Goal: Transaction & Acquisition: Purchase product/service

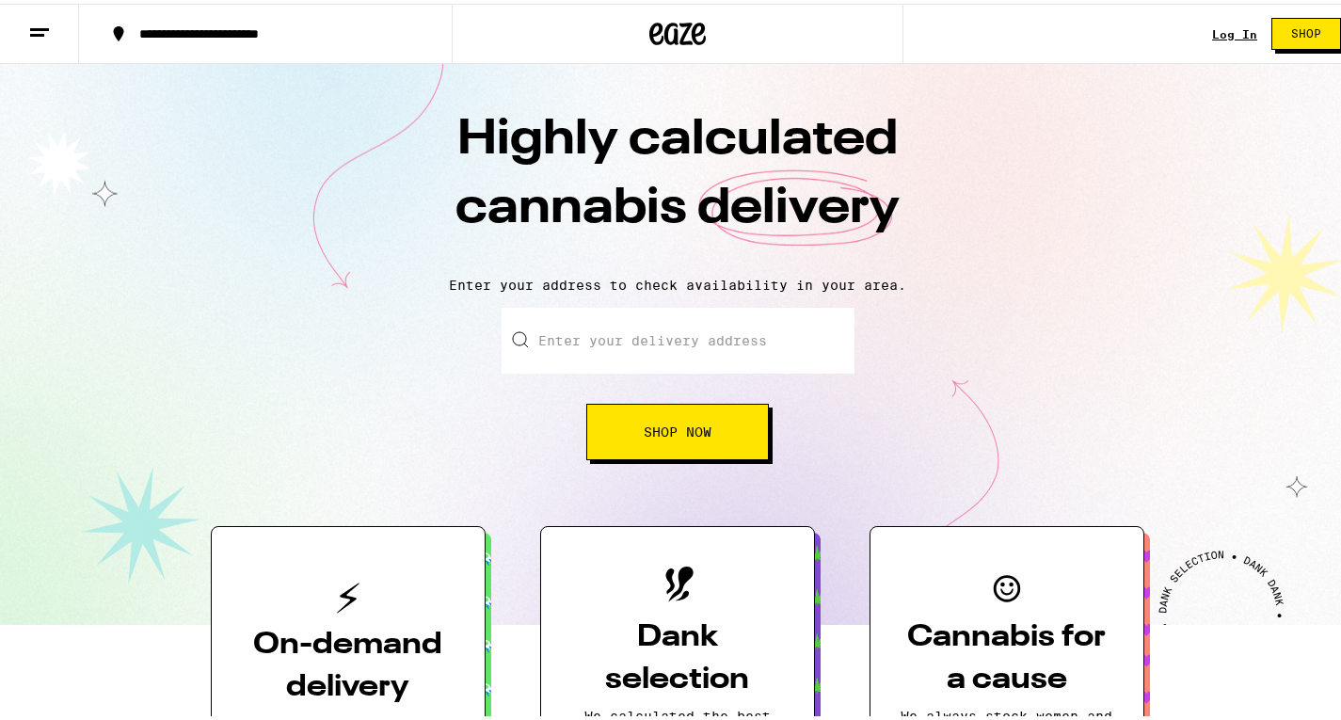
click at [690, 435] on span "Shop Now" at bounding box center [678, 428] width 68 height 13
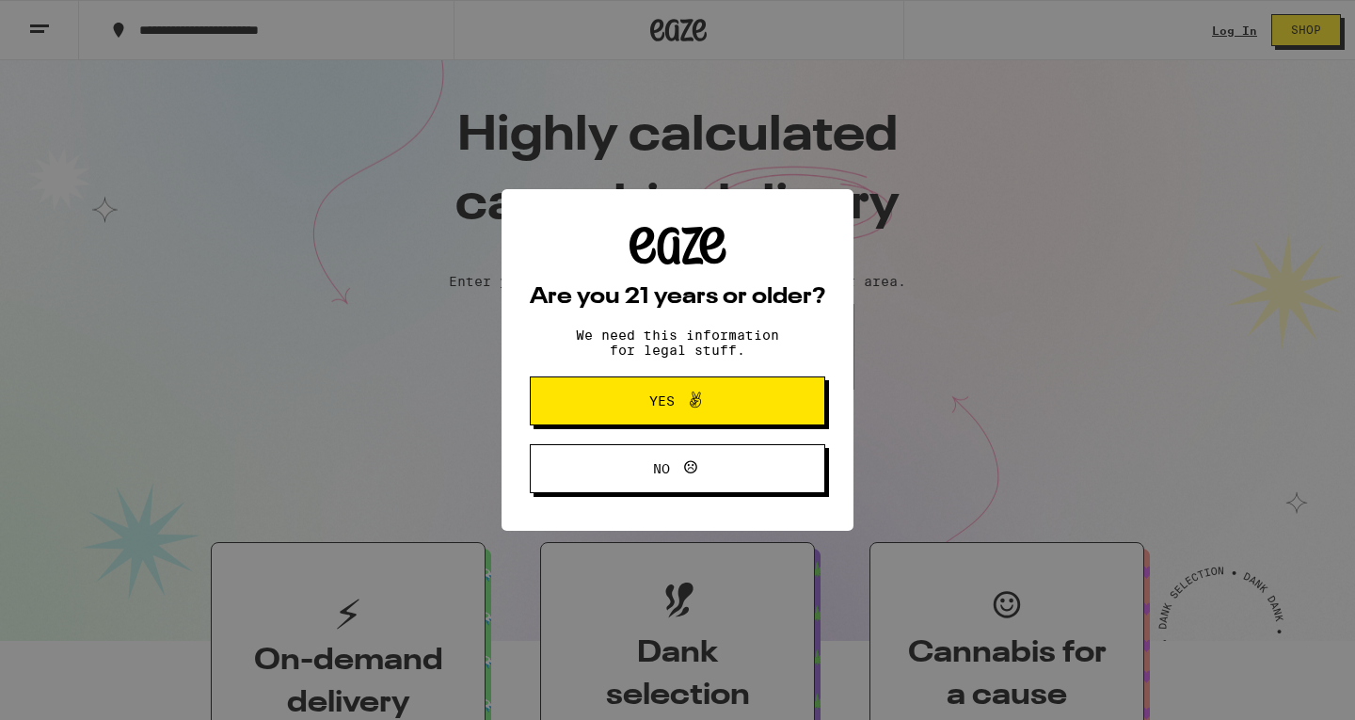
click at [1231, 11] on div "Are you 21 years or older? We need this information for legal stuff. Yes No" at bounding box center [677, 360] width 1355 height 720
click at [755, 422] on button "Yes" at bounding box center [677, 400] width 295 height 49
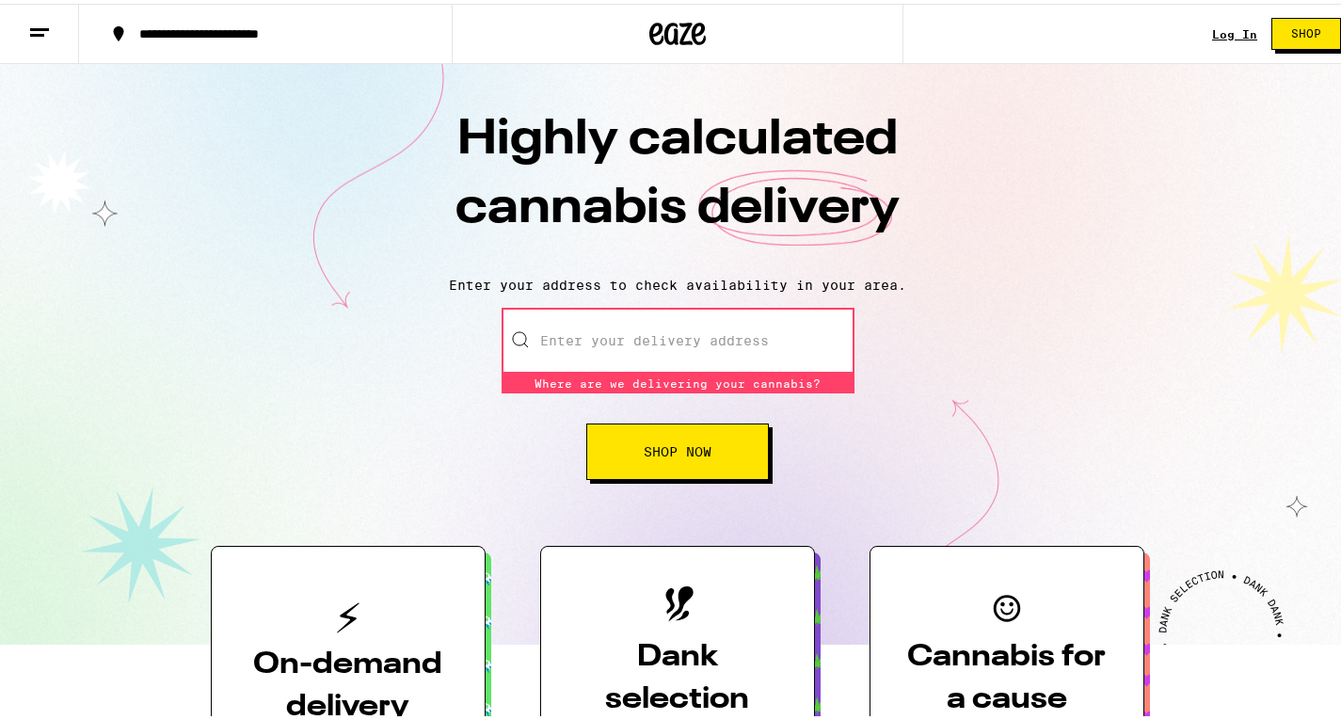
click at [1212, 29] on link "Log In" at bounding box center [1234, 30] width 45 height 12
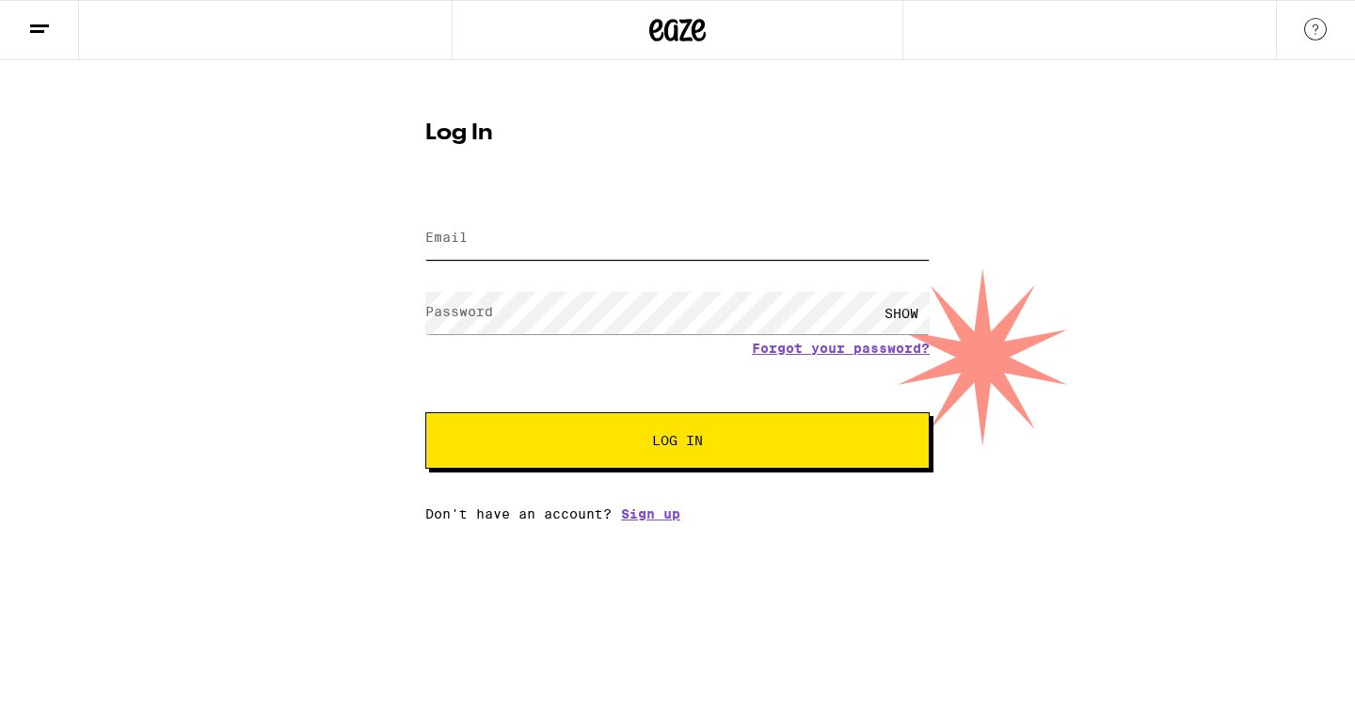
click at [569, 241] on input "Email" at bounding box center [677, 238] width 504 height 42
type input "[EMAIL_ADDRESS][DOMAIN_NAME]"
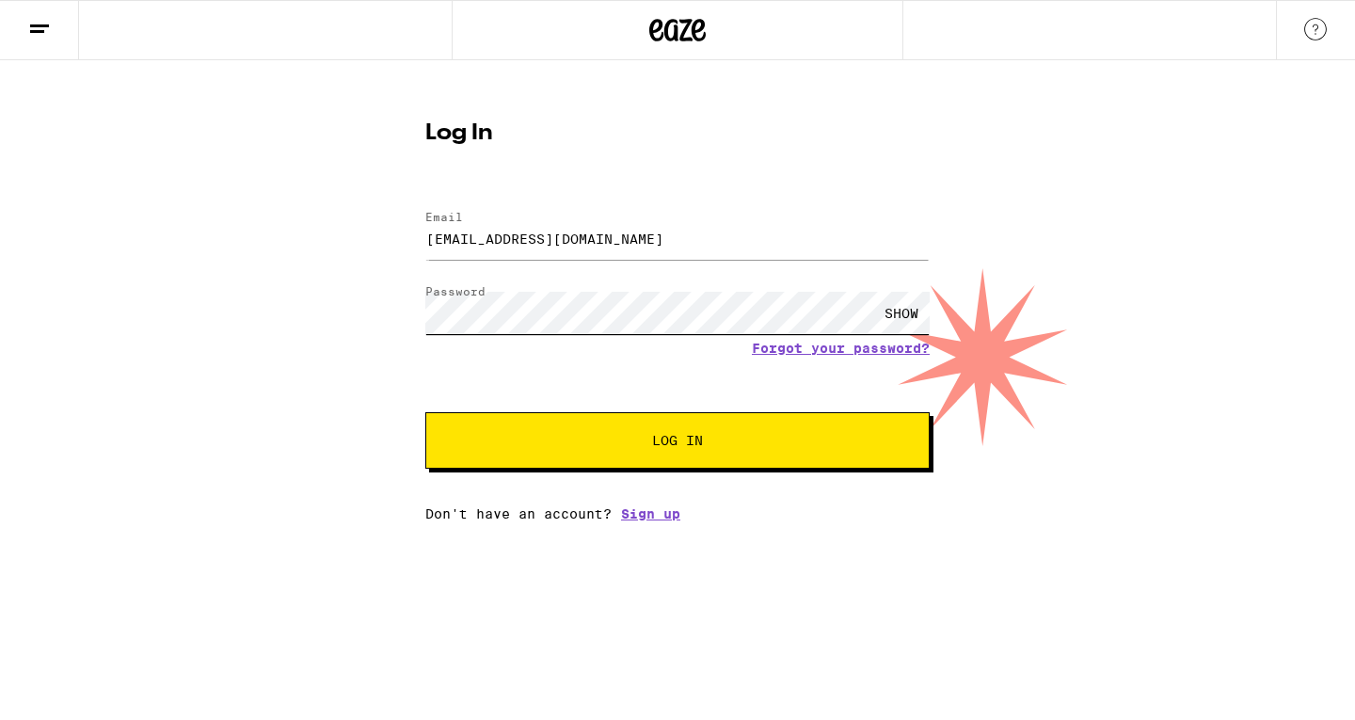
click at [425, 412] on button "Log In" at bounding box center [677, 440] width 504 height 56
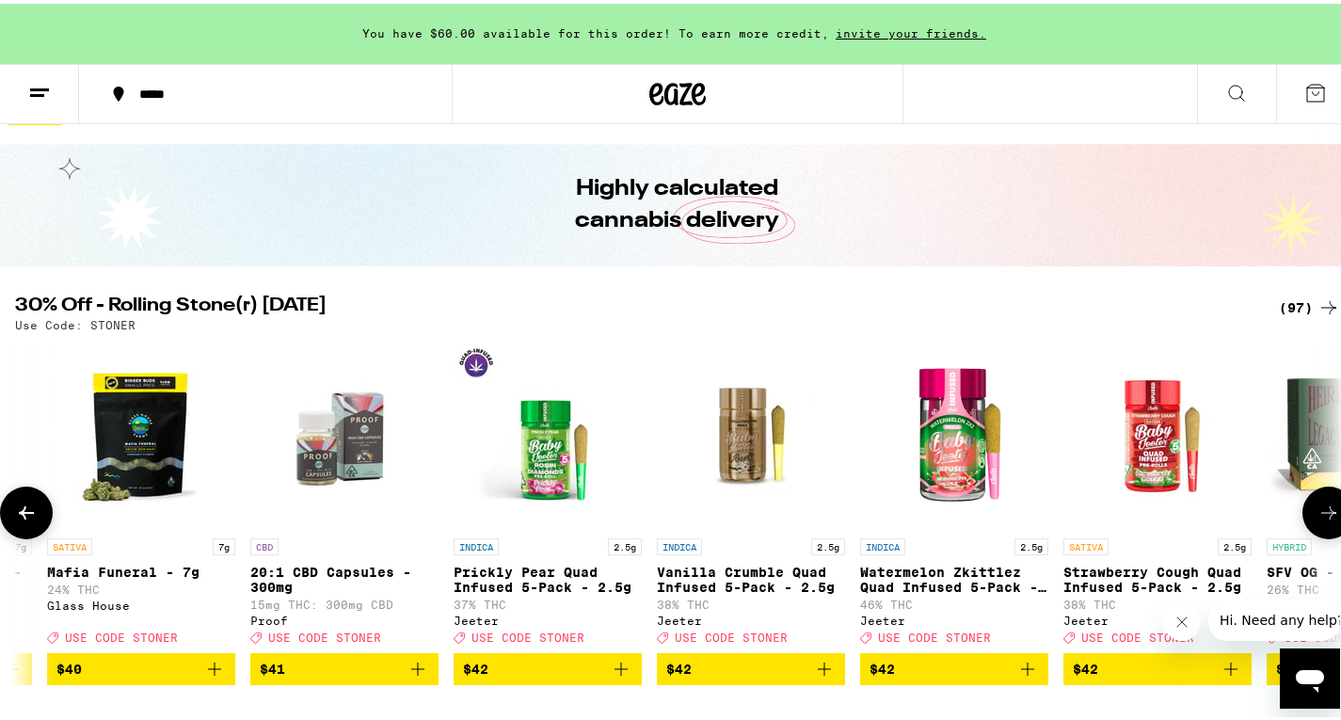
scroll to position [0, 15621]
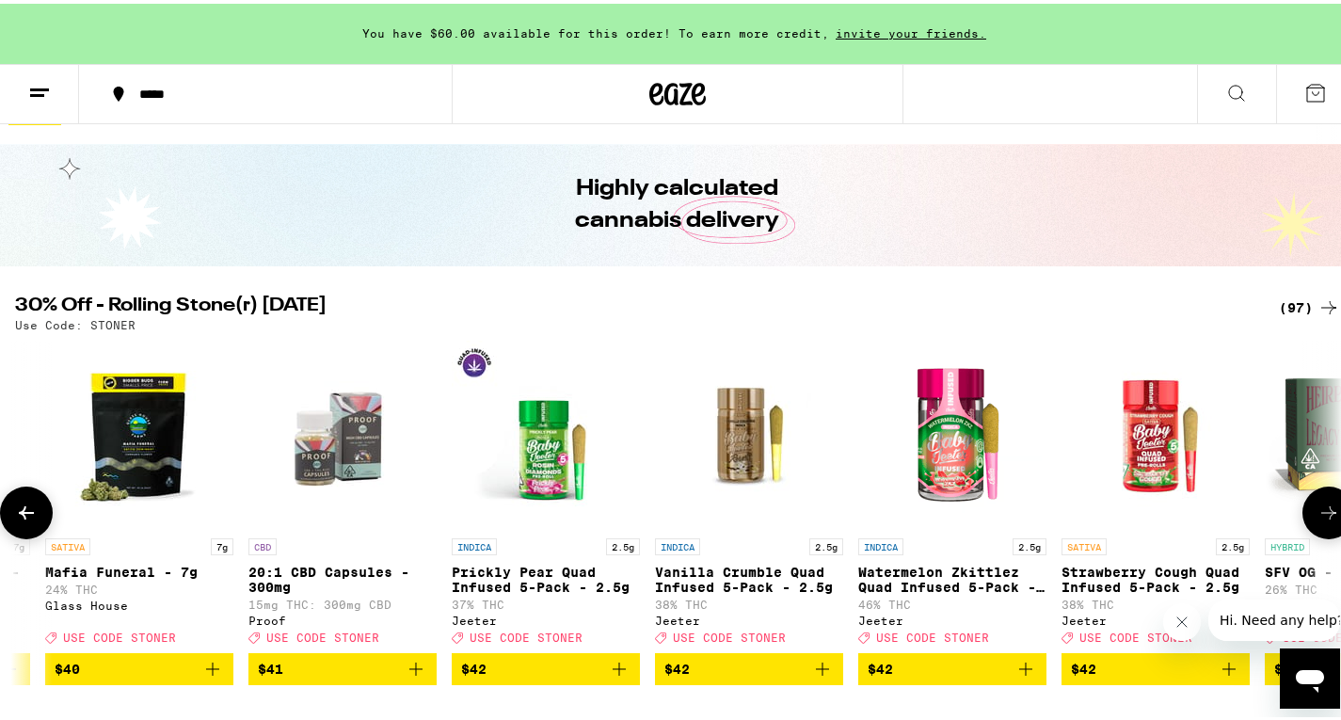
click at [600, 467] on img "Open page for Prickly Pear Quad Infused 5-Pack - 2.5g from Jeeter" at bounding box center [546, 431] width 188 height 188
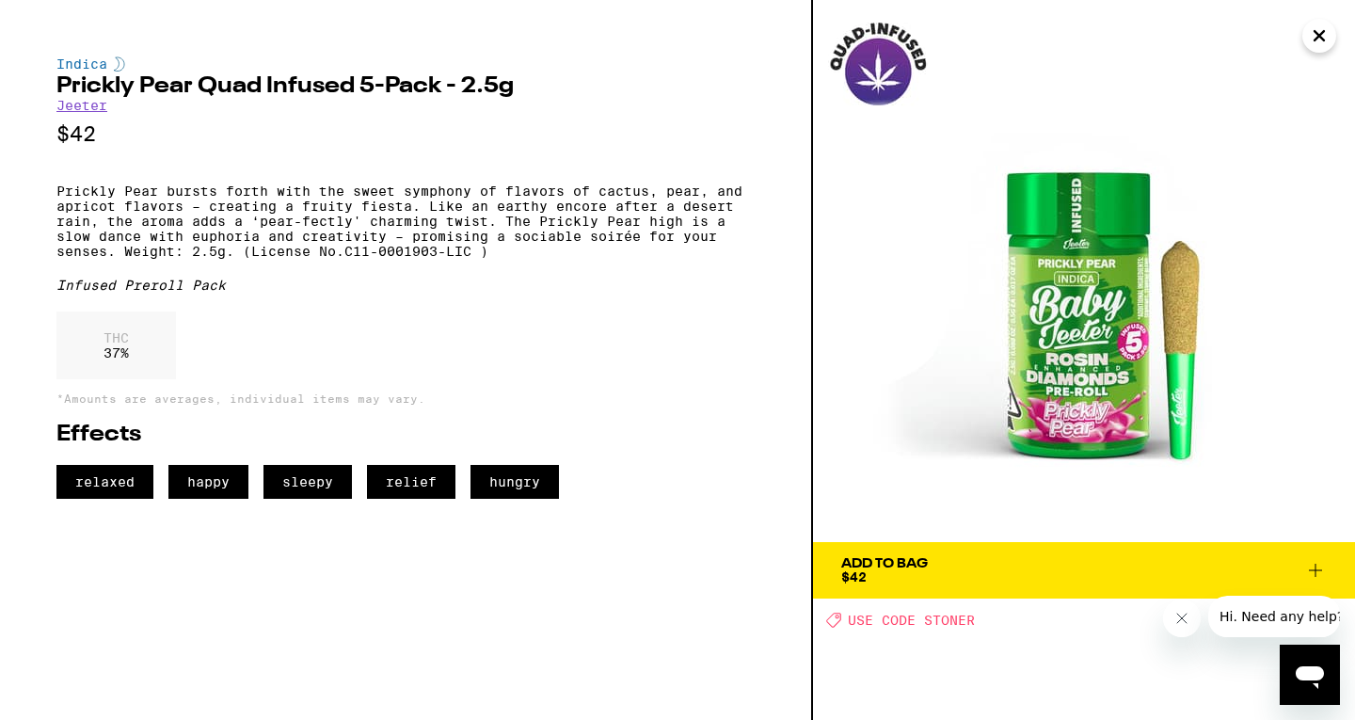
click at [1322, 37] on icon "Close" at bounding box center [1319, 35] width 9 height 9
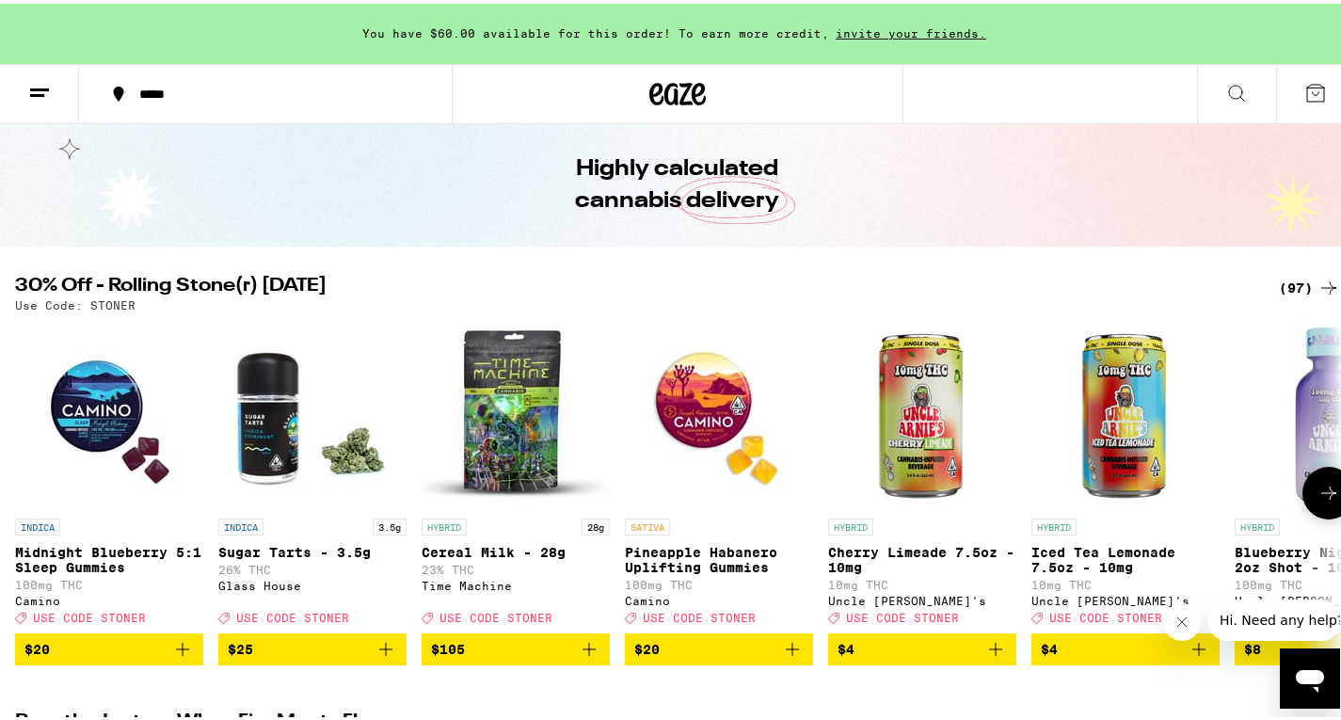
scroll to position [61, 0]
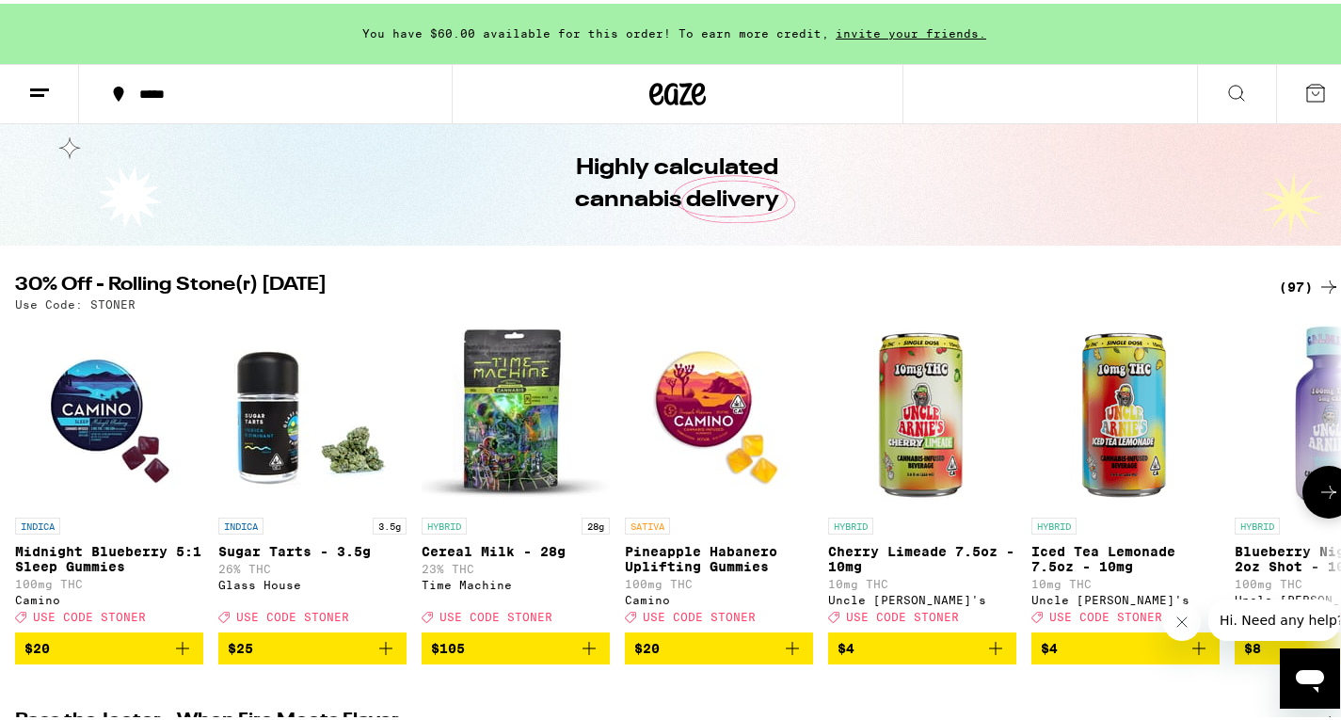
click at [272, 441] on img "Open page for Sugar Tarts - 3.5g from Glass House" at bounding box center [312, 410] width 188 height 188
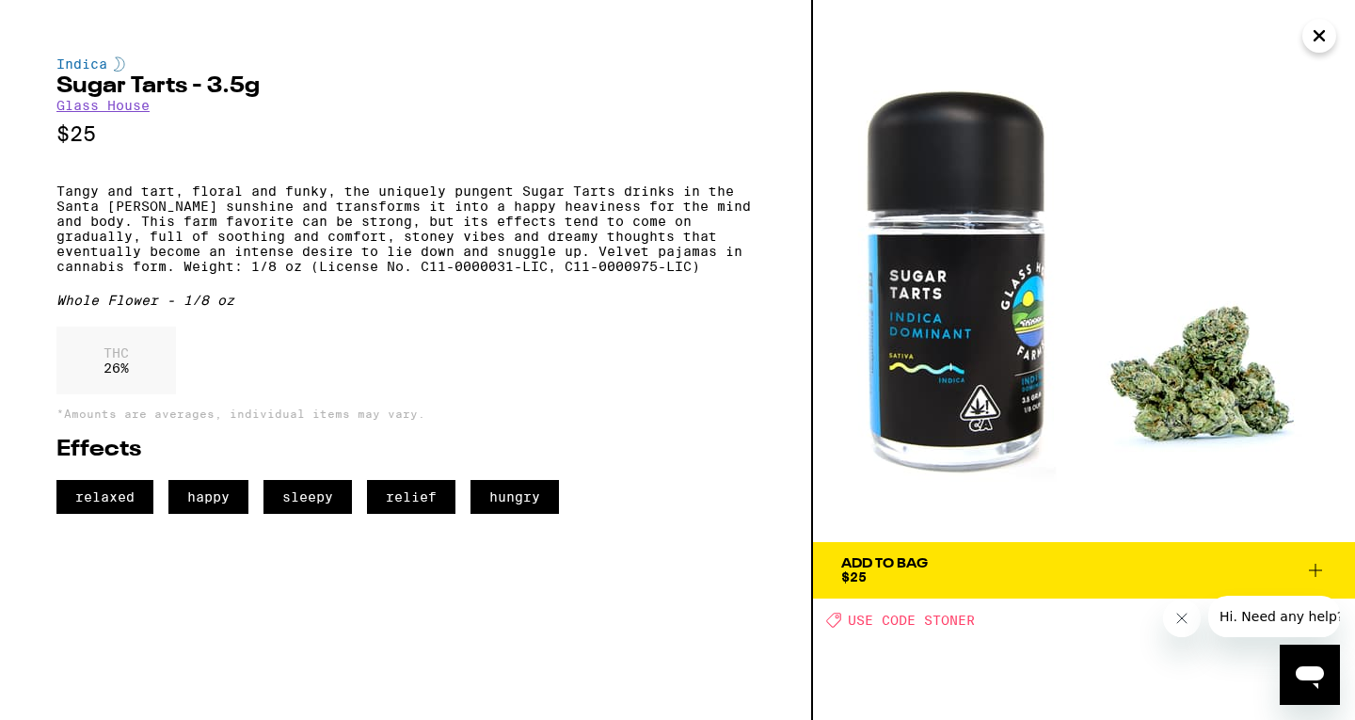
click at [907, 560] on div "Add To Bag" at bounding box center [884, 563] width 87 height 13
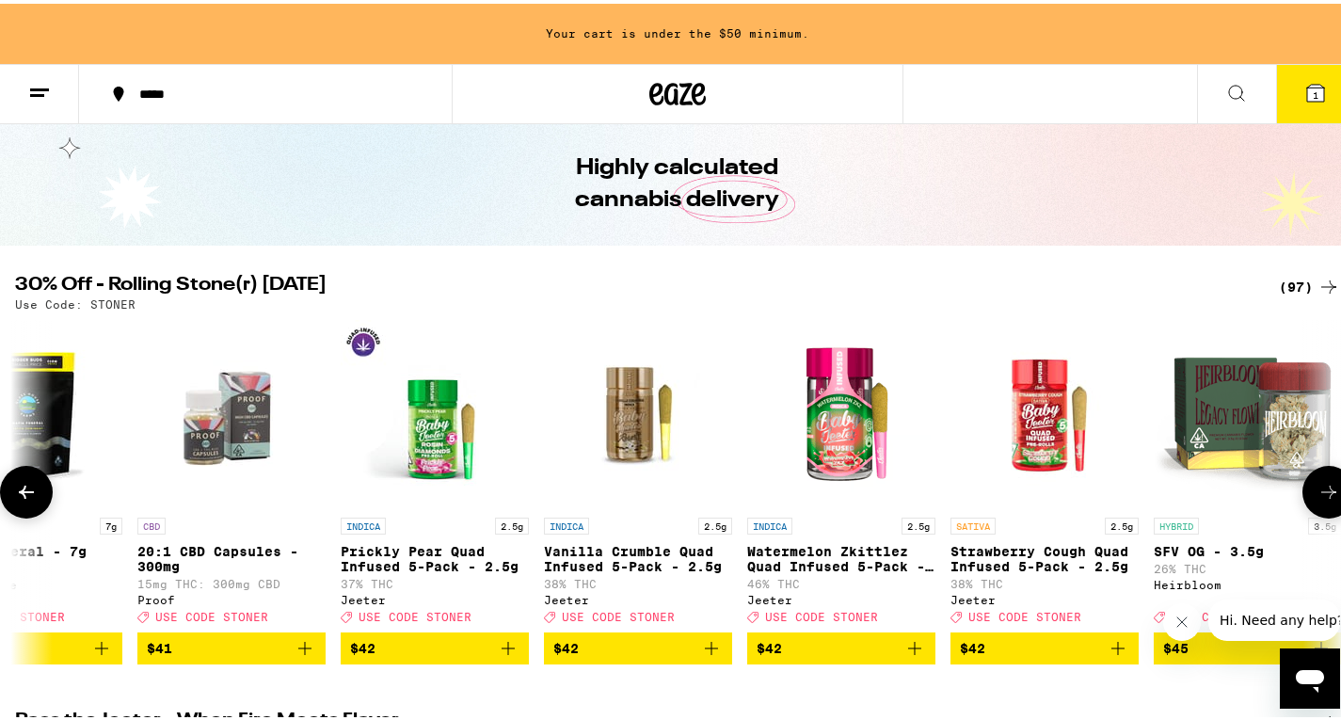
scroll to position [0, 15733]
click at [399, 561] on p "Prickly Pear Quad Infused 5-Pack - 2.5g" at bounding box center [434, 555] width 188 height 30
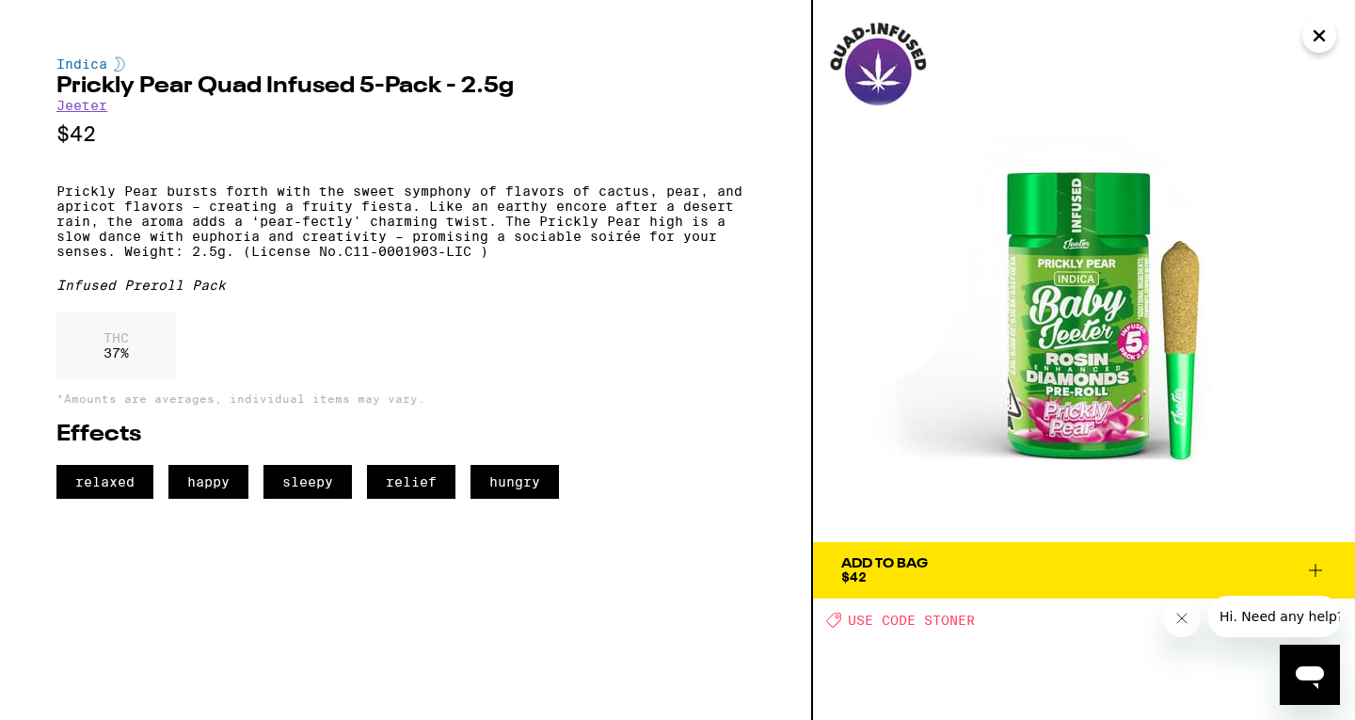
click at [999, 566] on span "Add To Bag $42" at bounding box center [1084, 570] width 486 height 26
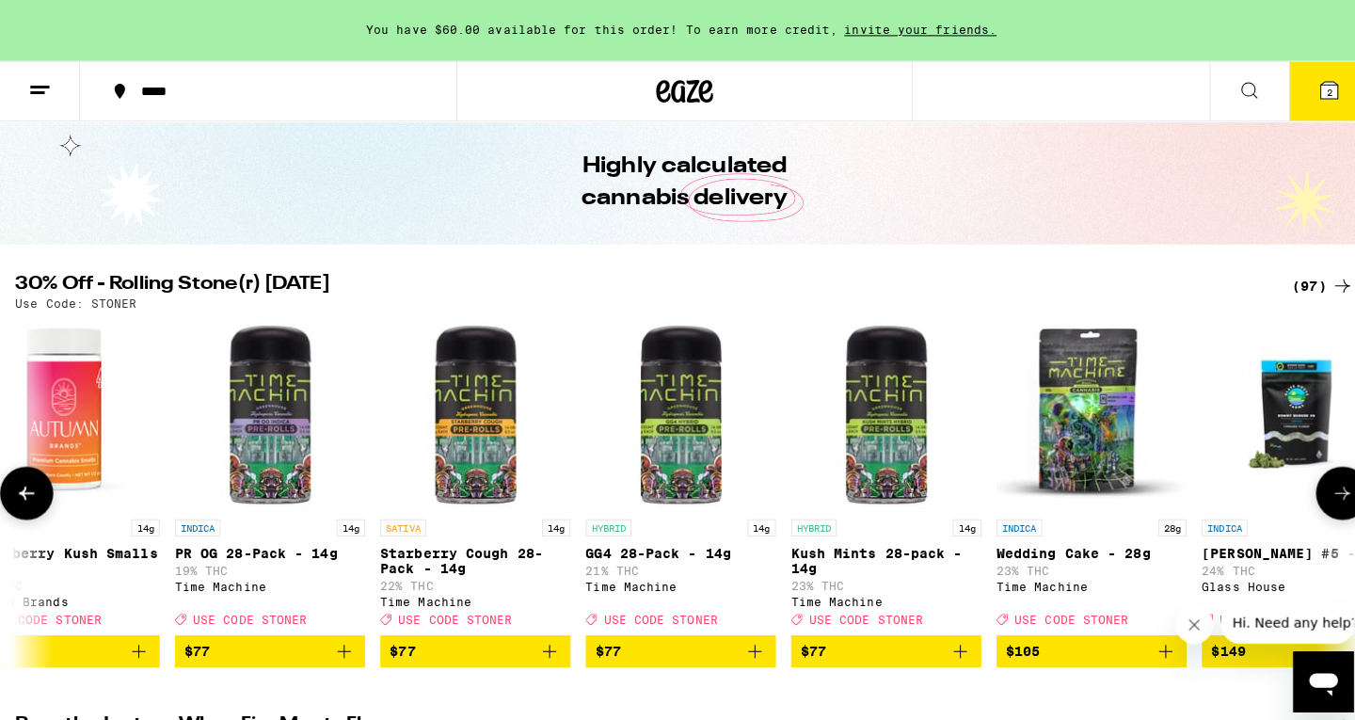
scroll to position [0, 18132]
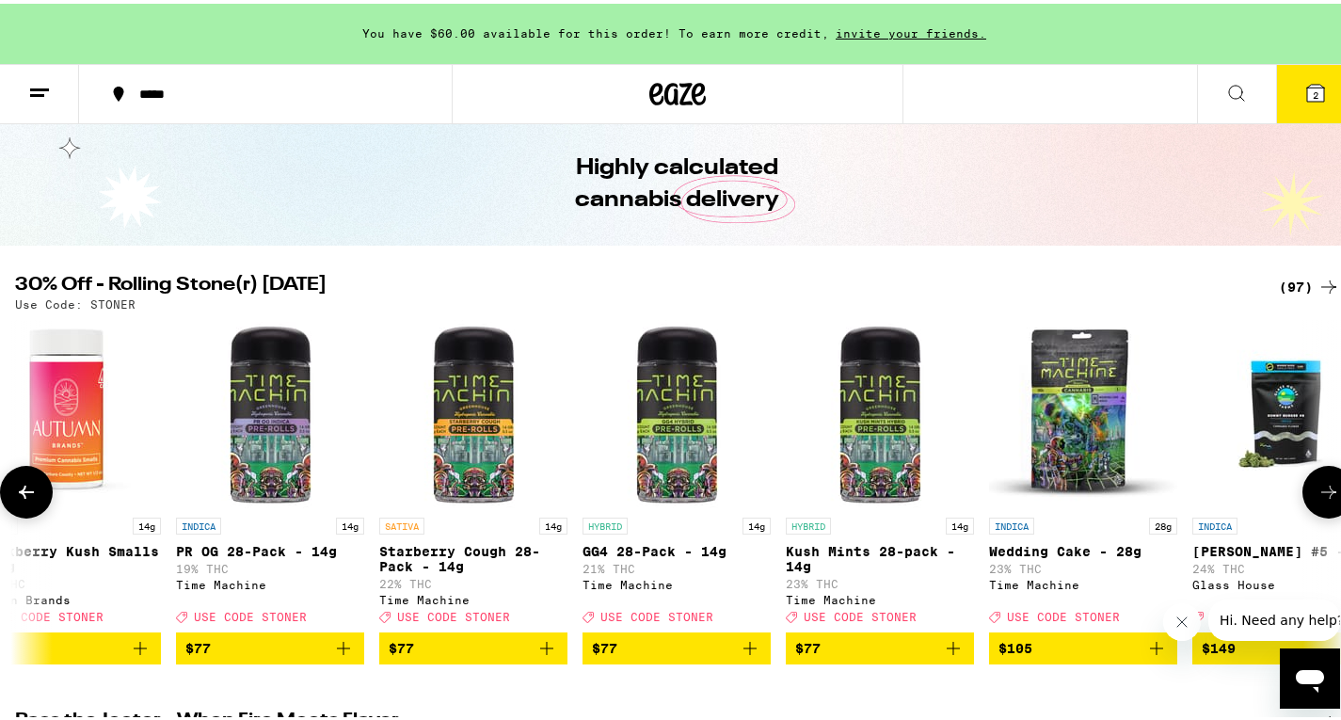
click at [273, 443] on img "Open page for PR OG 28-Pack - 14g from Time Machine" at bounding box center [270, 410] width 188 height 188
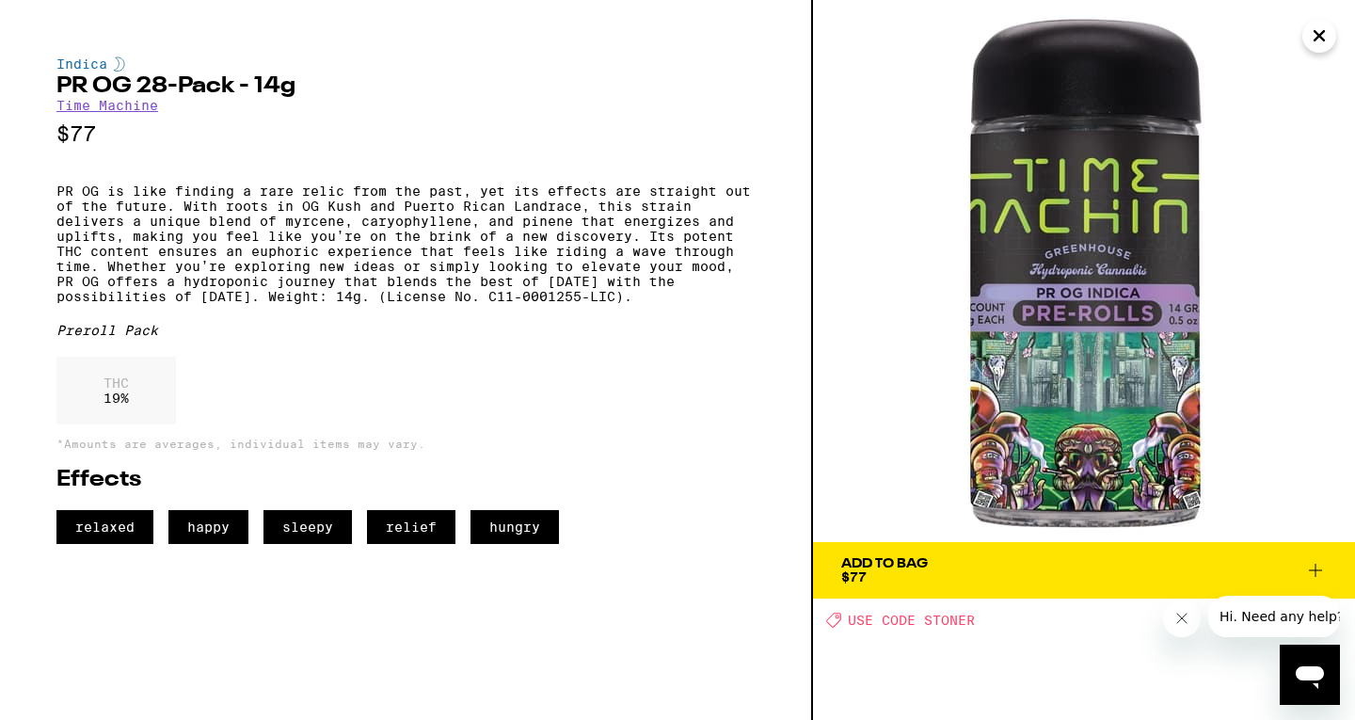
click at [435, 374] on div "Indica PR OG 28-Pack - 14g Time Machine $77 PR OG is like finding a rare relic …" at bounding box center [405, 299] width 698 height 487
click at [1316, 36] on icon "Close" at bounding box center [1319, 36] width 23 height 28
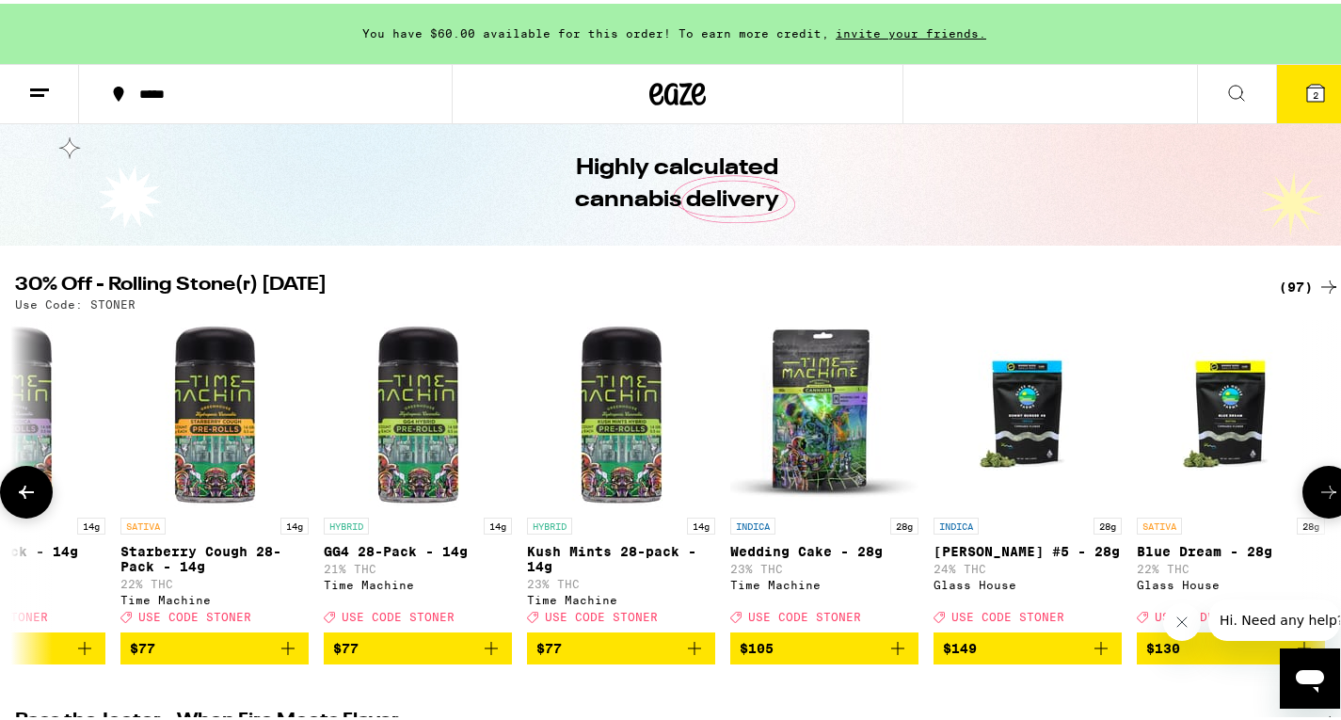
scroll to position [0, 18386]
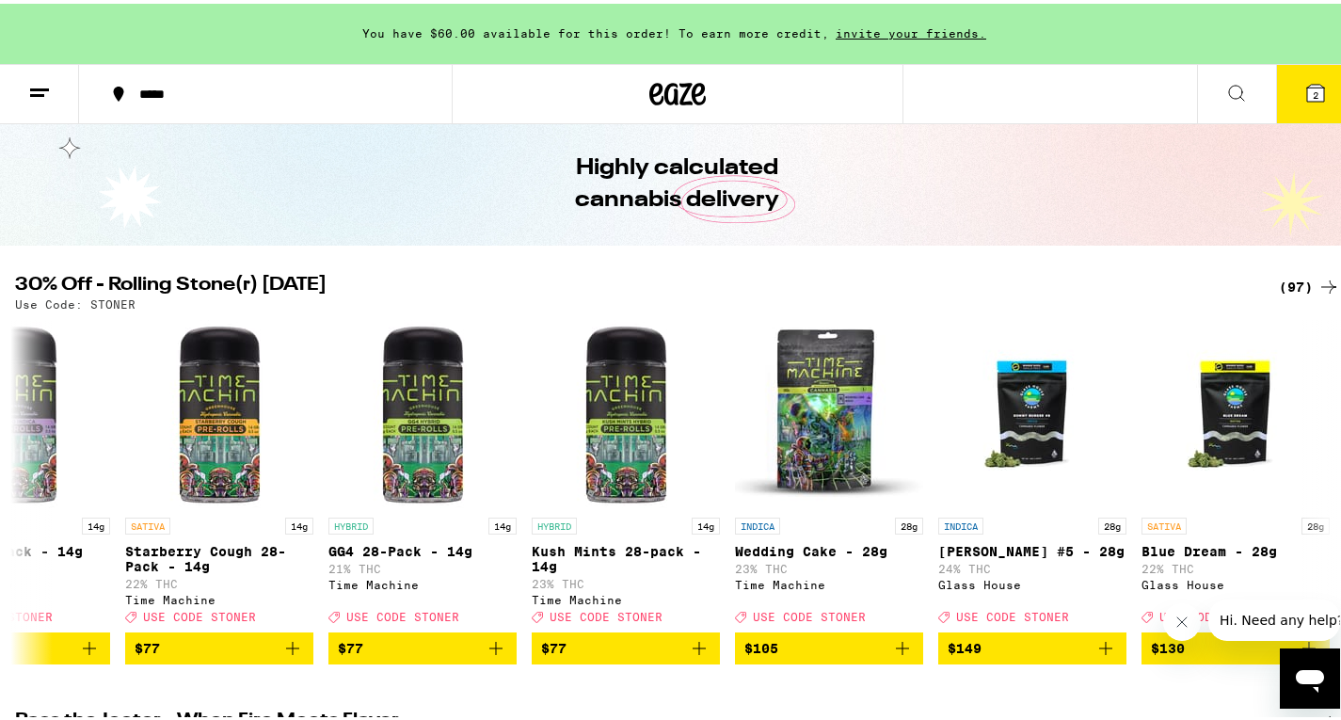
click at [1318, 82] on button "2" at bounding box center [1315, 90] width 79 height 58
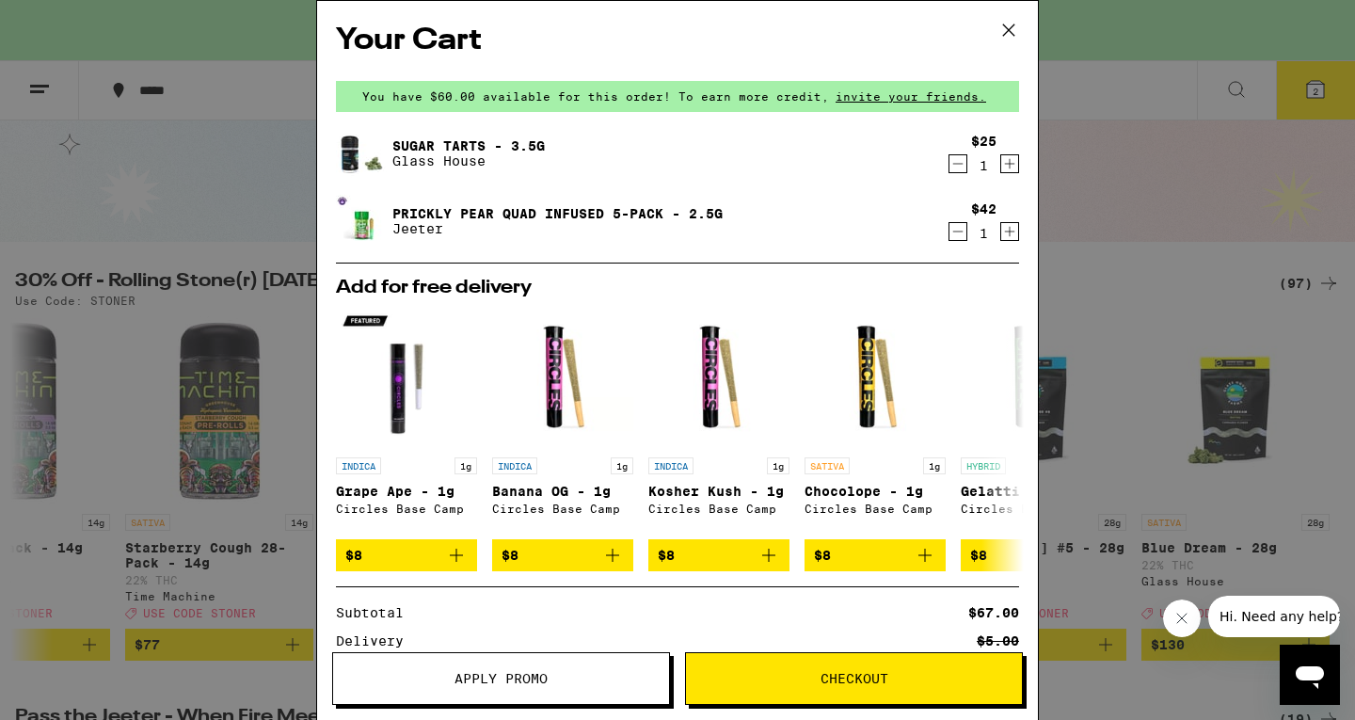
click at [1003, 24] on icon at bounding box center [1009, 30] width 28 height 28
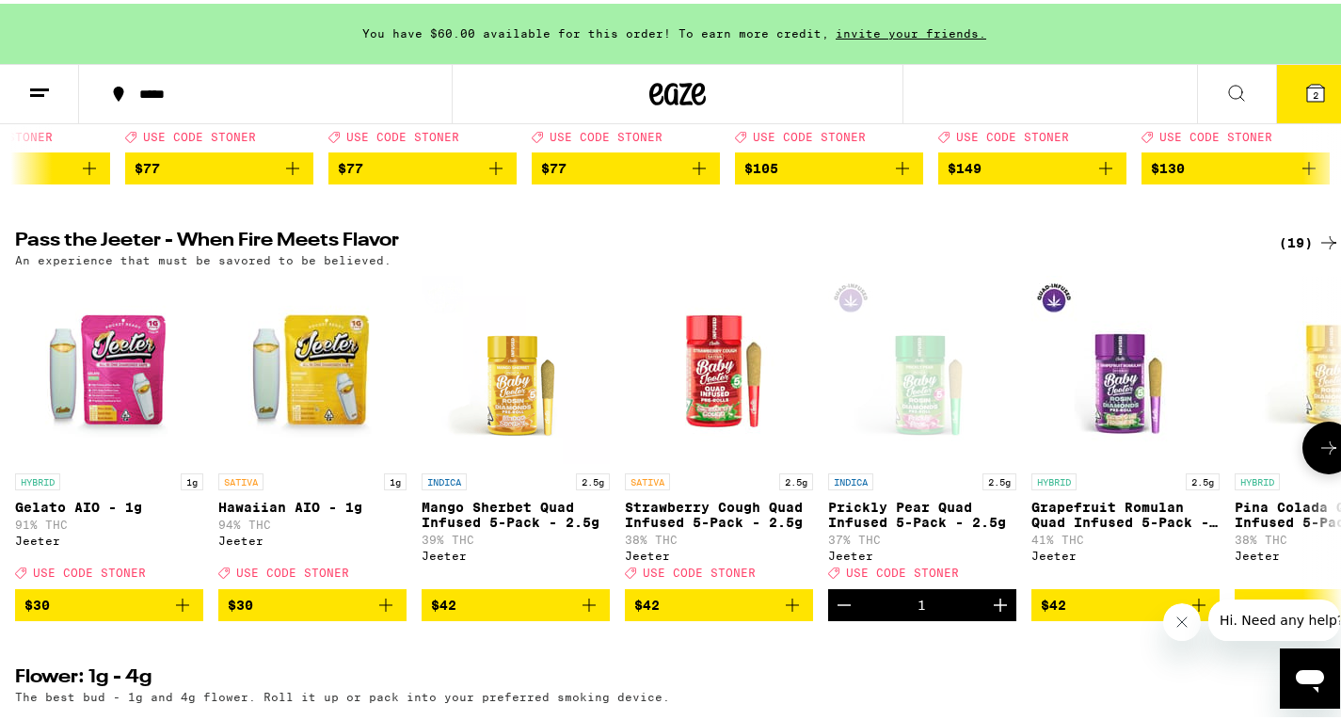
click at [531, 613] on span "$42" at bounding box center [515, 601] width 169 height 23
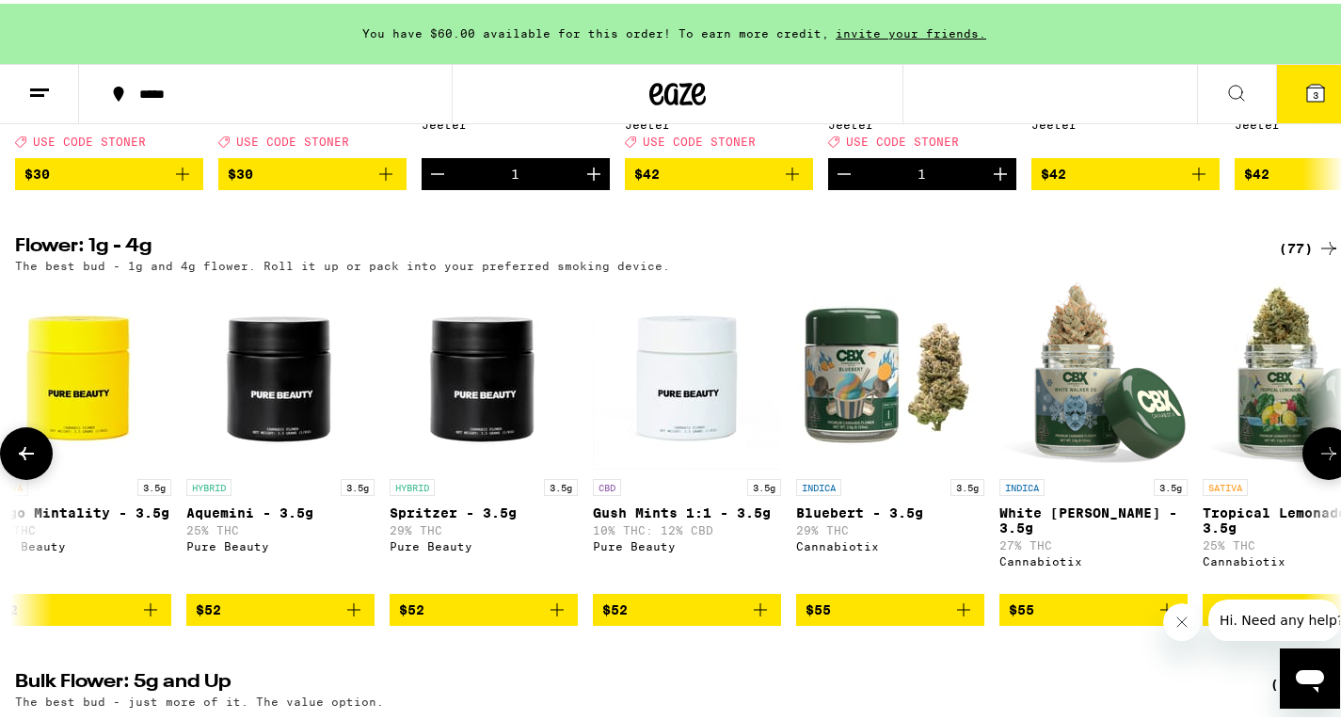
scroll to position [0, 12025]
drag, startPoint x: 977, startPoint y: 547, endPoint x: 1173, endPoint y: 248, distance: 356.8
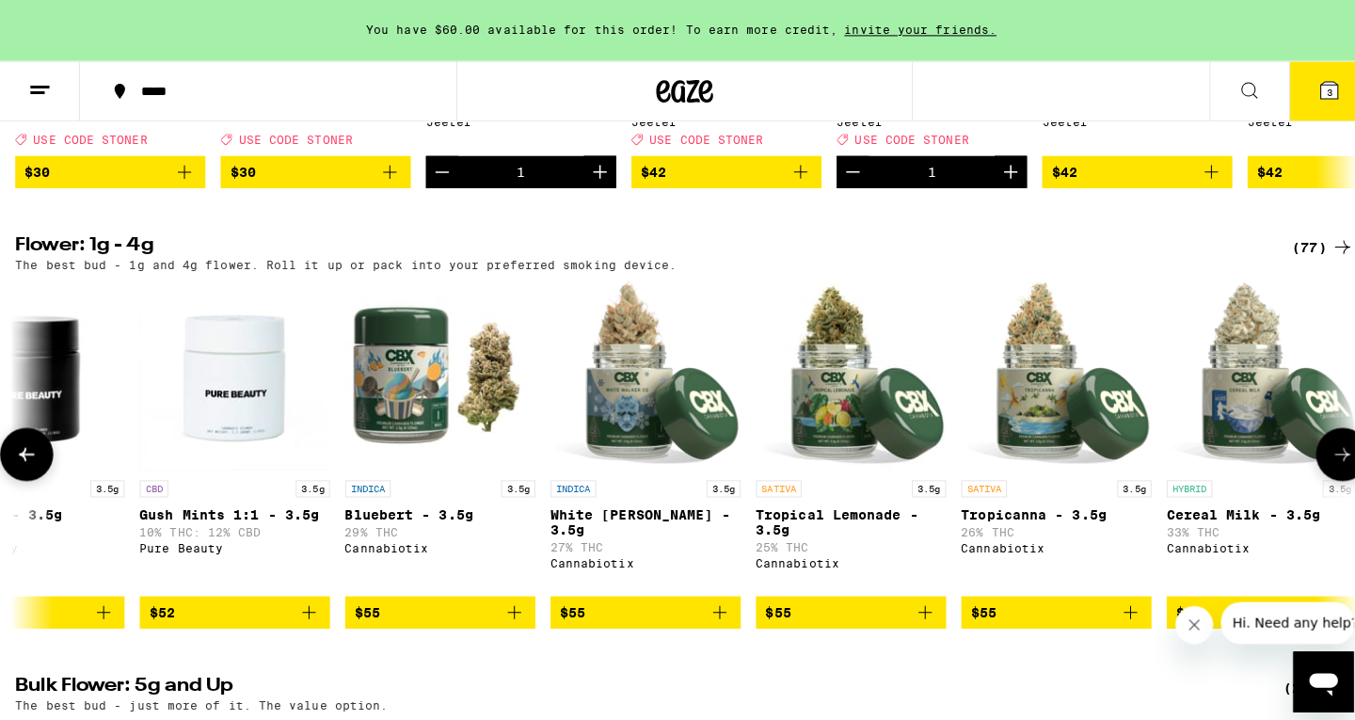
scroll to position [0, 12477]
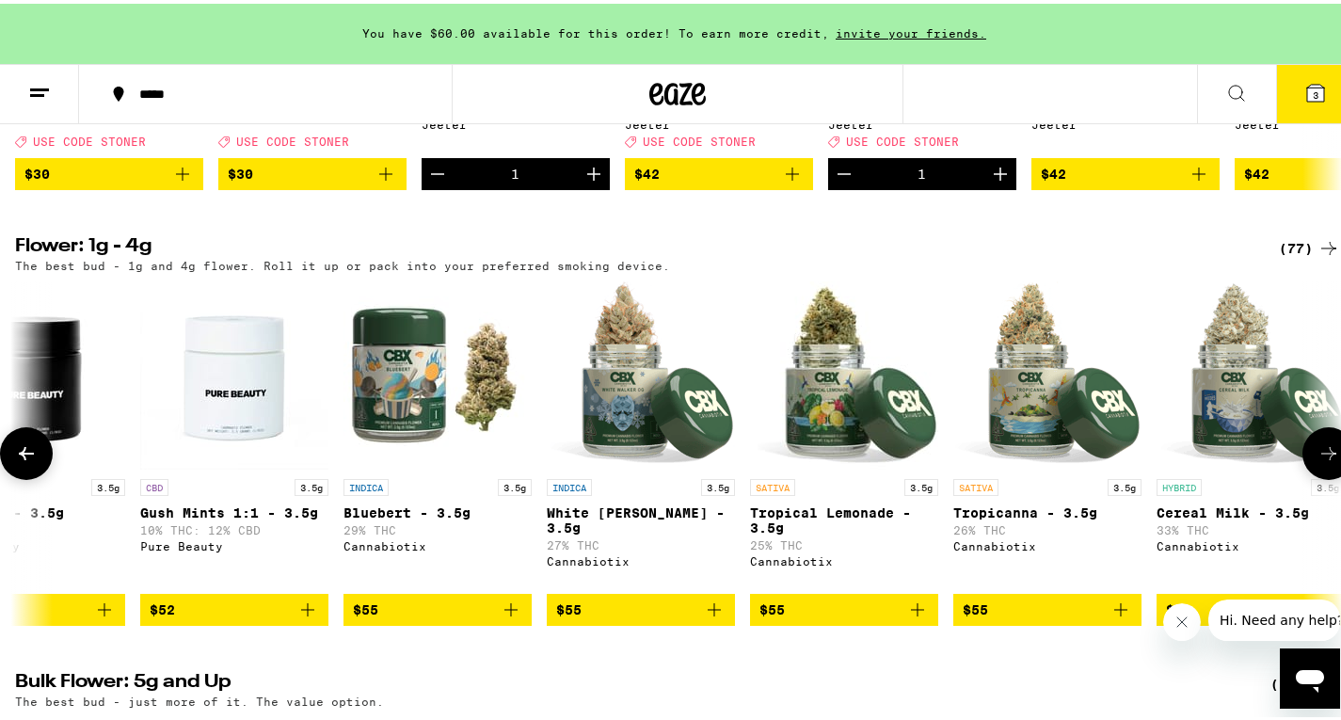
click at [609, 456] on img "Open page for White Walker OG - 3.5g from Cannabiotix" at bounding box center [641, 372] width 188 height 188
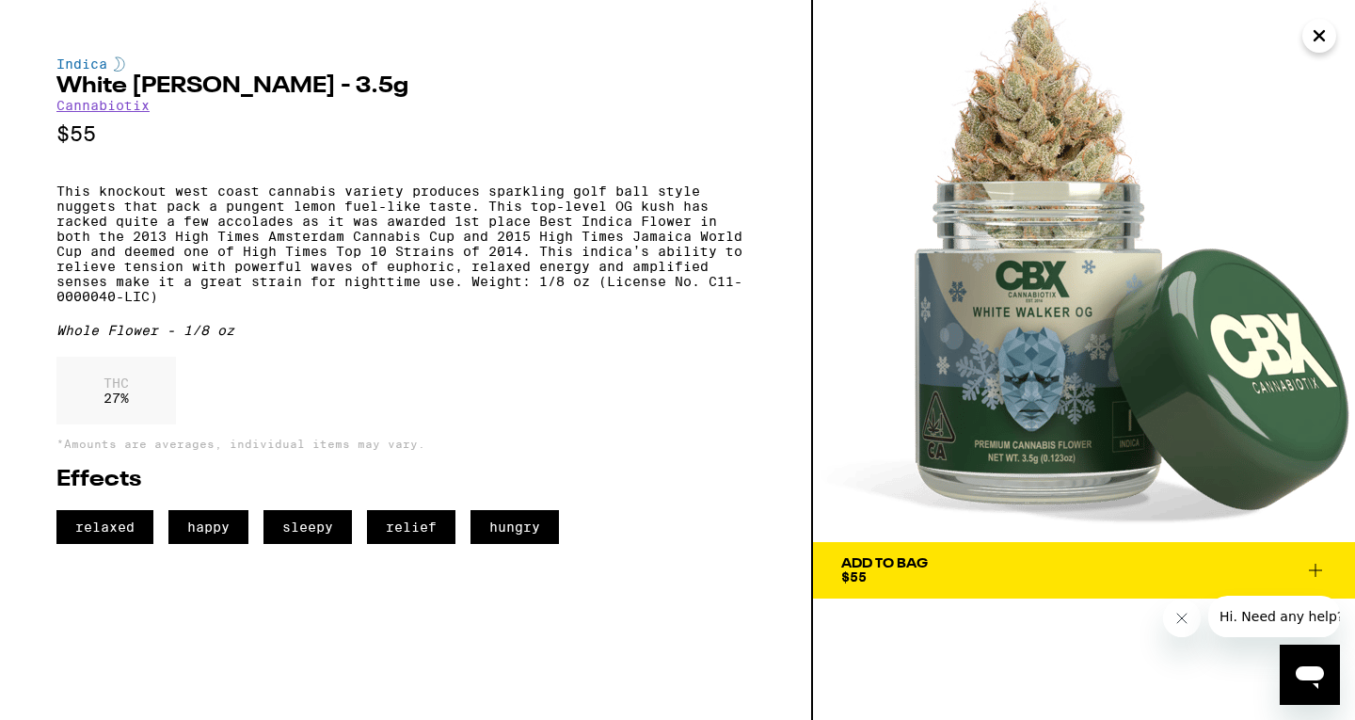
click at [954, 561] on span "Add To Bag $55" at bounding box center [1084, 570] width 486 height 26
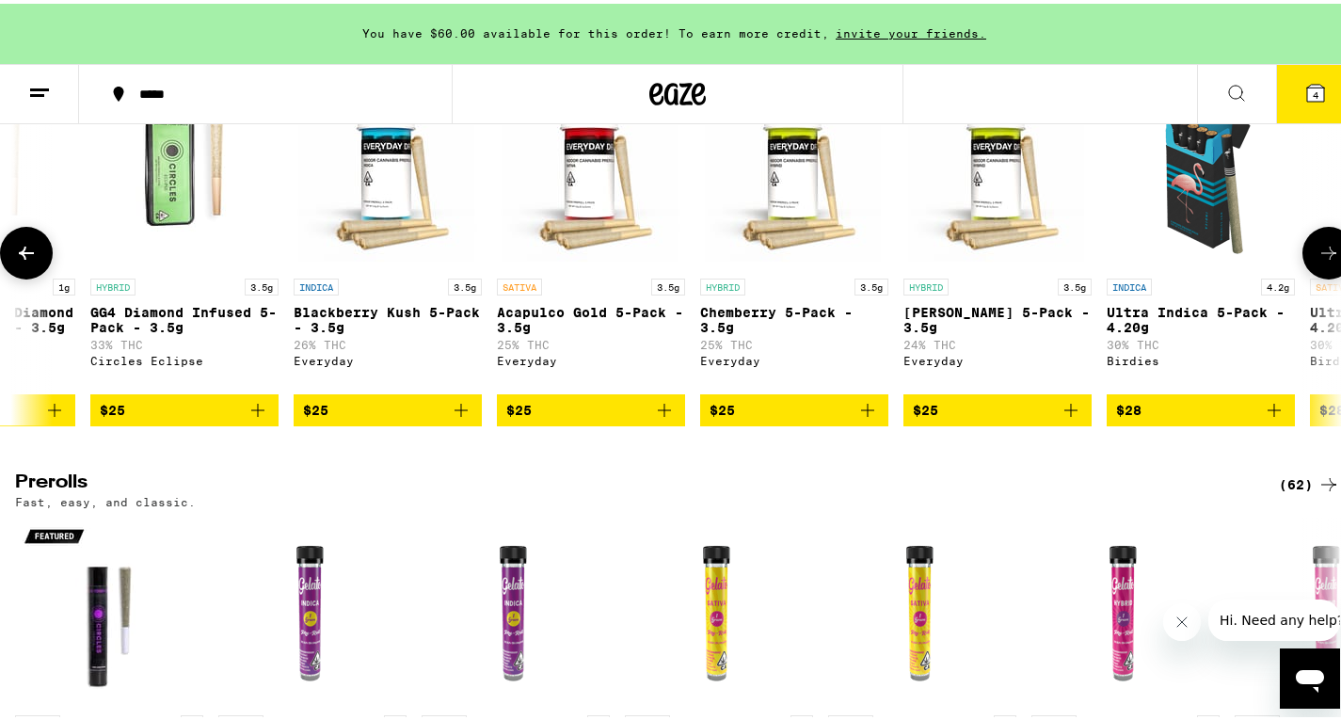
scroll to position [0, 1353]
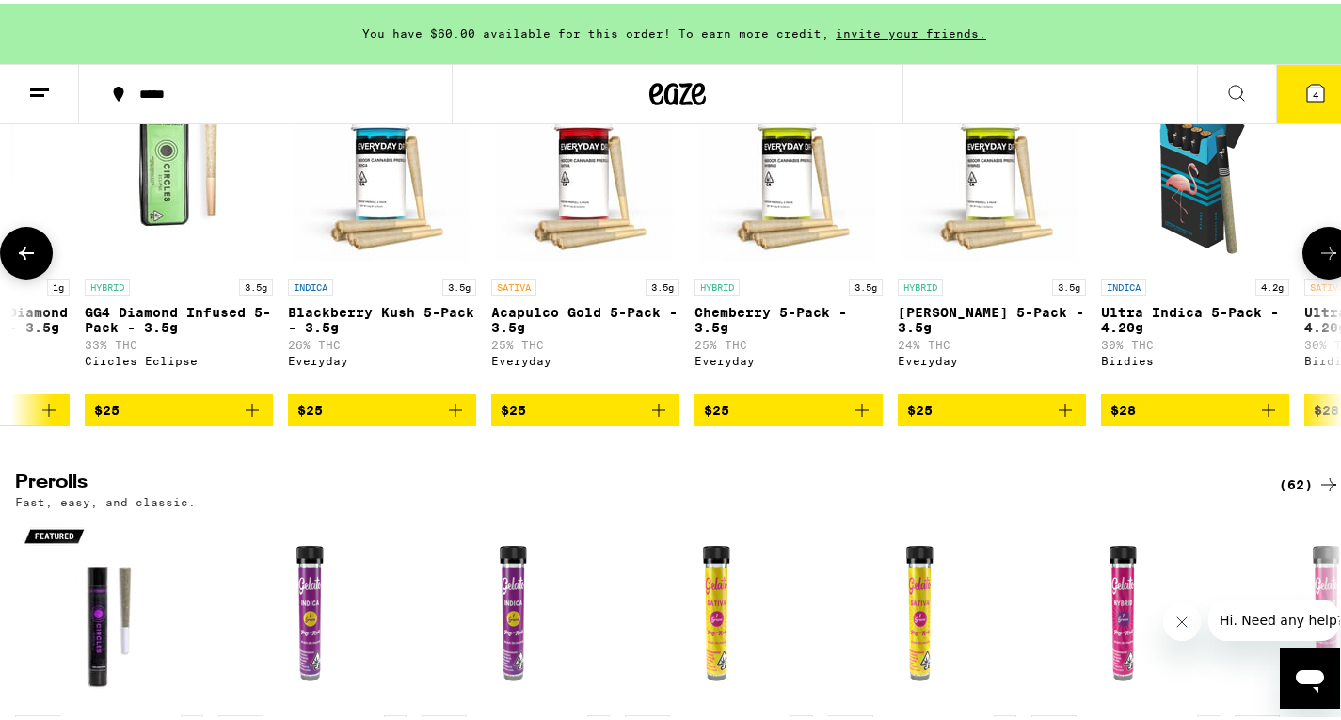
click at [343, 418] on span "$25" at bounding box center [381, 406] width 169 height 23
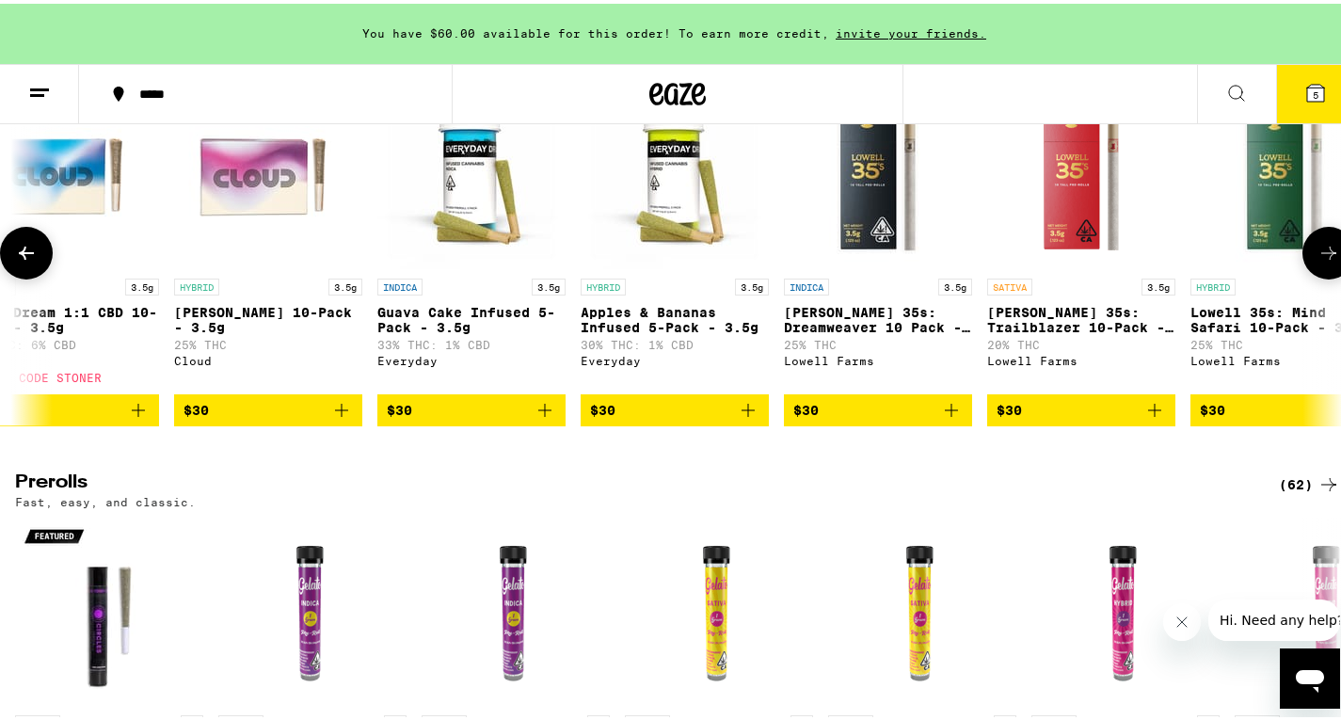
scroll to position [0, 3704]
drag, startPoint x: 500, startPoint y: 341, endPoint x: 359, endPoint y: 222, distance: 183.6
click at [359, 222] on img "Open page for Runtz 10-Pack - 3.5g from Cloud" at bounding box center [267, 171] width 188 height 188
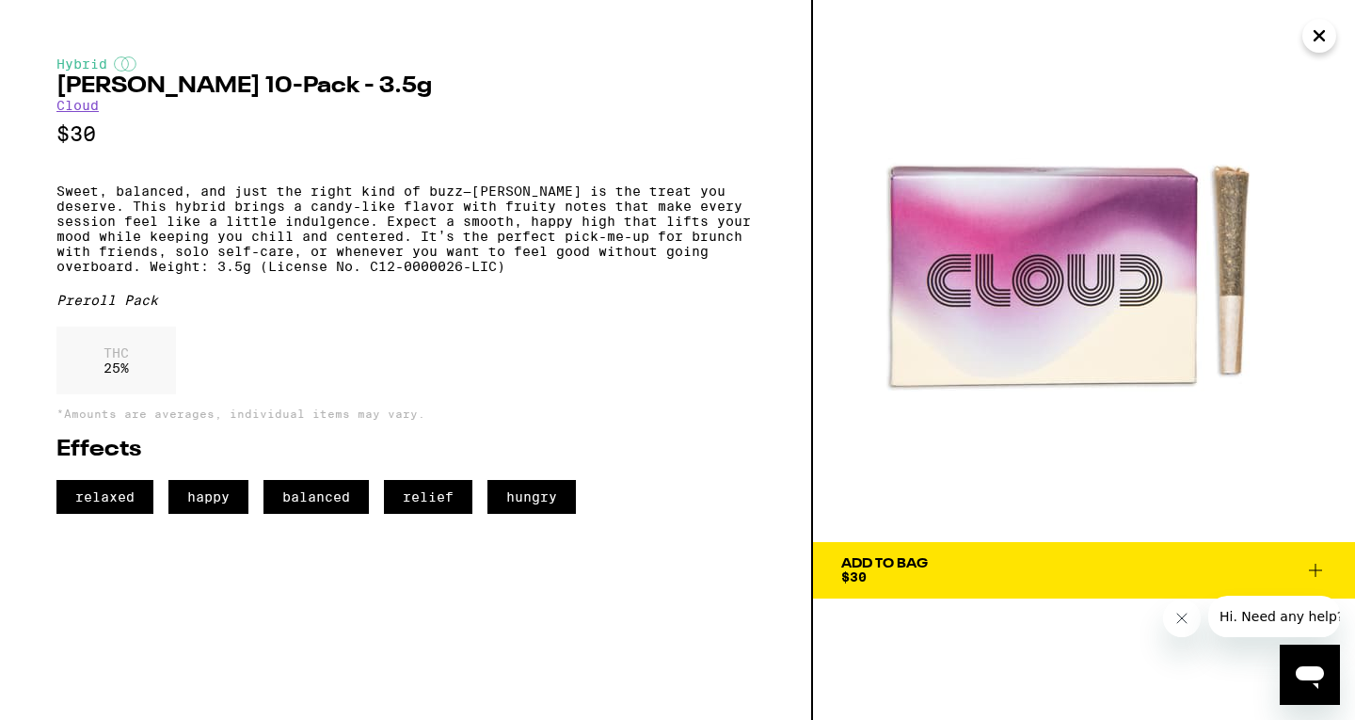
click at [1332, 24] on button "Close" at bounding box center [1319, 36] width 34 height 34
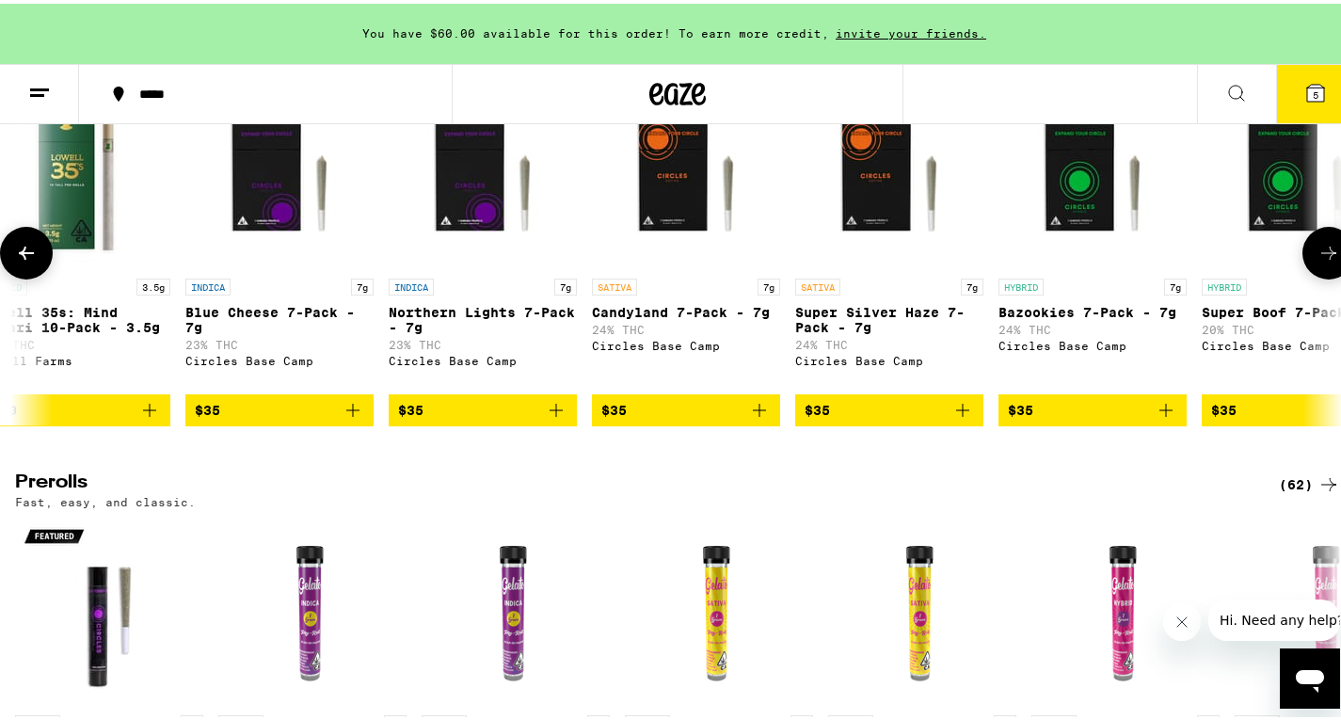
scroll to position [0, 4911]
click at [448, 418] on span "$35" at bounding box center [482, 406] width 169 height 23
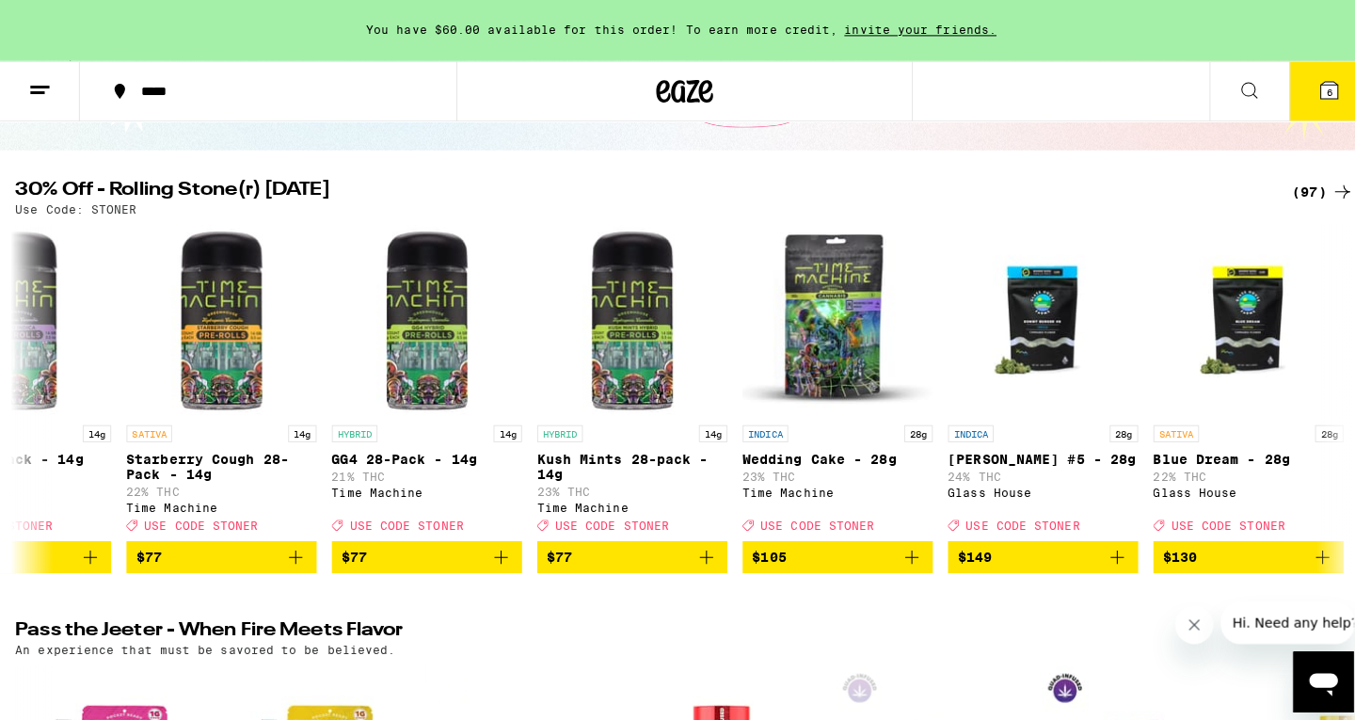
scroll to position [0, 0]
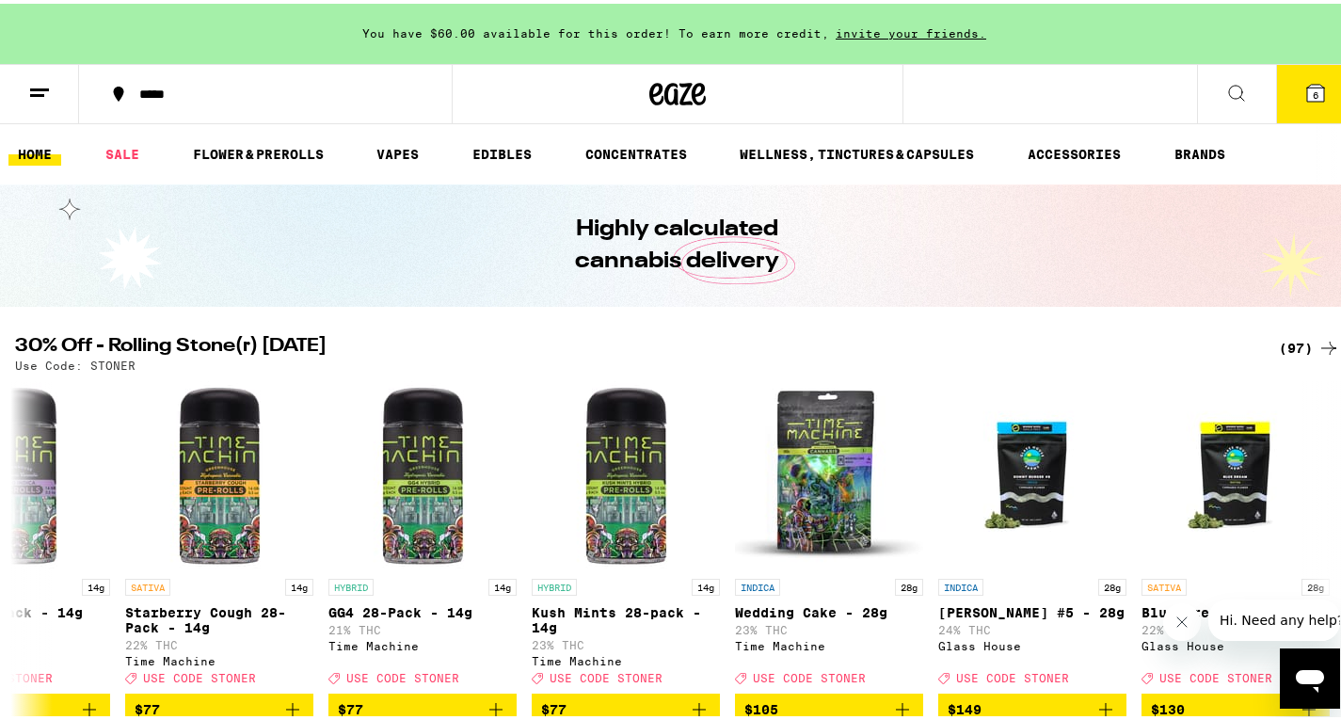
click at [1304, 80] on icon at bounding box center [1315, 89] width 23 height 23
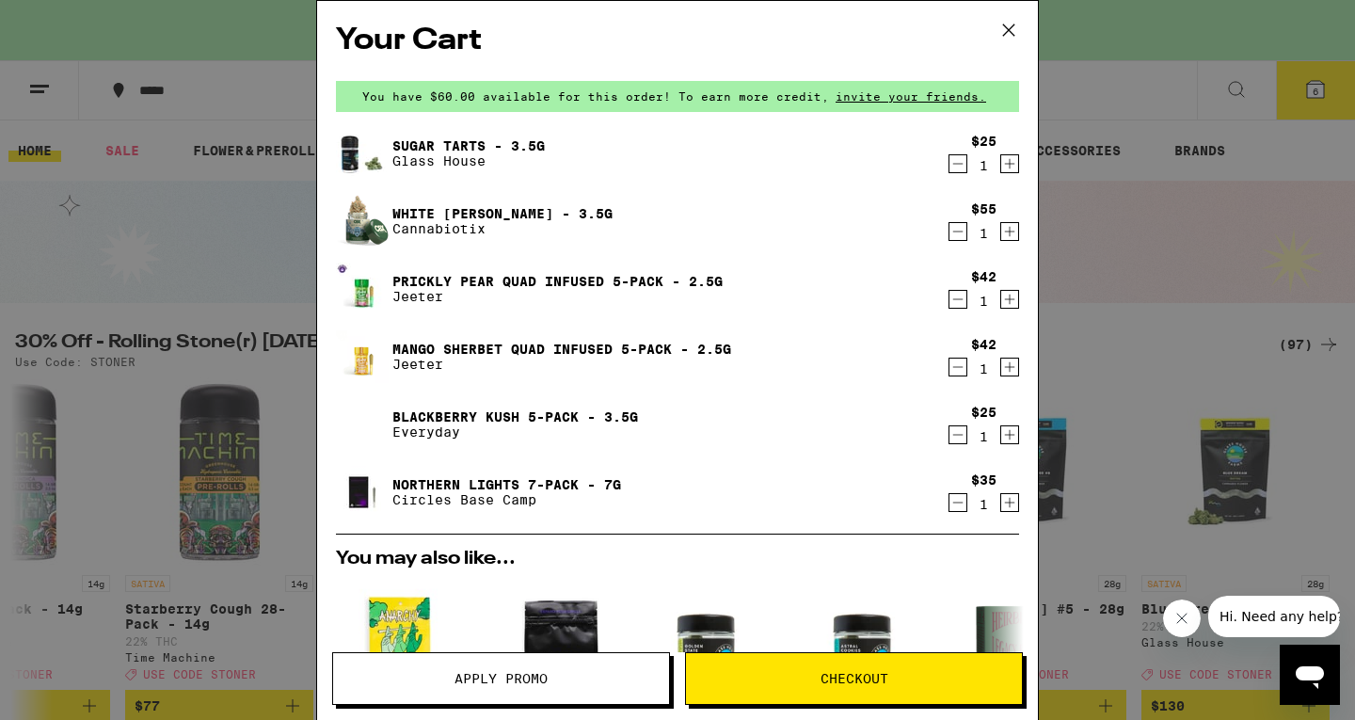
click at [553, 685] on button "Apply Promo" at bounding box center [501, 678] width 338 height 53
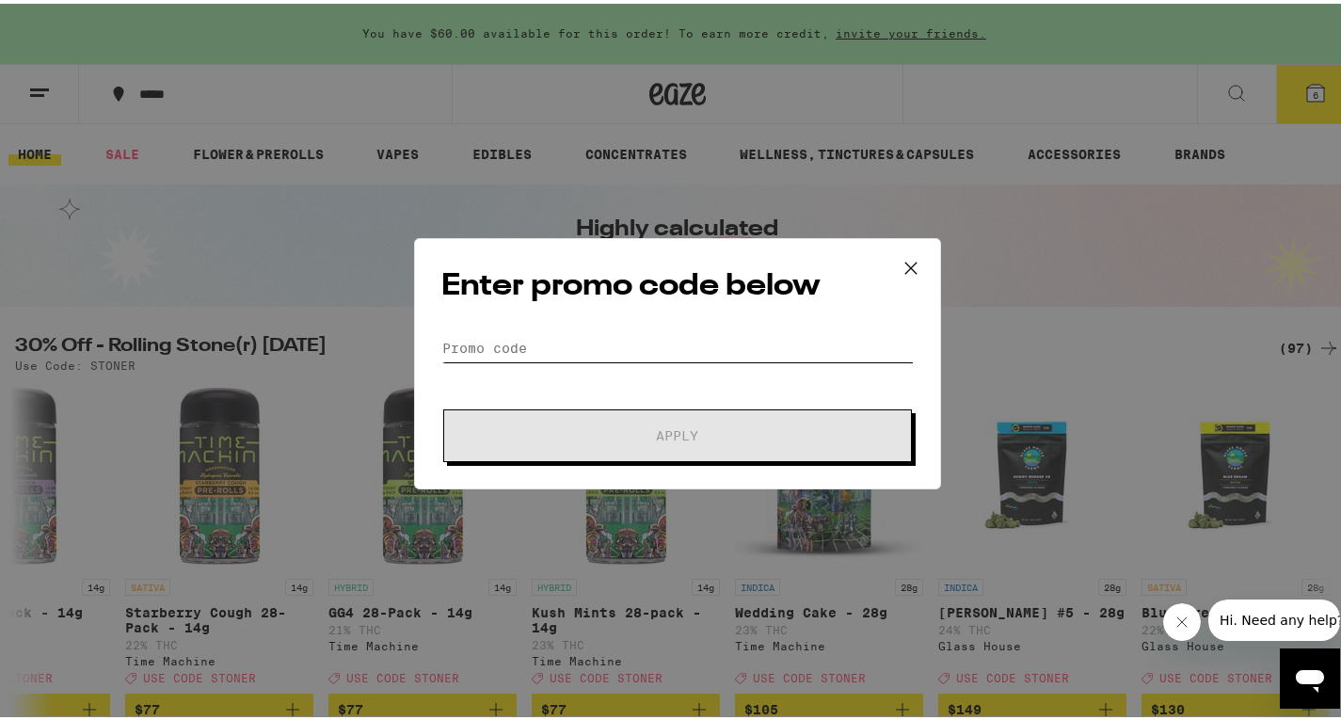
click at [602, 339] on input "Promo Code" at bounding box center [677, 344] width 472 height 28
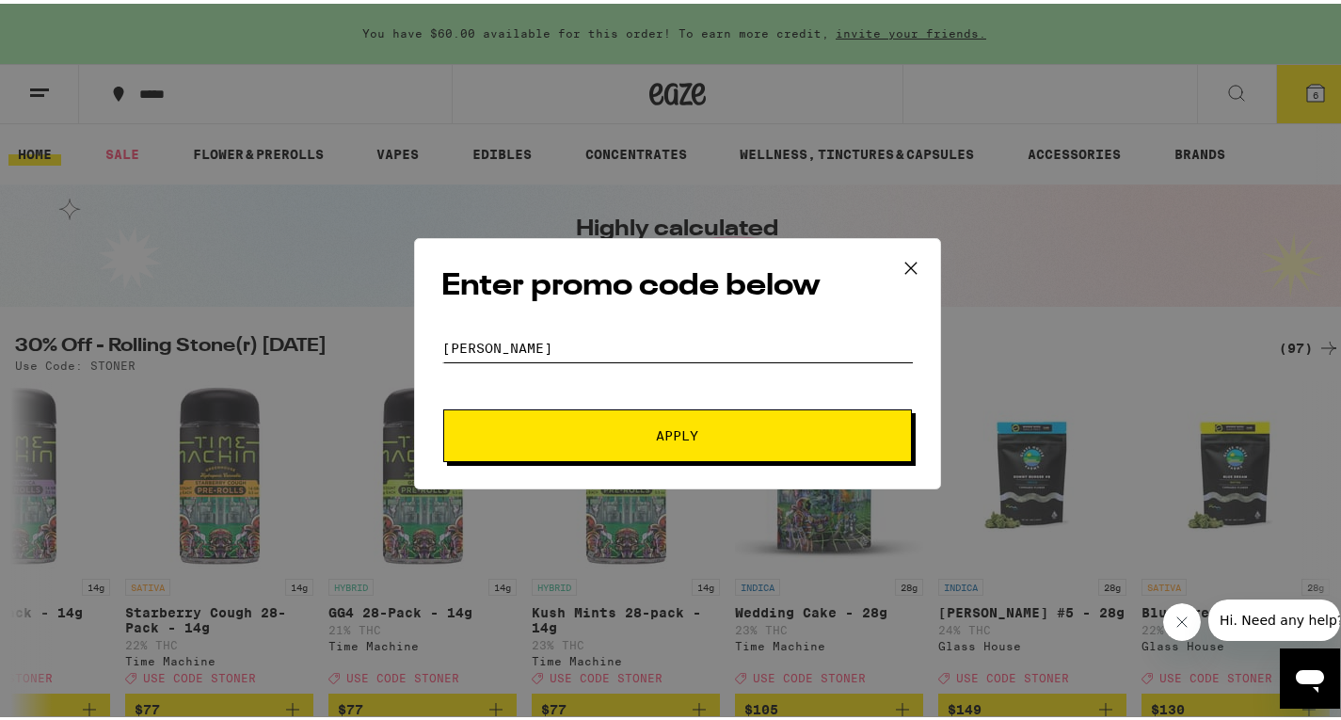
type input "[PERSON_NAME]"
click at [593, 438] on span "Apply" at bounding box center [677, 431] width 339 height 13
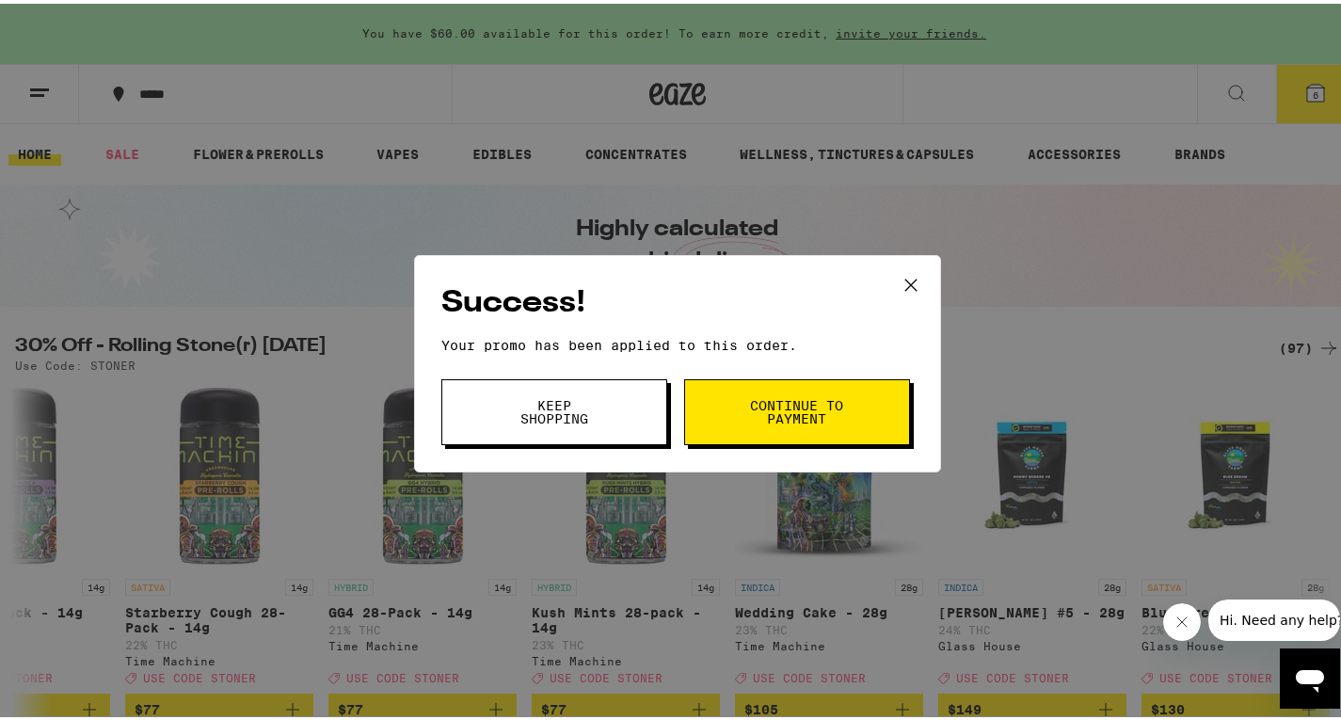
click at [808, 405] on span "Continue to payment" at bounding box center [797, 408] width 96 height 26
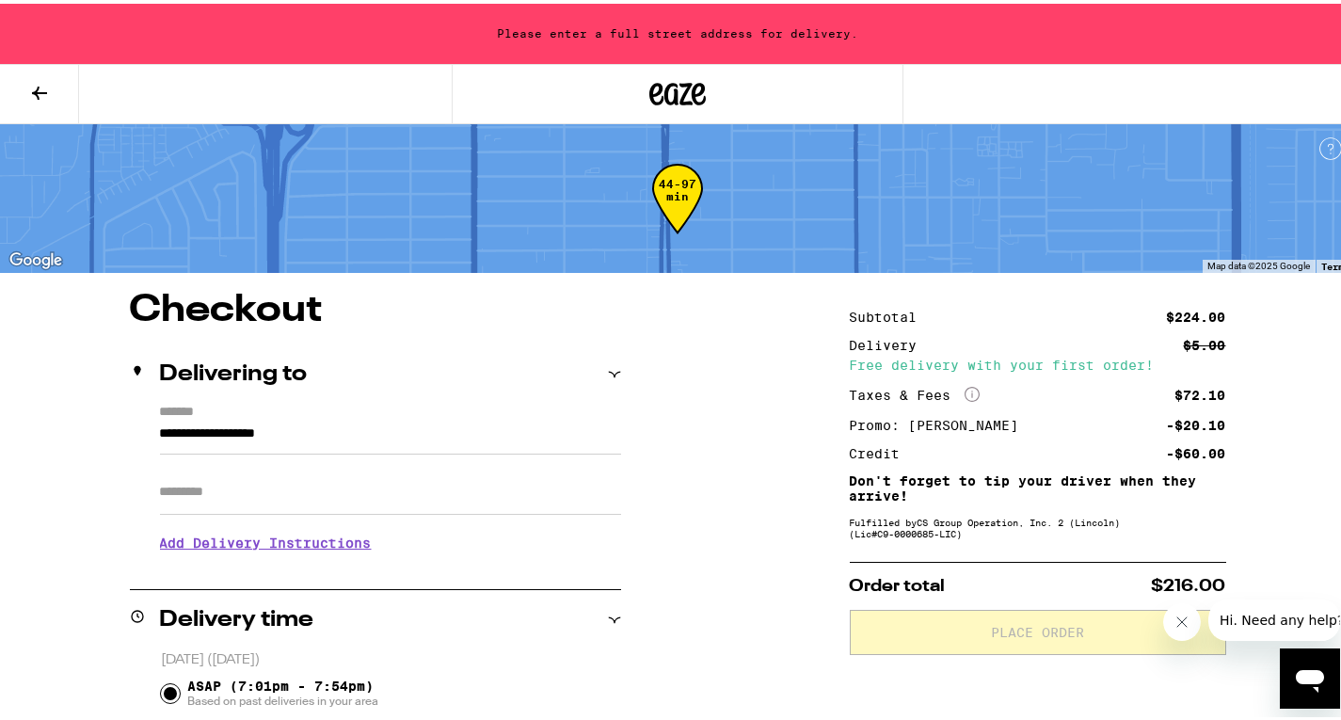
click at [160, 429] on input "**********" at bounding box center [390, 435] width 461 height 32
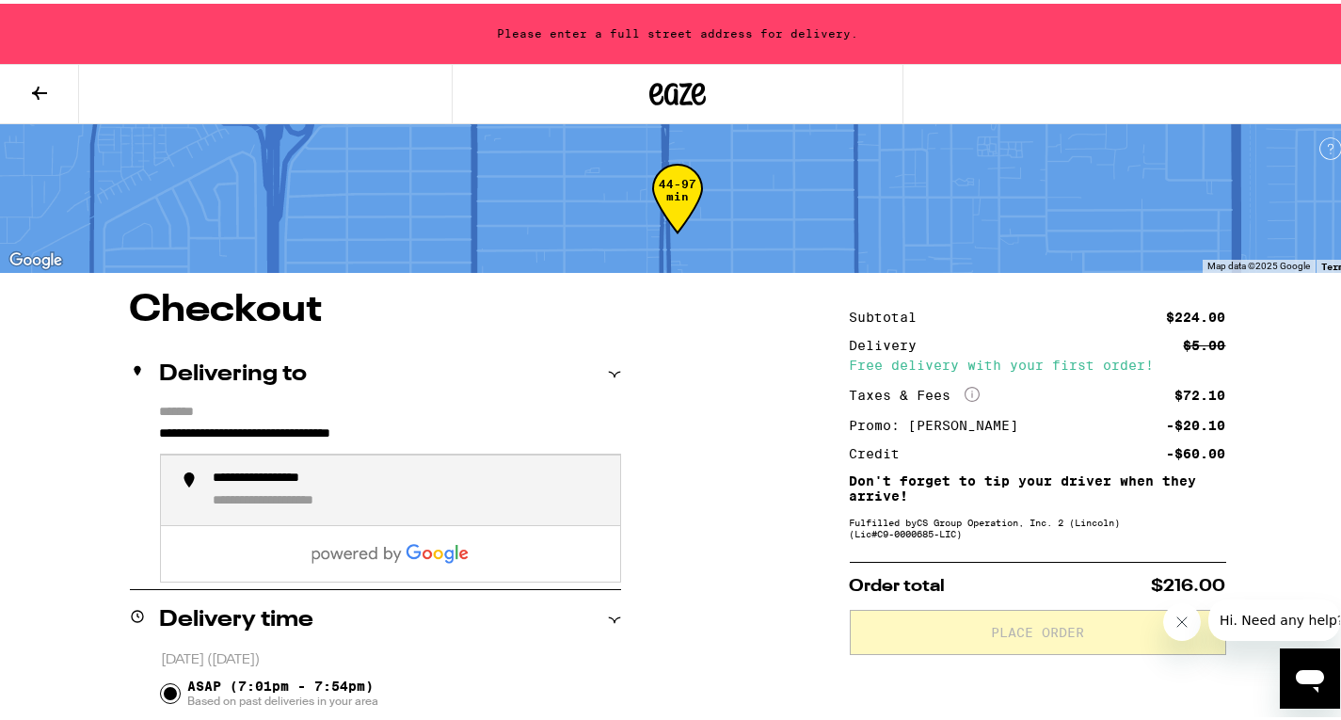
click at [312, 494] on div "**********" at bounding box center [303, 498] width 179 height 18
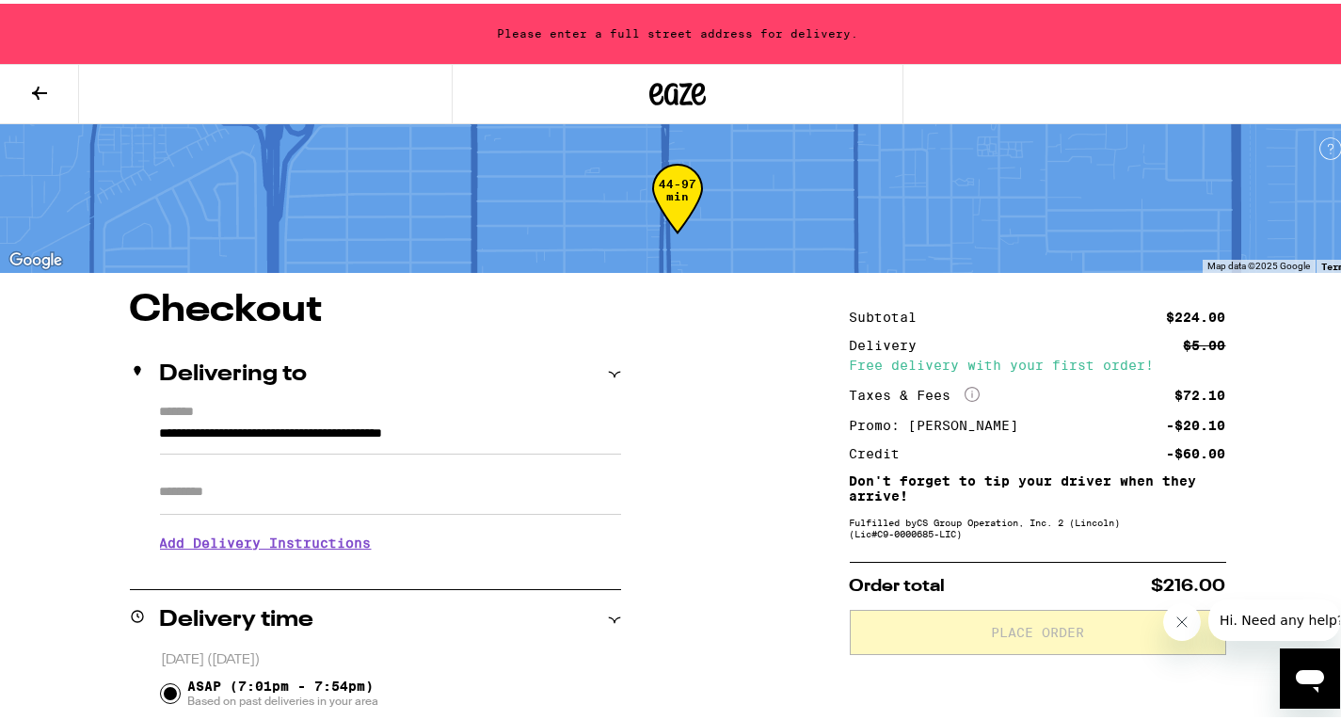
type input "**********"
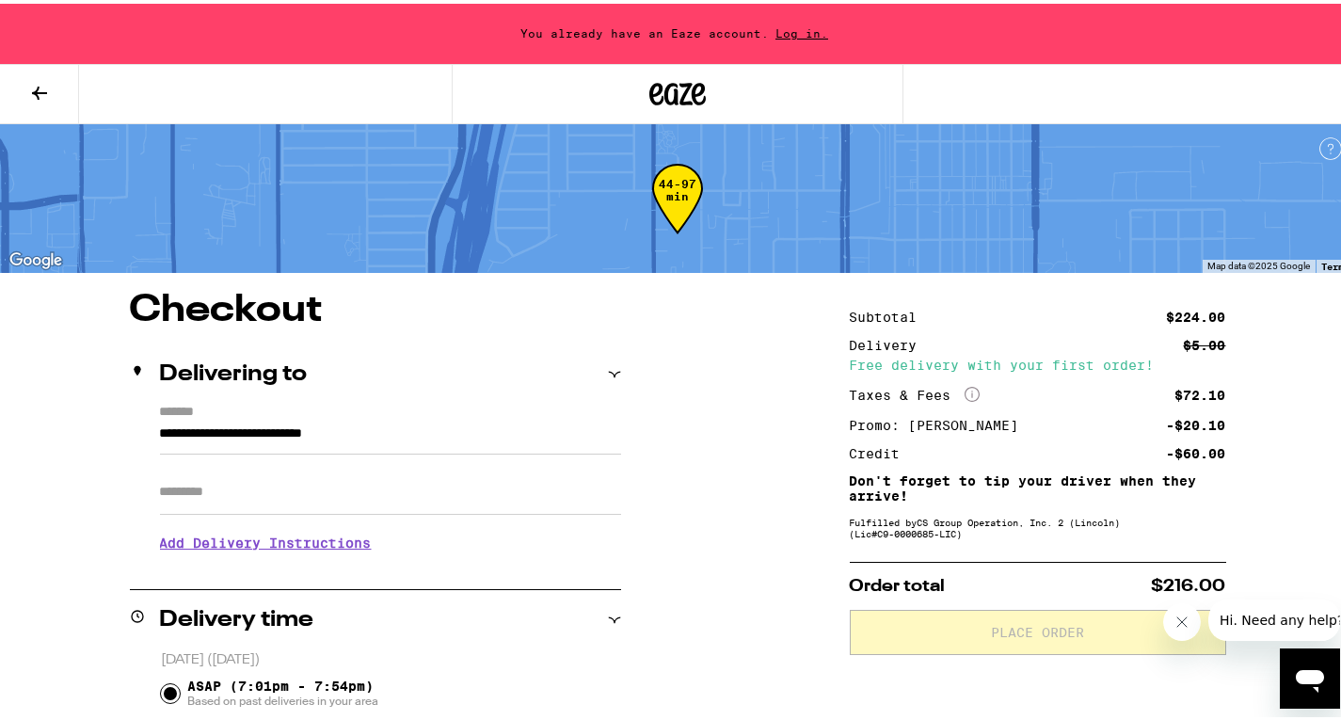
click at [259, 498] on input "Apt/Suite" at bounding box center [390, 488] width 461 height 45
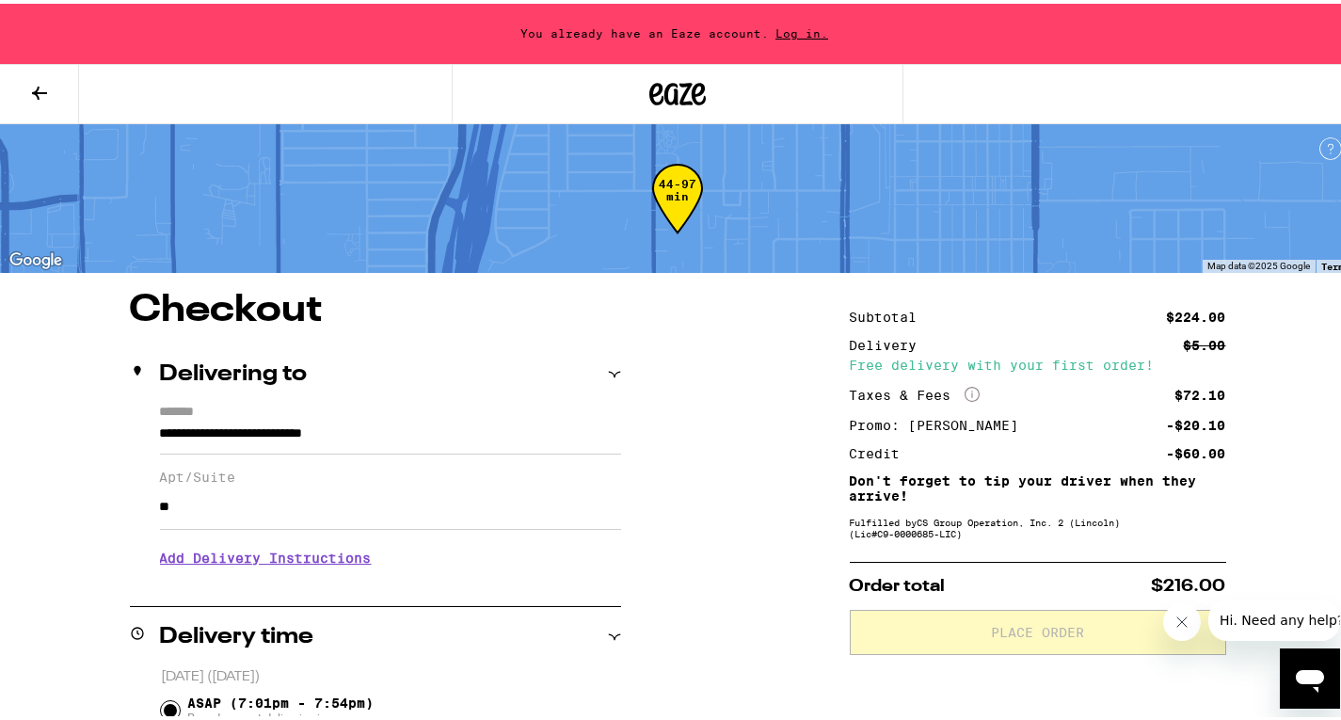
type input "*"
click at [364, 526] on input "**********" at bounding box center [390, 503] width 461 height 45
type input "*"
type input "**********"
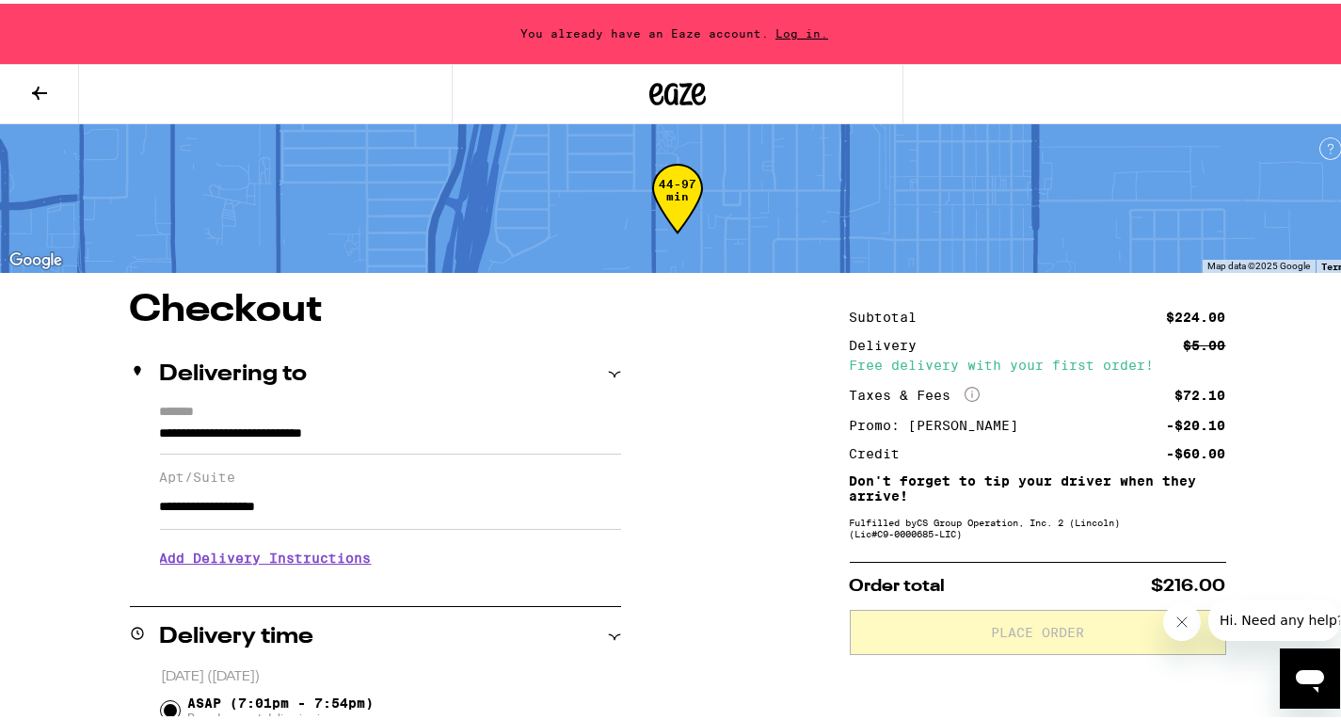
click at [348, 566] on h3 "Add Delivery Instructions" at bounding box center [390, 554] width 461 height 43
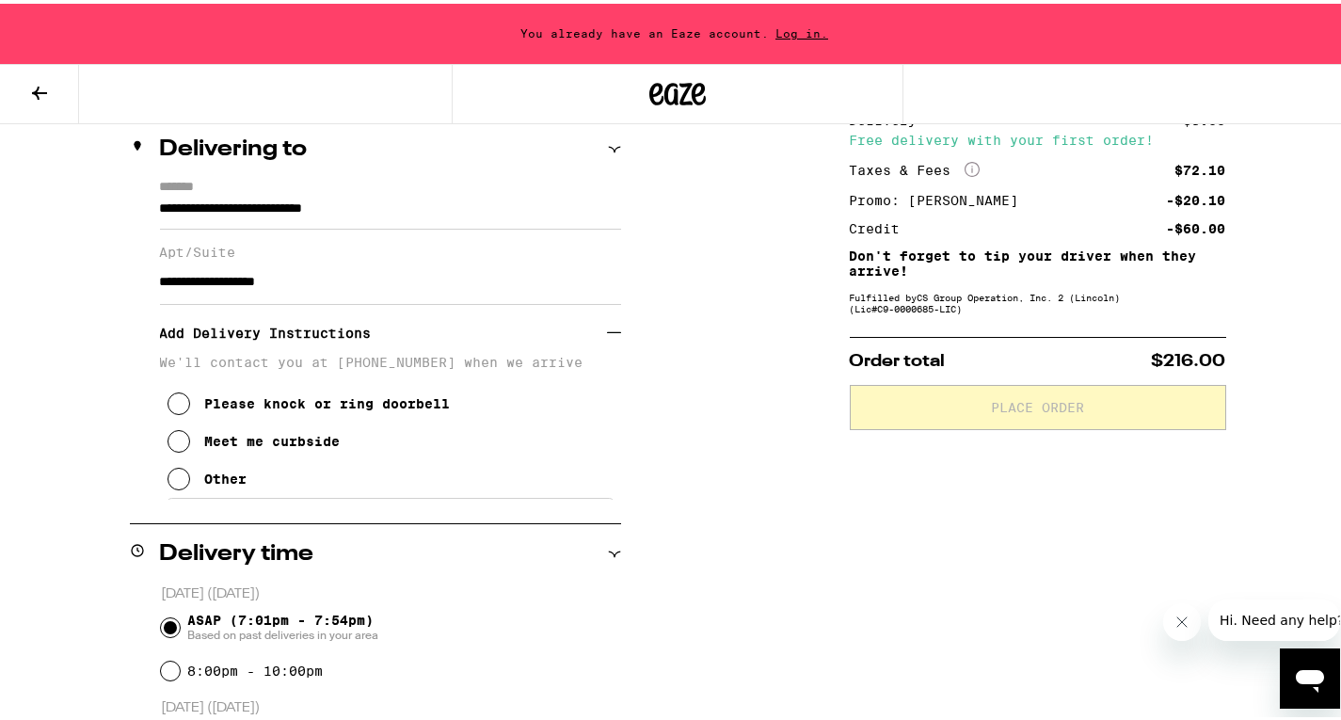
scroll to position [226, 0]
click at [174, 486] on icon at bounding box center [179, 474] width 23 height 23
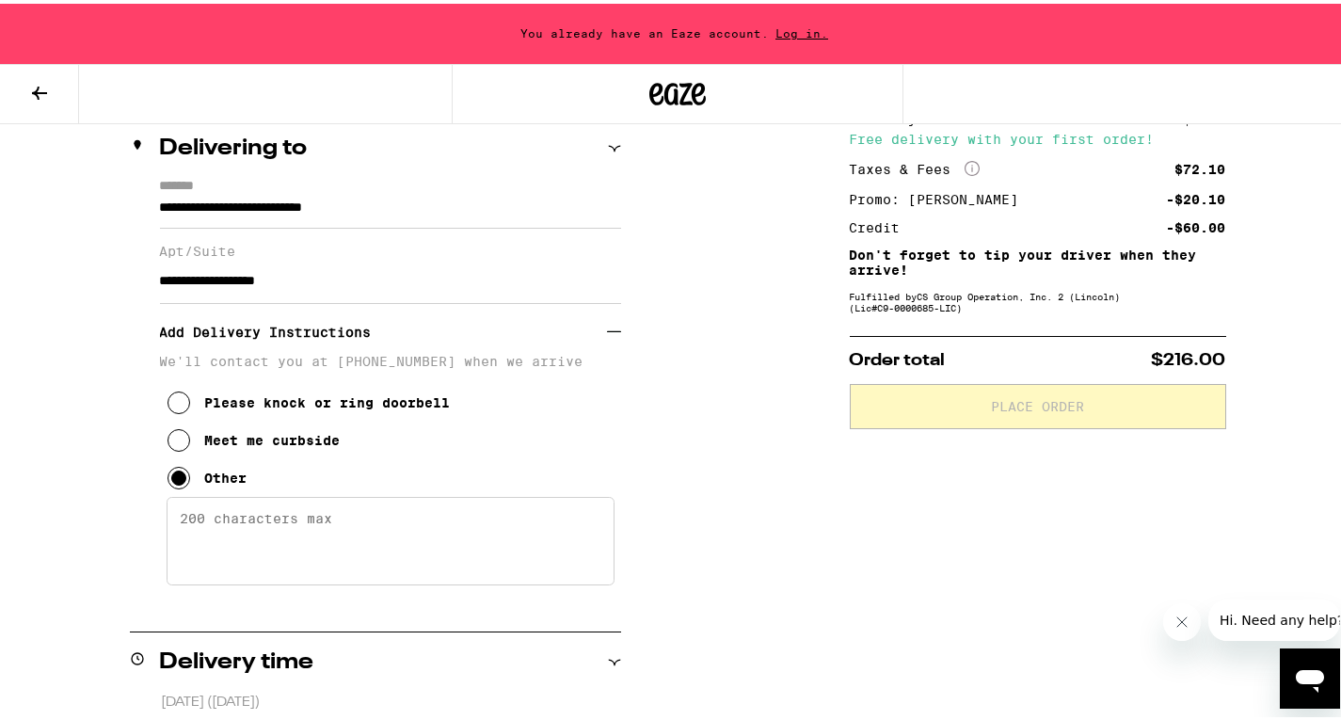
click at [360, 547] on textarea "Enter any other delivery instructions you want driver to know" at bounding box center [391, 537] width 448 height 88
click at [215, 526] on textarea "i'll downstairs...." at bounding box center [391, 537] width 448 height 88
click at [415, 555] on textarea "i'll be downstairs...." at bounding box center [391, 537] width 448 height 88
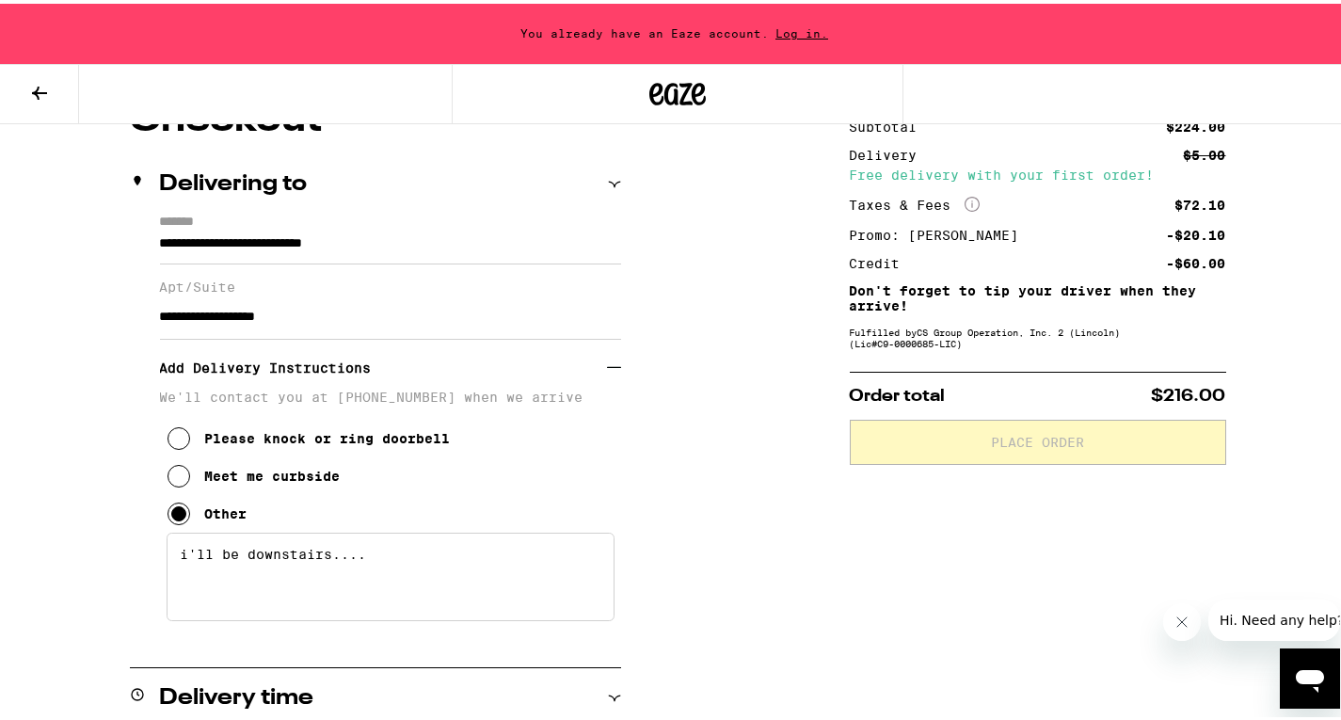
scroll to position [189, 0]
type textarea "i'll be downstairs...."
click at [460, 228] on label "*******" at bounding box center [390, 221] width 461 height 18
click at [460, 230] on input "**********" at bounding box center [390, 246] width 461 height 32
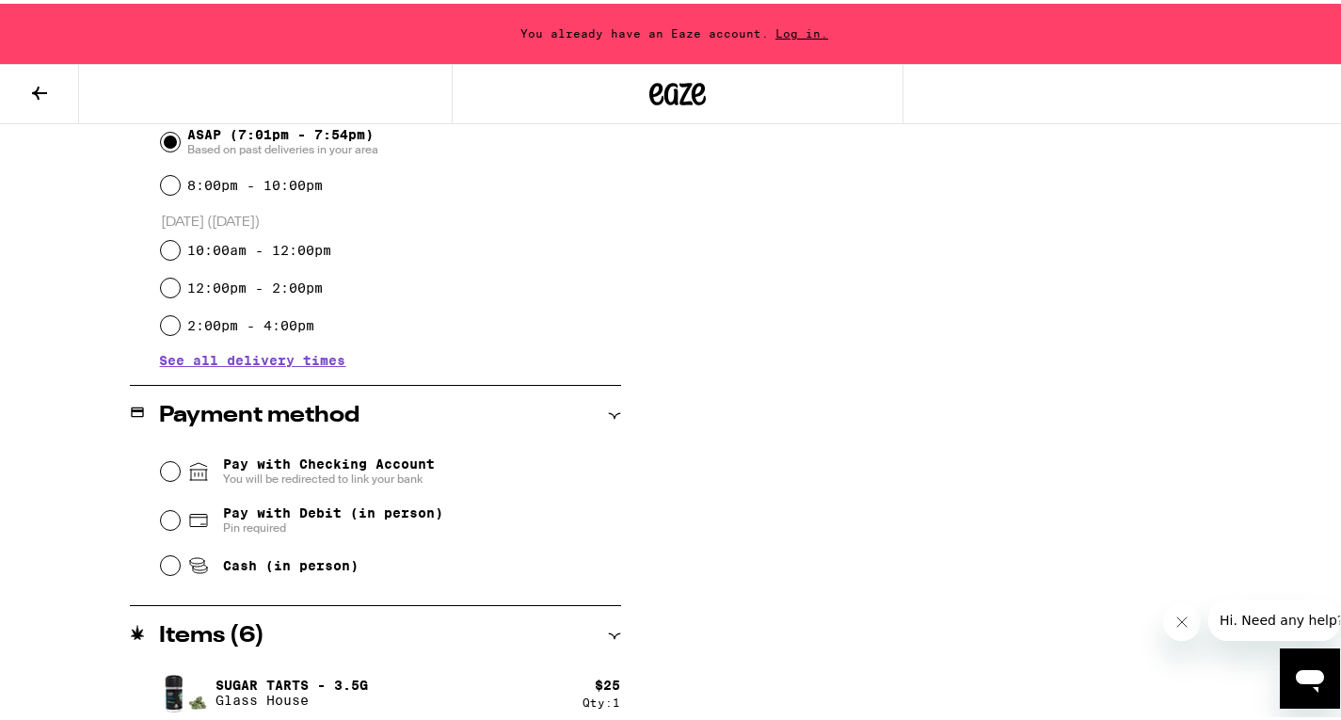
scroll to position [823, 0]
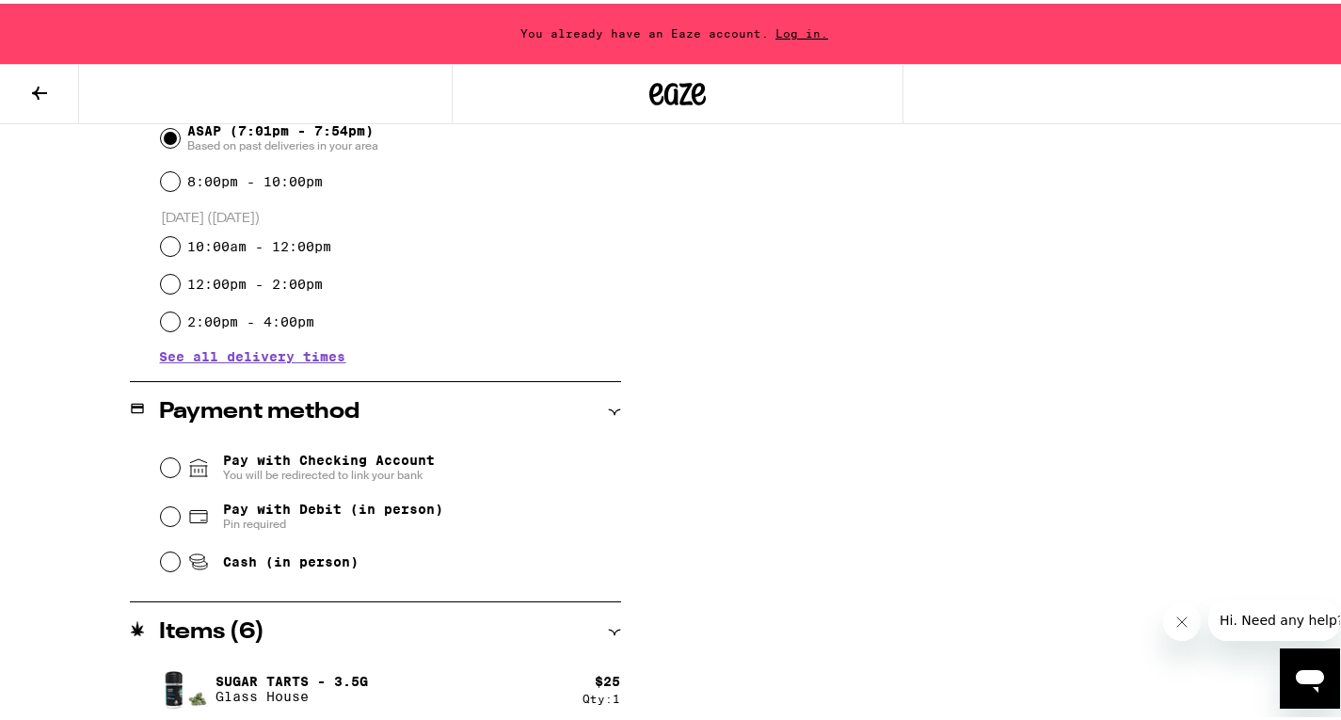
type input "**********"
click at [172, 567] on input "Cash (in person)" at bounding box center [170, 558] width 19 height 19
radio input "true"
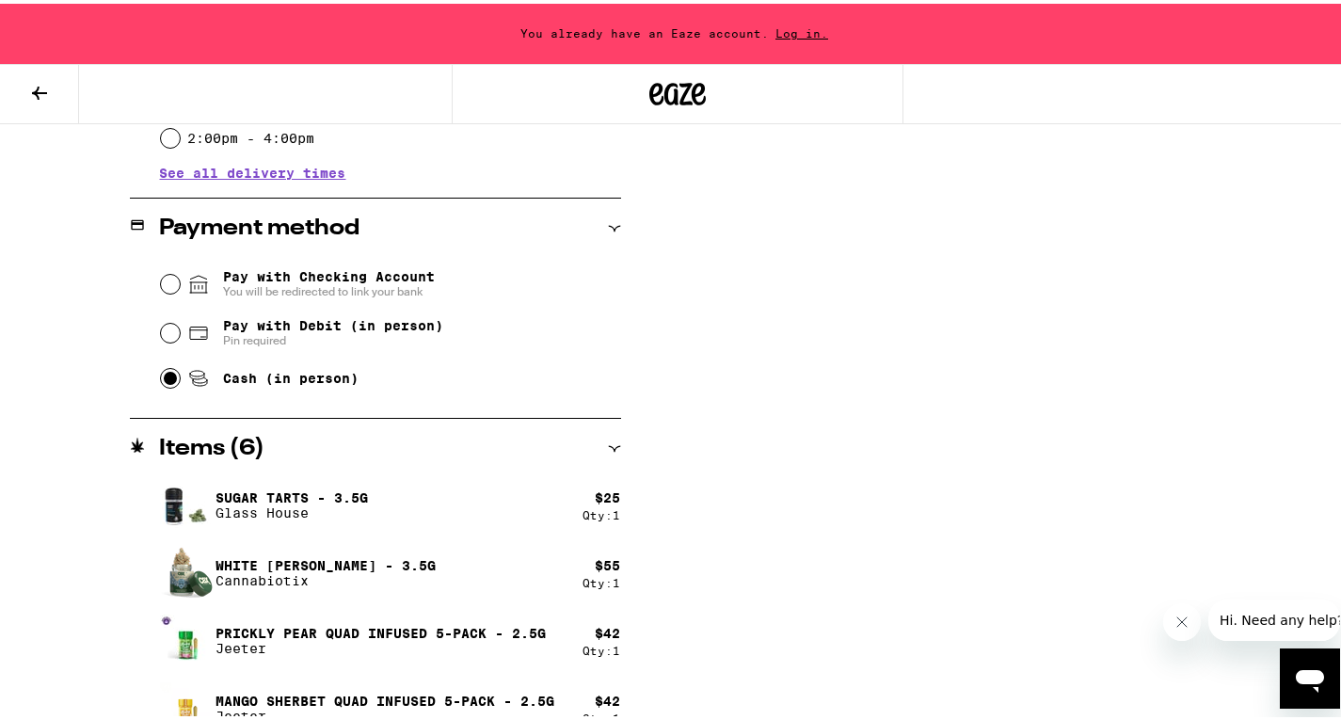
scroll to position [1170, 0]
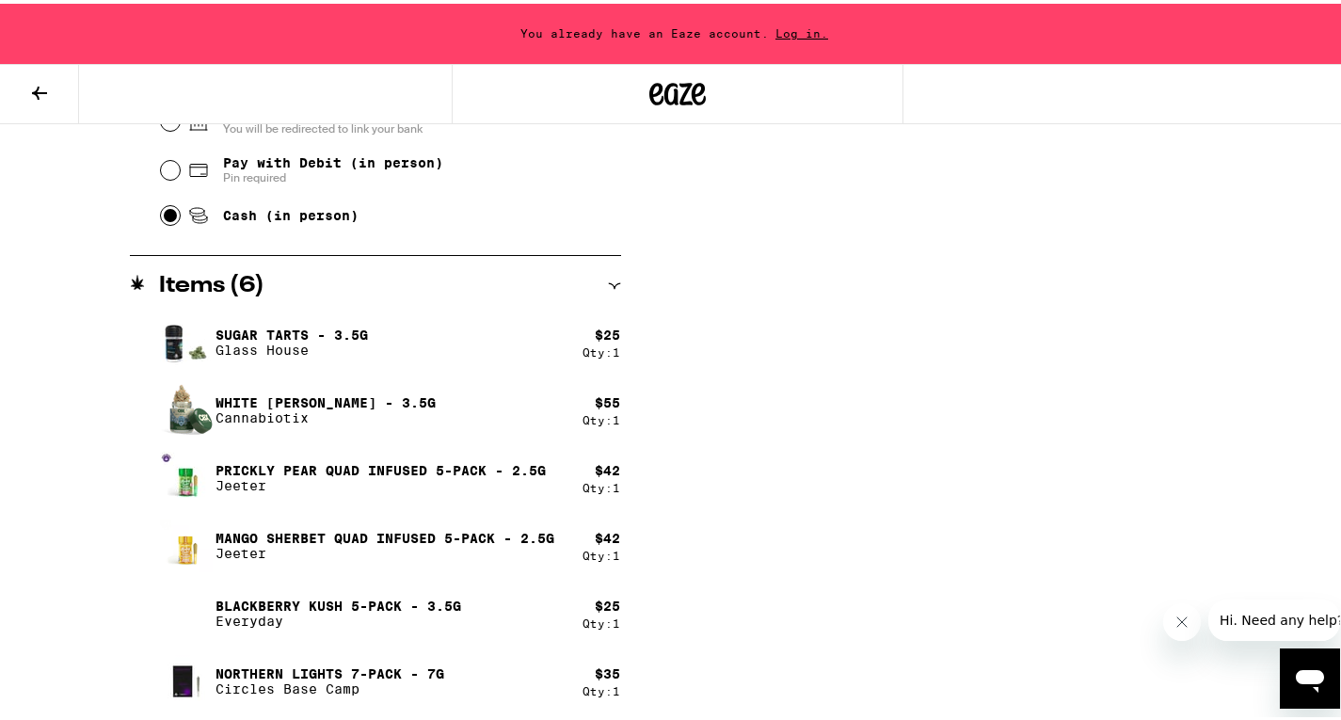
click at [231, 283] on h2 "Items ( 6 )" at bounding box center [212, 282] width 105 height 23
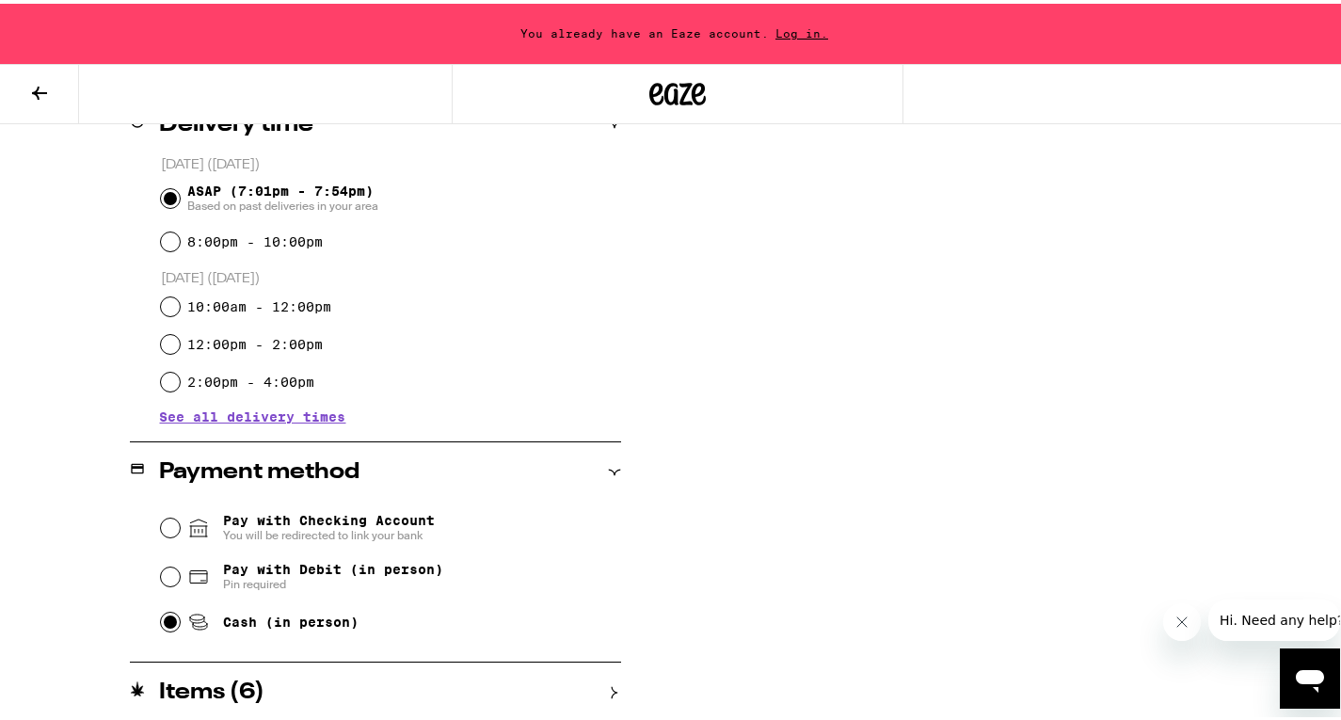
scroll to position [763, 0]
click at [51, 81] on button at bounding box center [39, 90] width 79 height 59
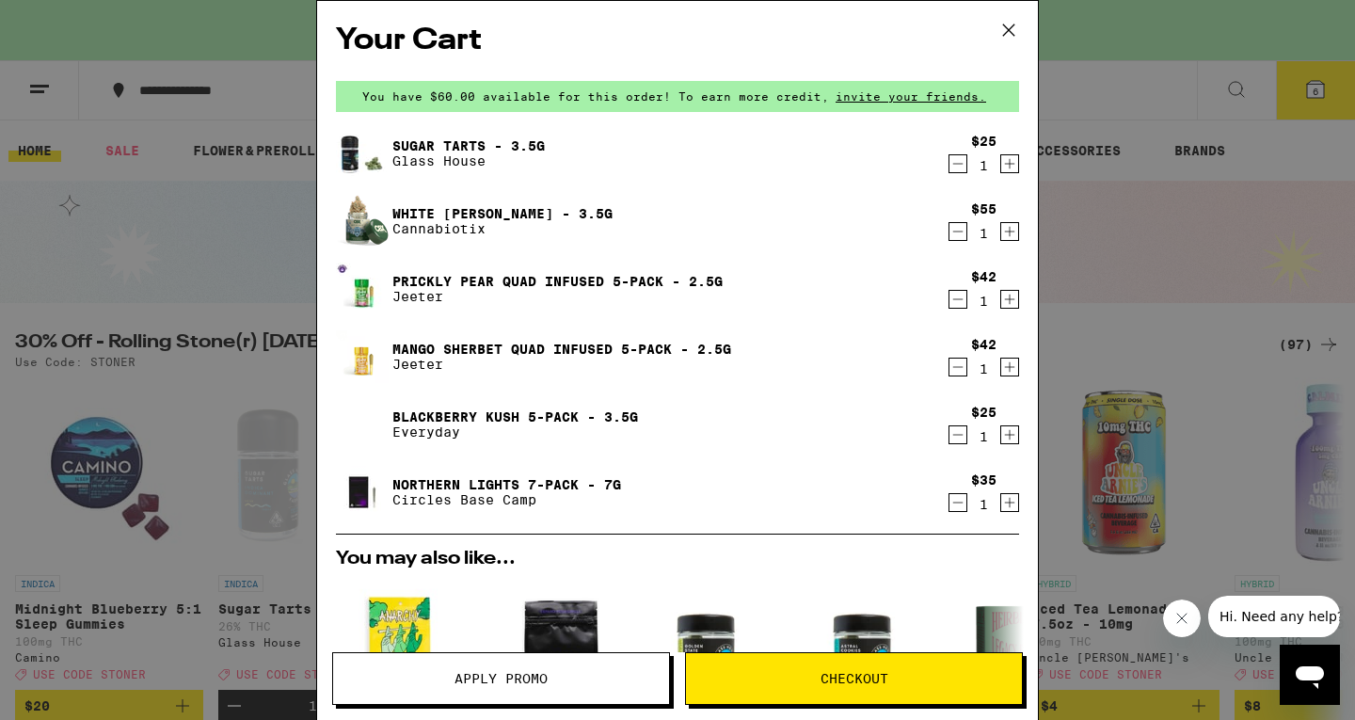
click at [949, 297] on icon "Decrement" at bounding box center [957, 299] width 17 height 23
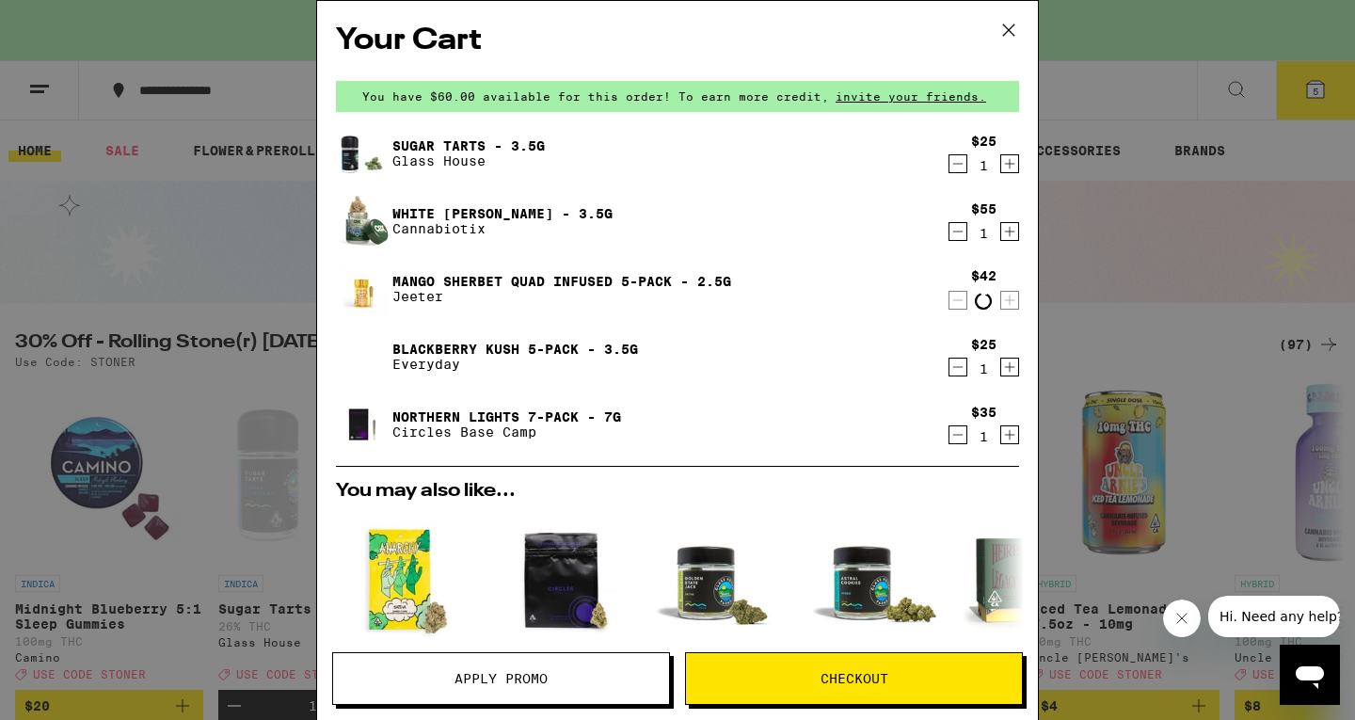
scroll to position [2, 0]
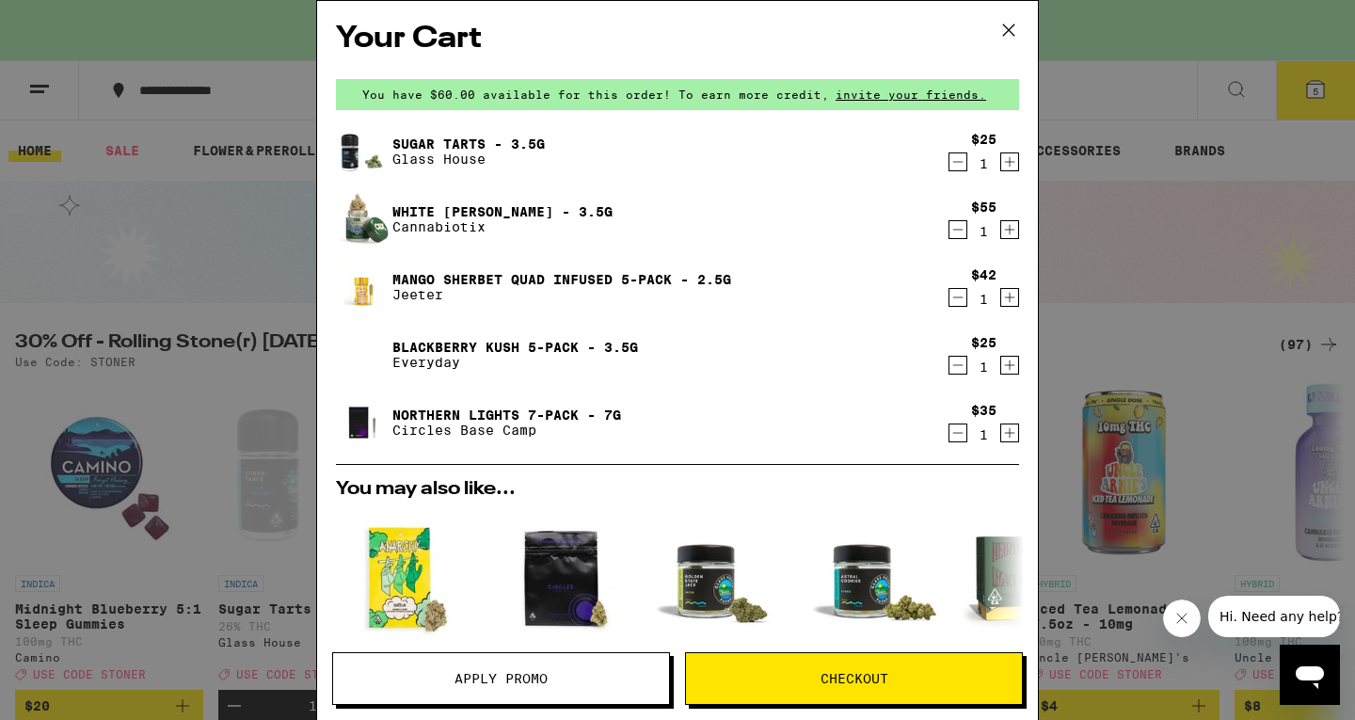
click at [952, 163] on button "Decrement" at bounding box center [958, 161] width 19 height 19
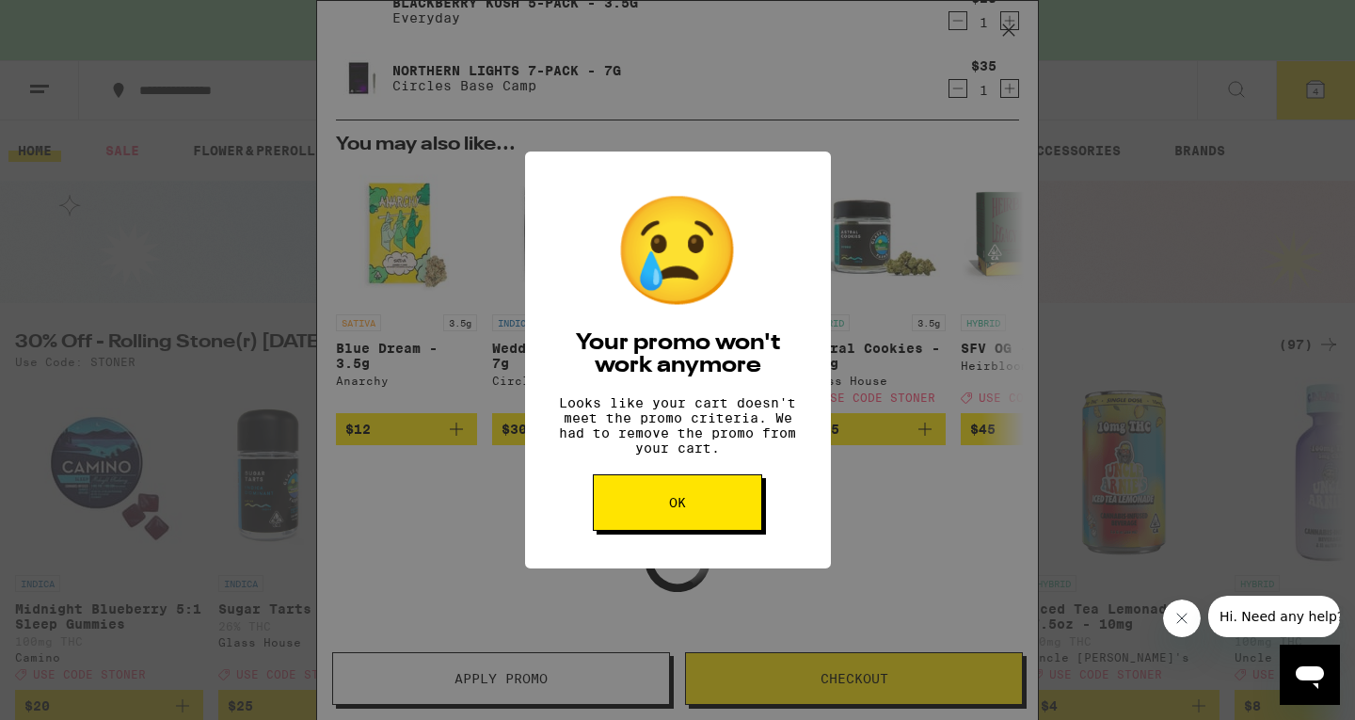
scroll to position [279, 0]
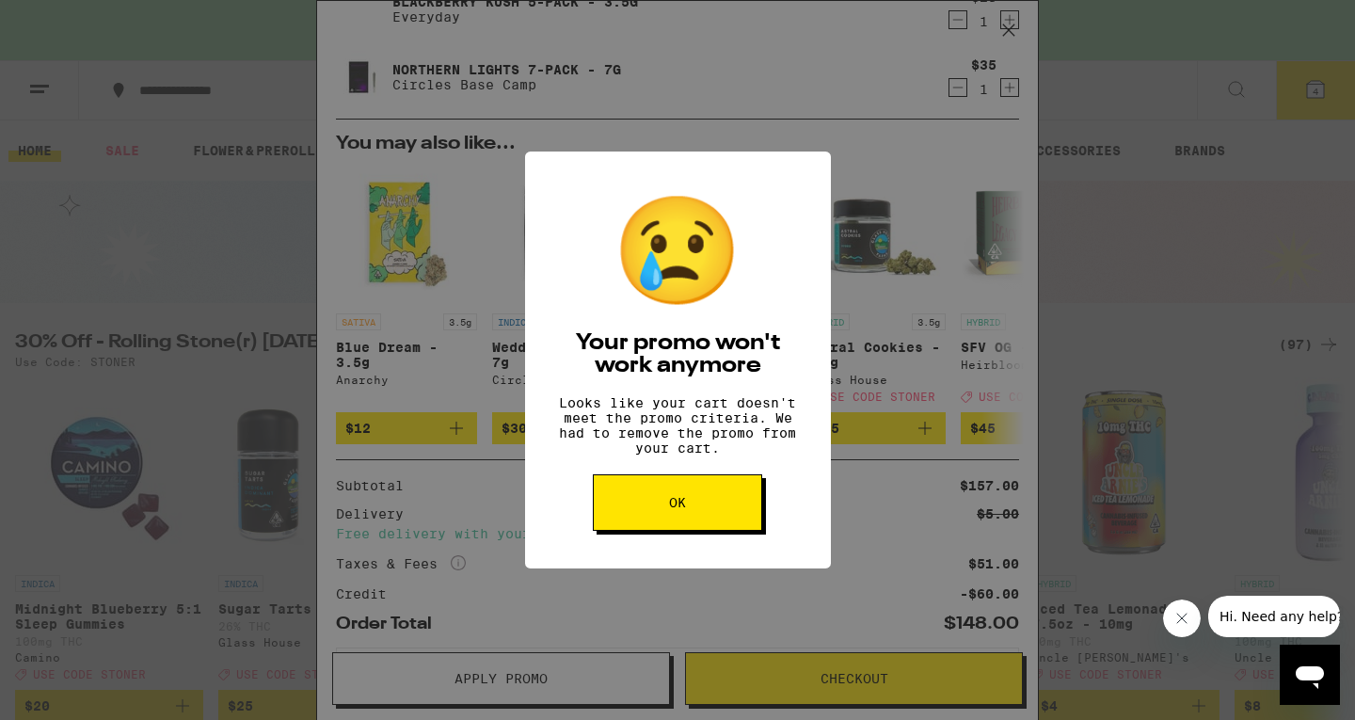
click at [695, 520] on button "OK" at bounding box center [677, 502] width 169 height 56
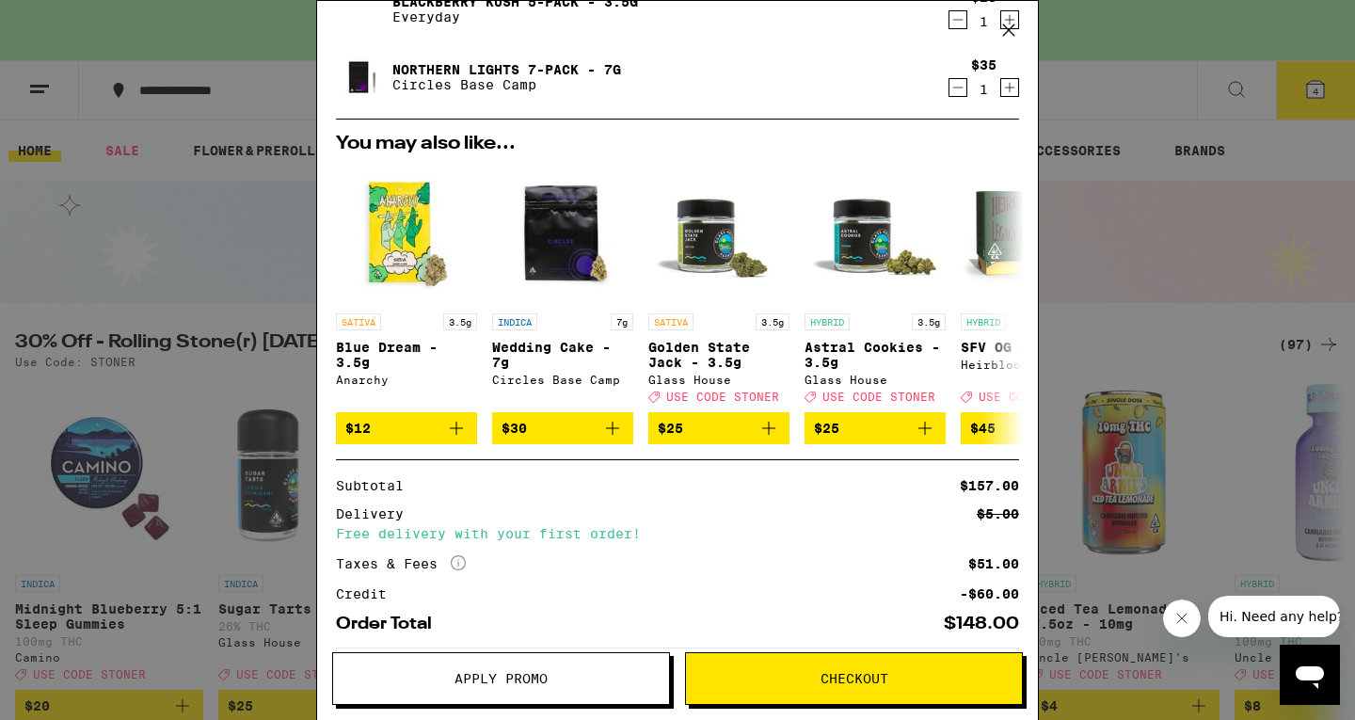
scroll to position [0, 0]
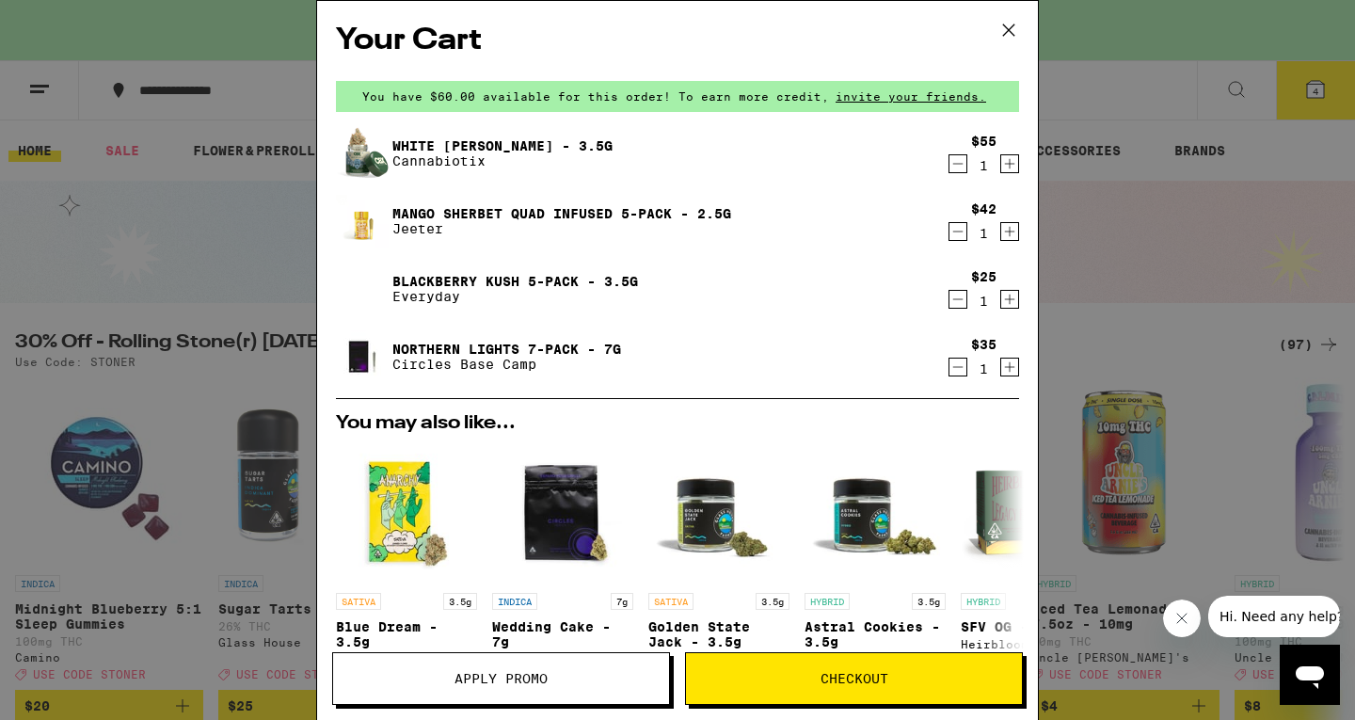
click at [955, 369] on div "$35 1" at bounding box center [984, 357] width 71 height 40
click at [949, 369] on icon "Decrement" at bounding box center [957, 367] width 17 height 23
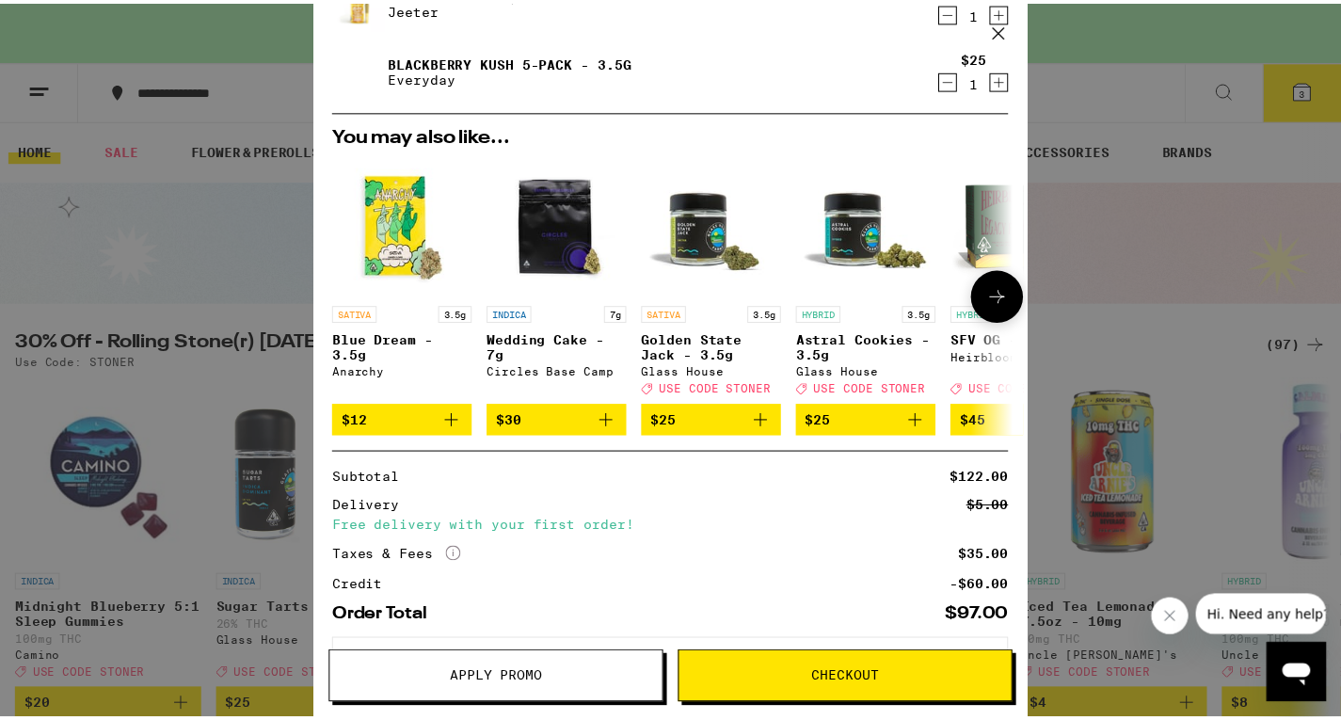
scroll to position [309, 0]
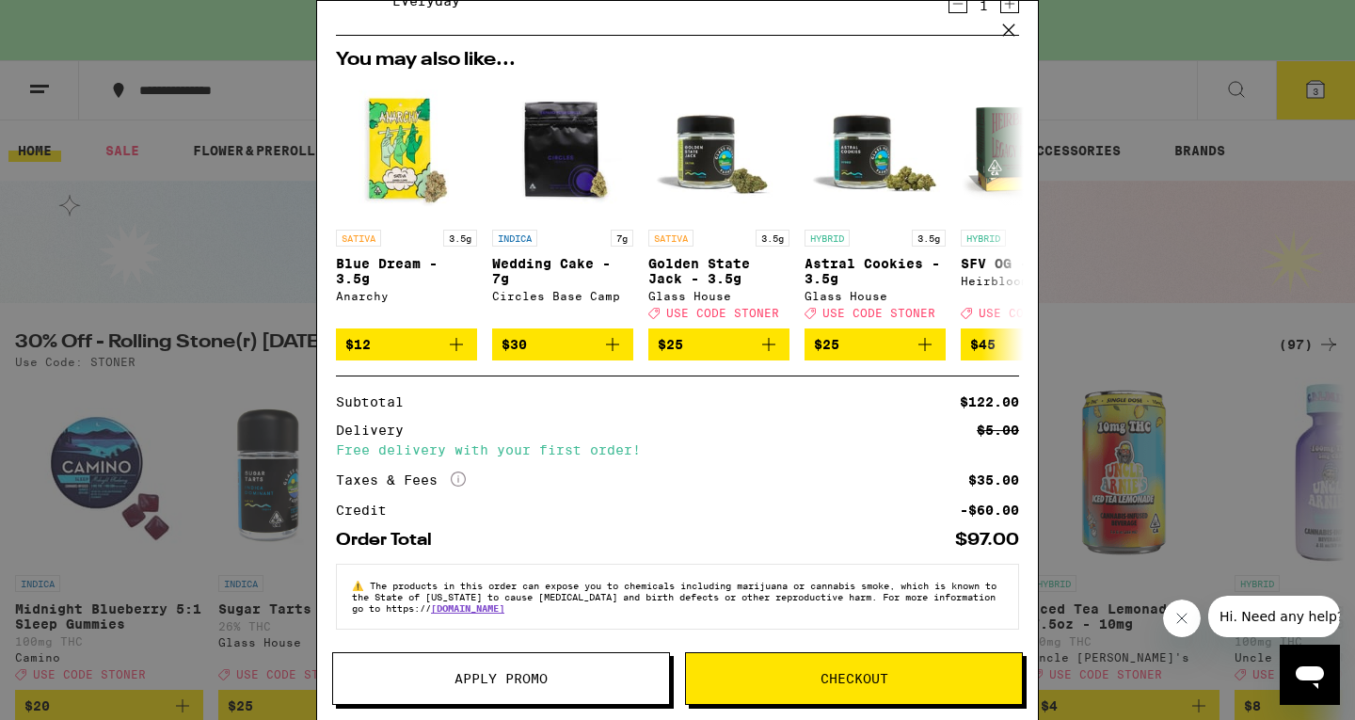
click at [1256, 222] on div "Your Cart You have $60.00 available for this order! To earn more credit, invite…" at bounding box center [677, 360] width 1355 height 720
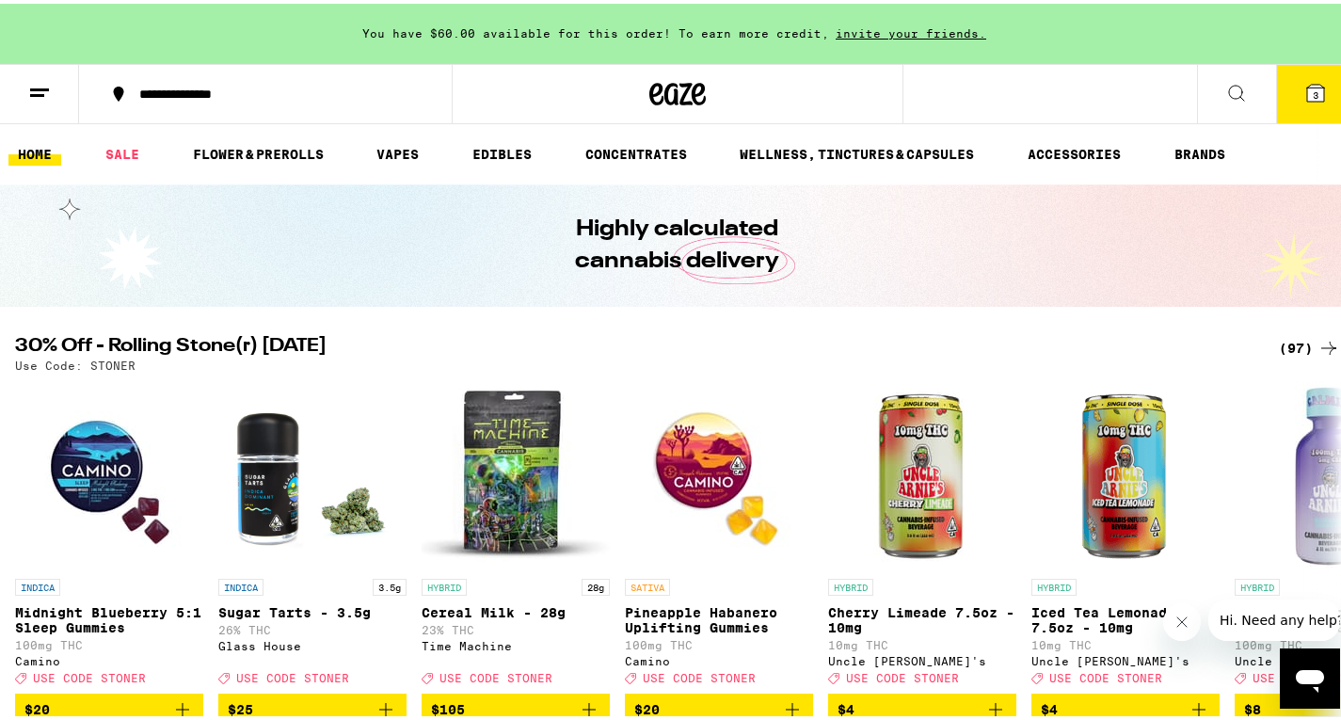
click at [55, 94] on button at bounding box center [39, 90] width 79 height 59
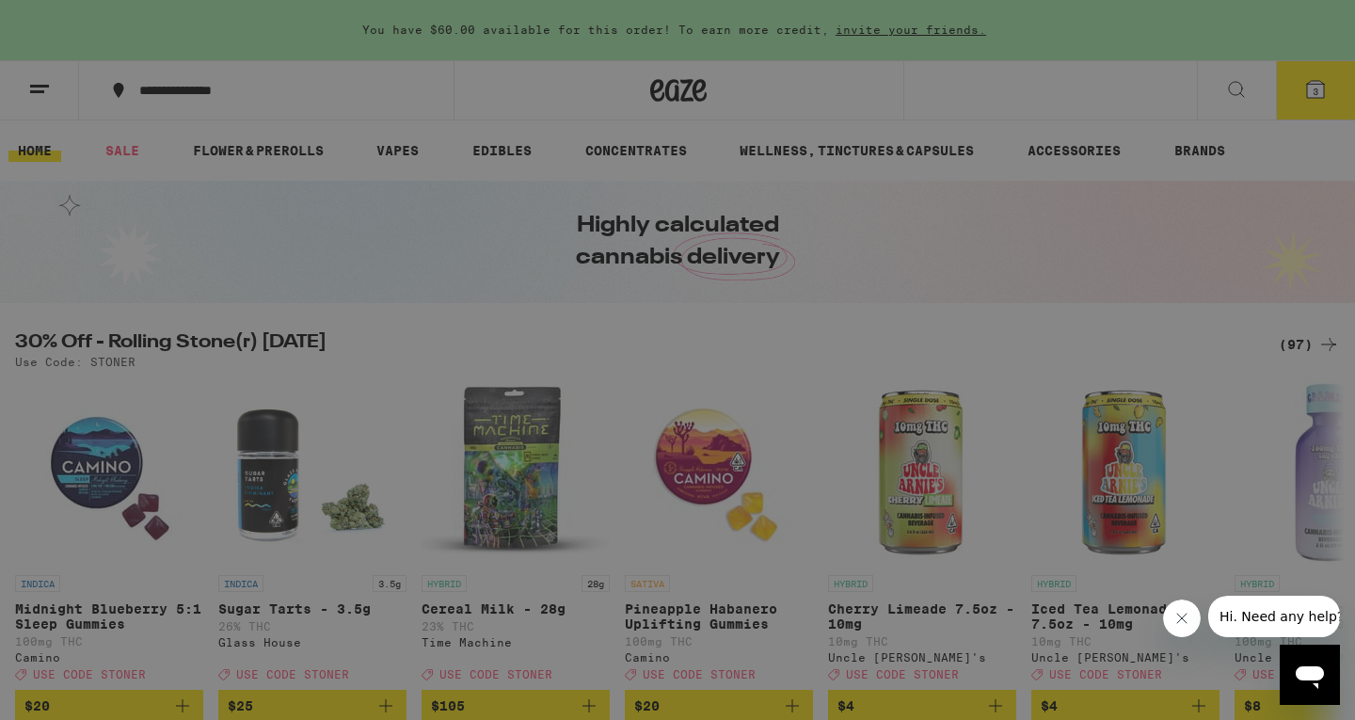
click at [869, 213] on div "Menu Shop Buy It Again Sale Flower & Prerolls Vapes Edibles Concentrates Wellne…" at bounding box center [677, 360] width 1355 height 720
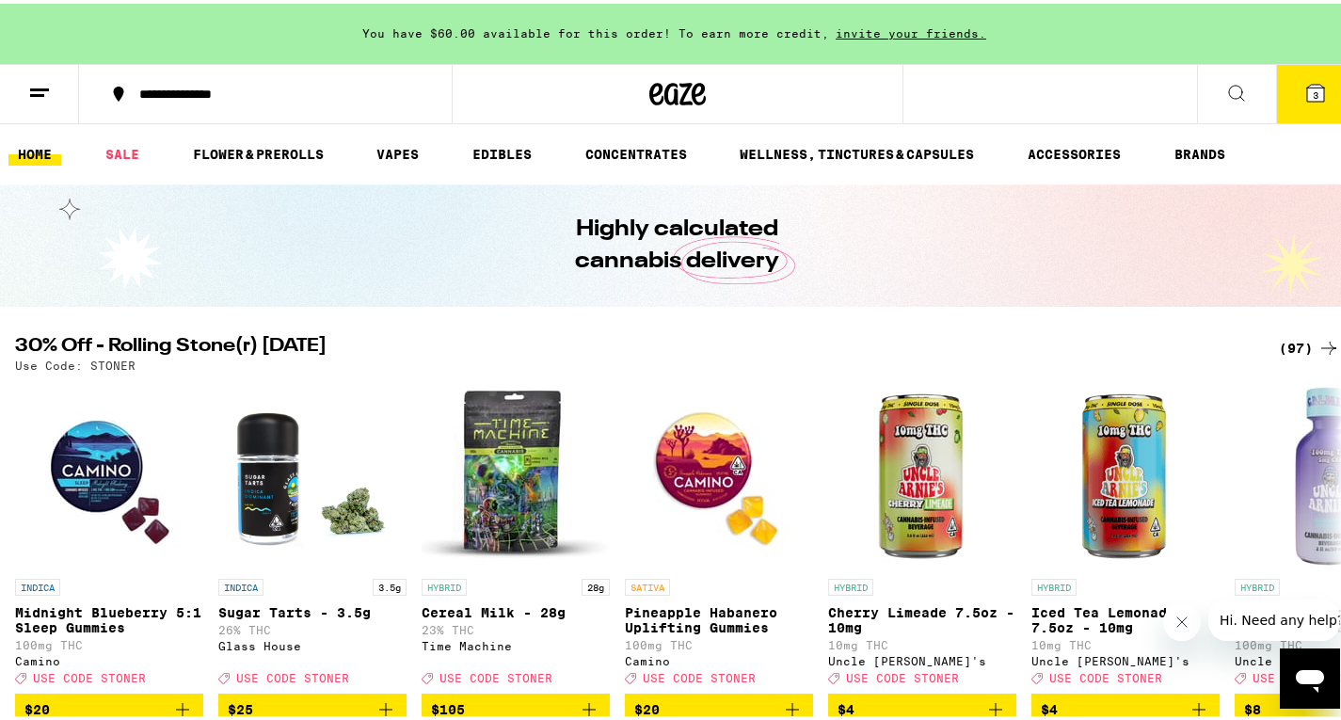
click at [1313, 92] on button "3" at bounding box center [1315, 90] width 79 height 58
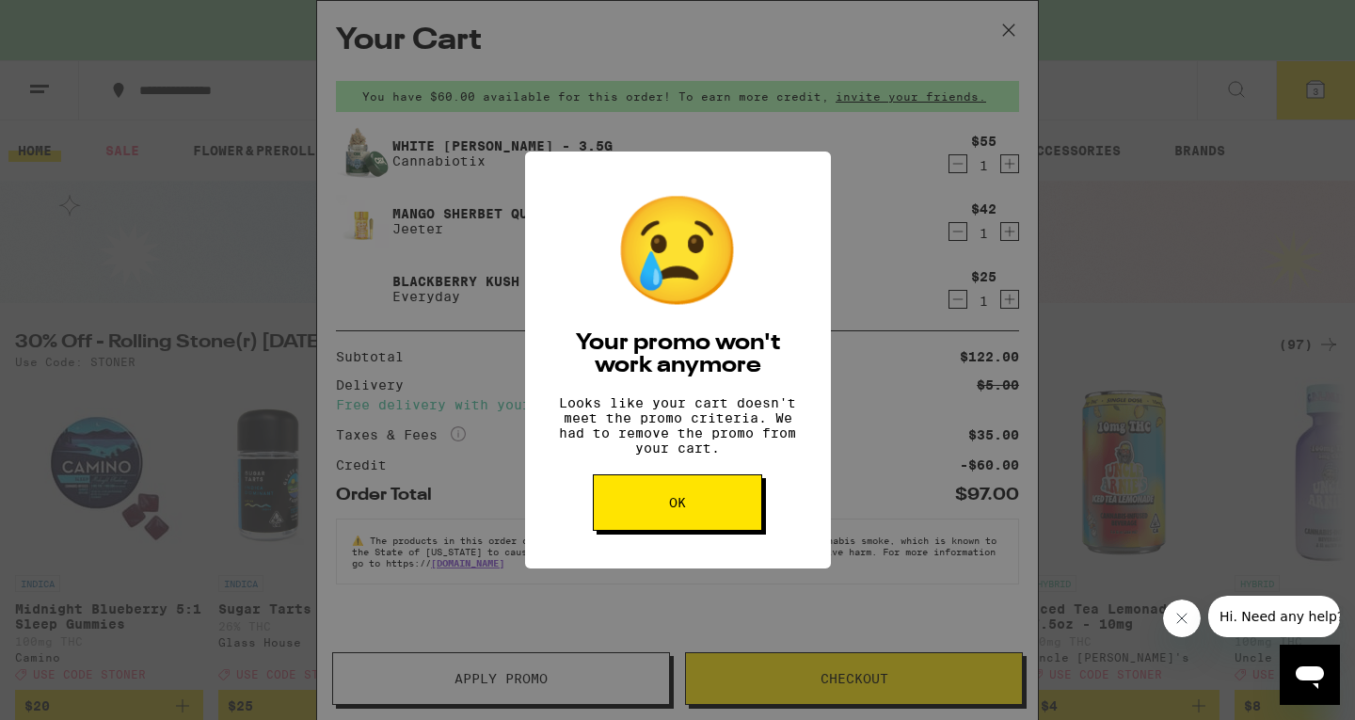
click at [630, 508] on button "OK" at bounding box center [677, 502] width 169 height 56
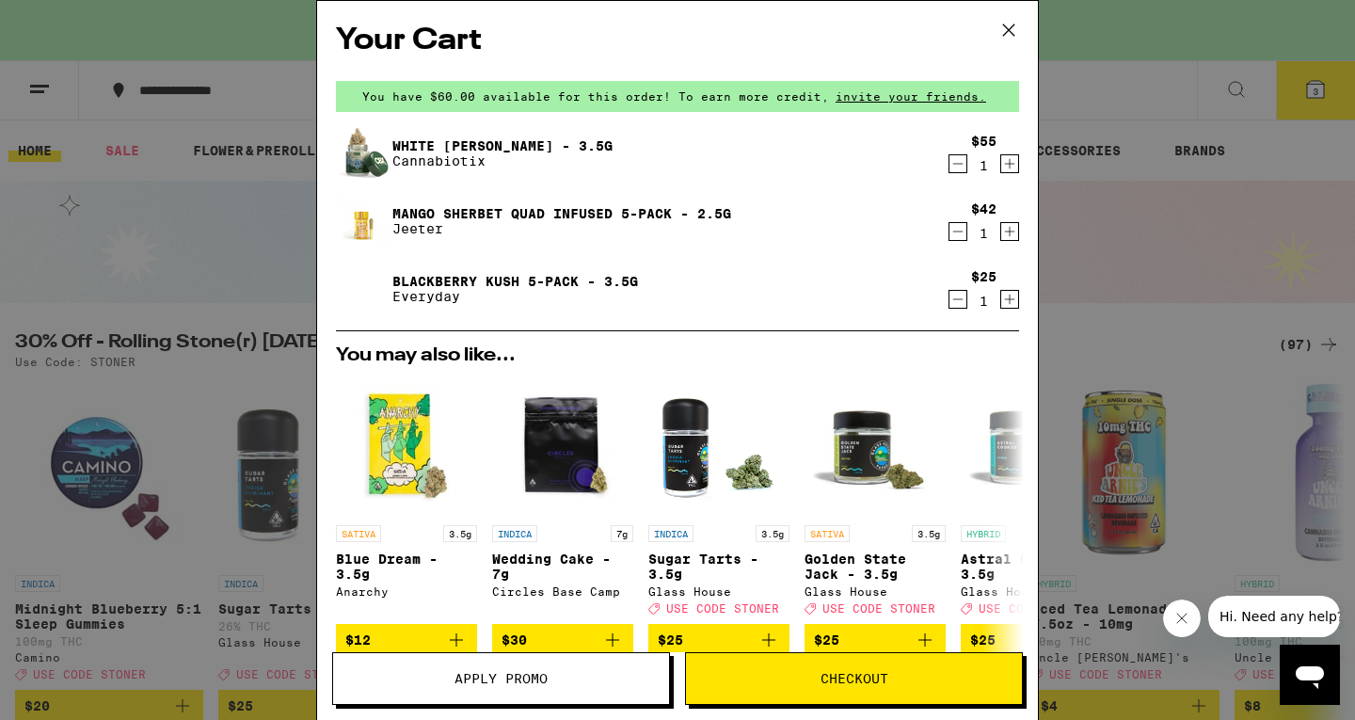
click at [949, 302] on icon "Decrement" at bounding box center [957, 299] width 17 height 23
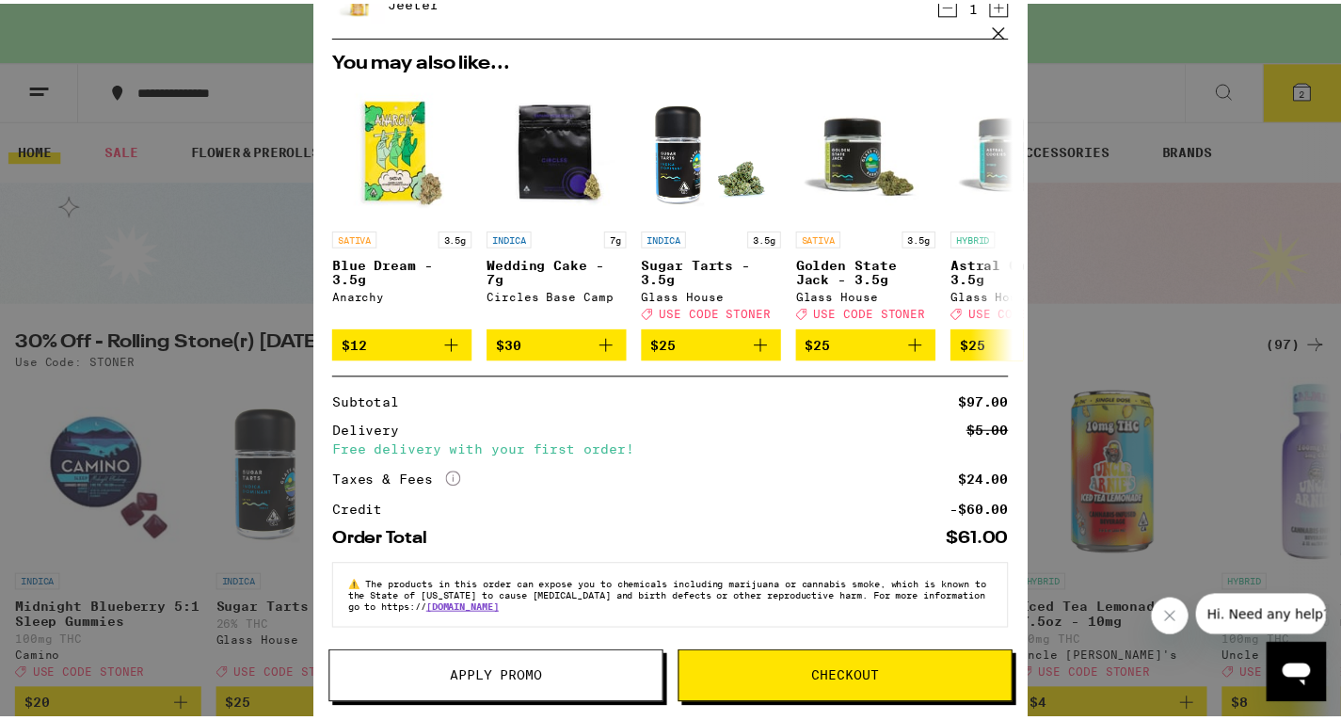
scroll to position [241, 0]
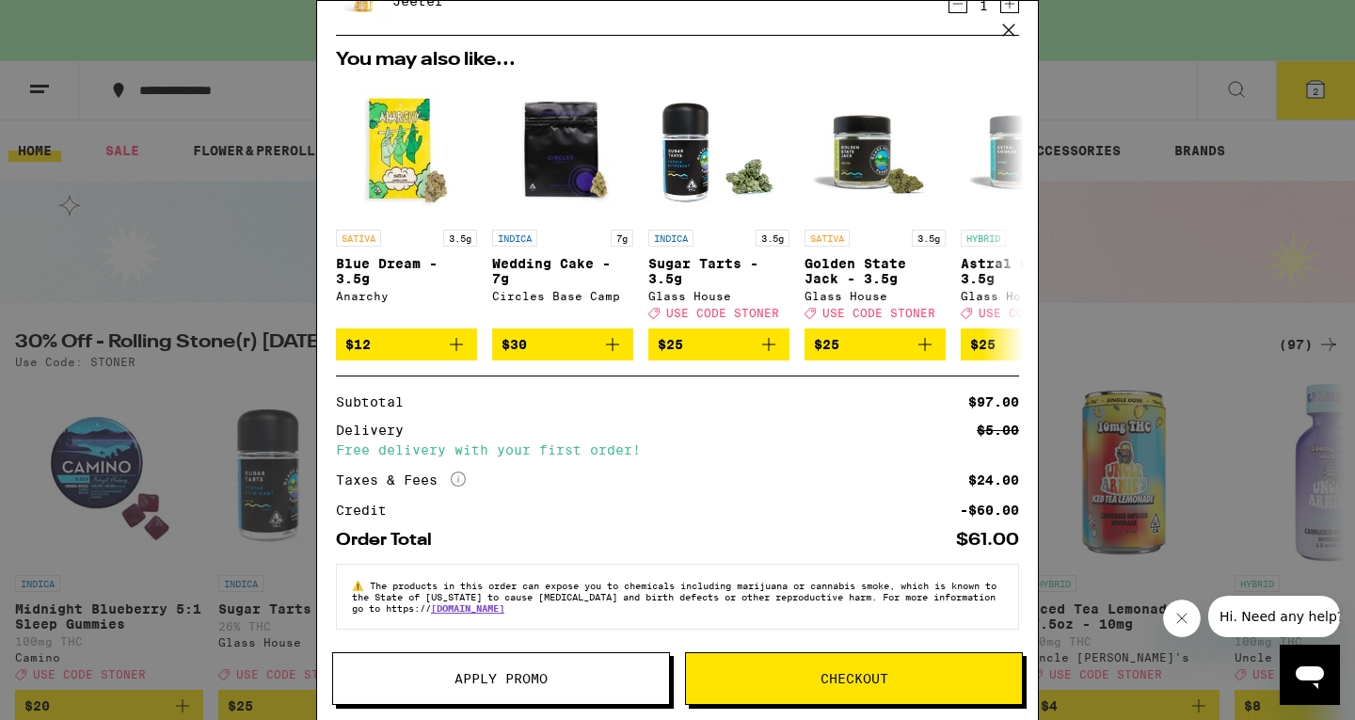
click at [578, 703] on button "Apply Promo" at bounding box center [501, 678] width 338 height 53
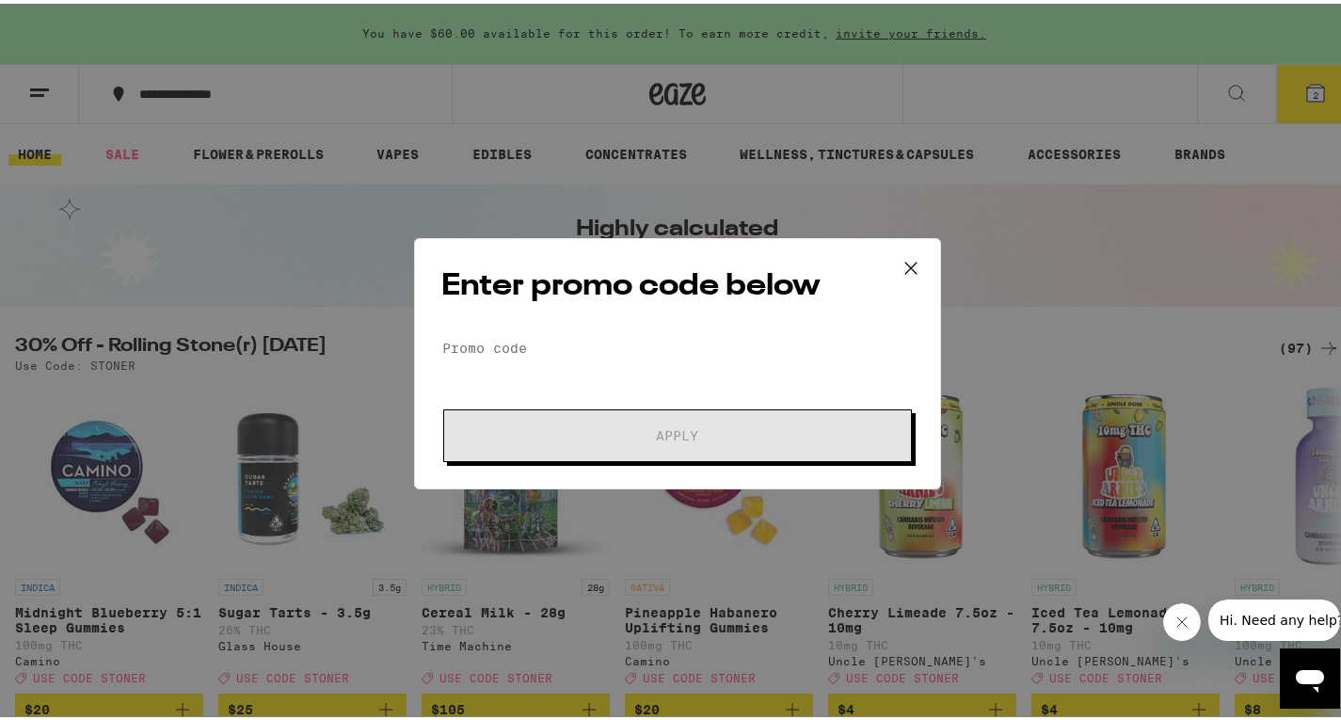
click at [911, 267] on icon at bounding box center [911, 264] width 28 height 28
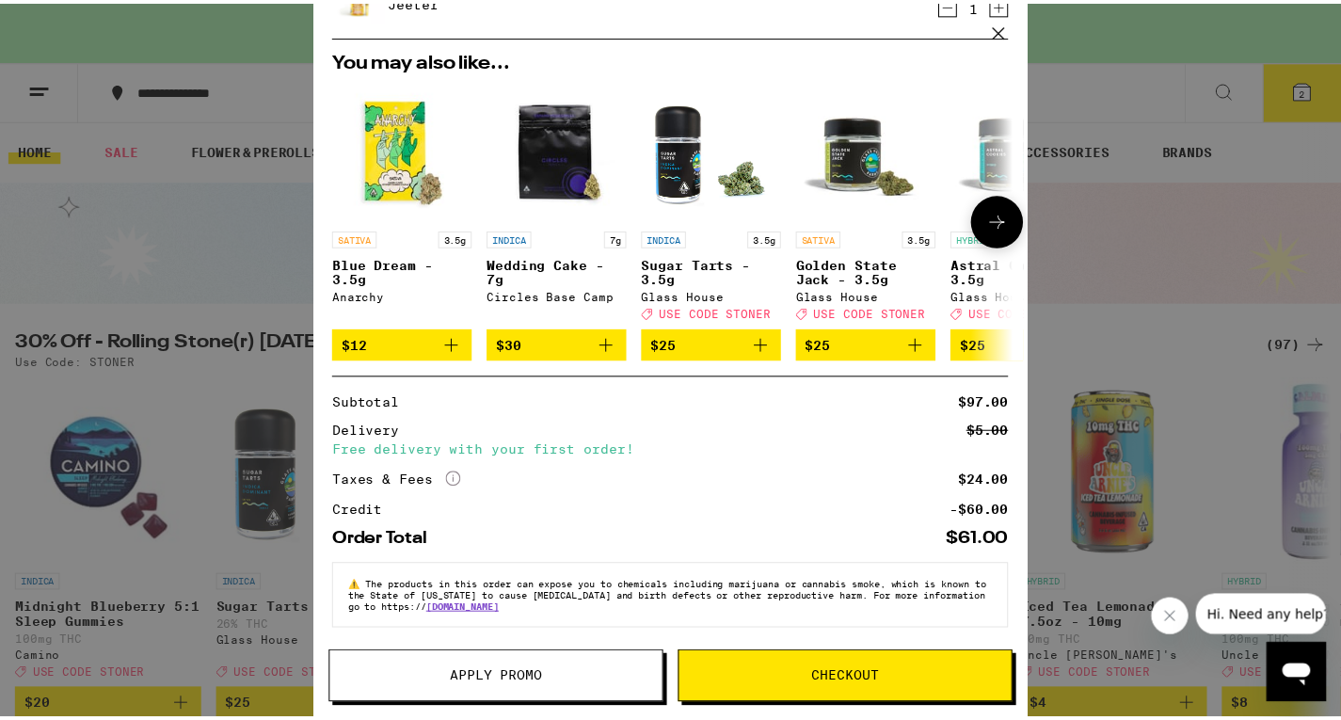
scroll to position [241, 0]
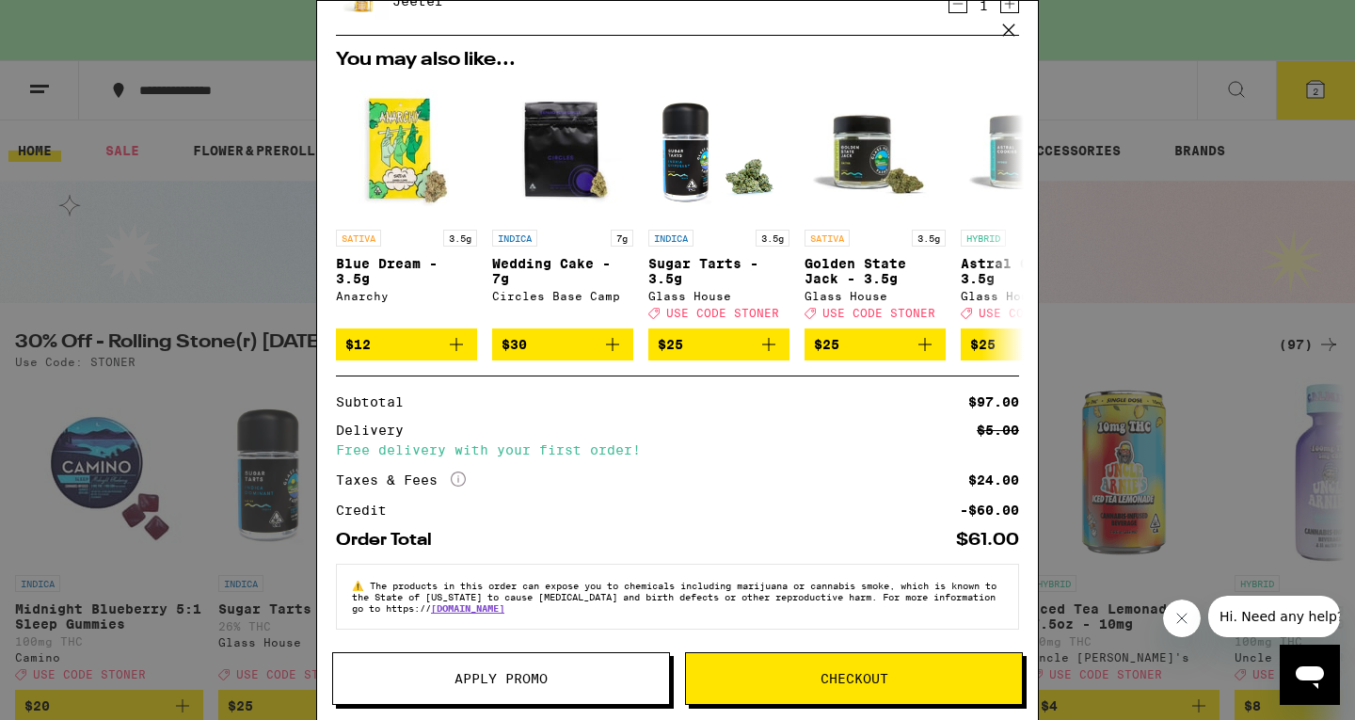
click at [782, 669] on button "Checkout" at bounding box center [854, 678] width 338 height 53
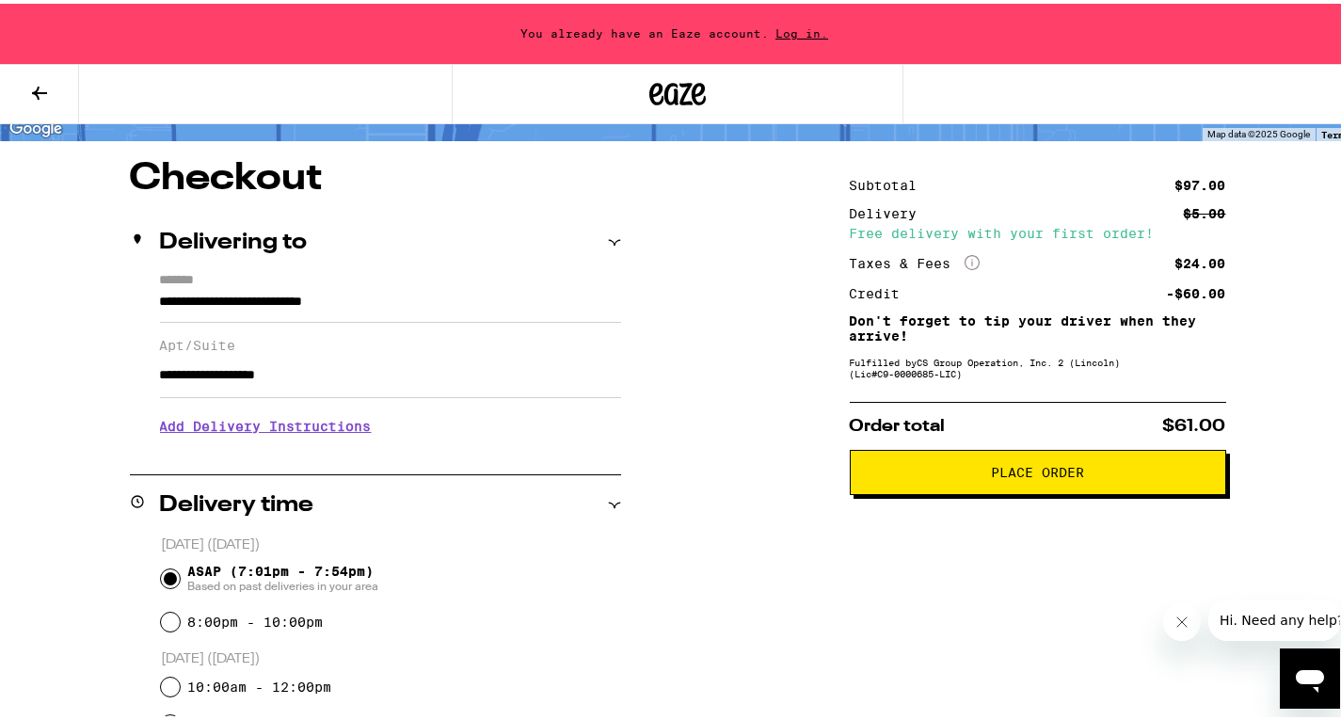
scroll to position [134, 0]
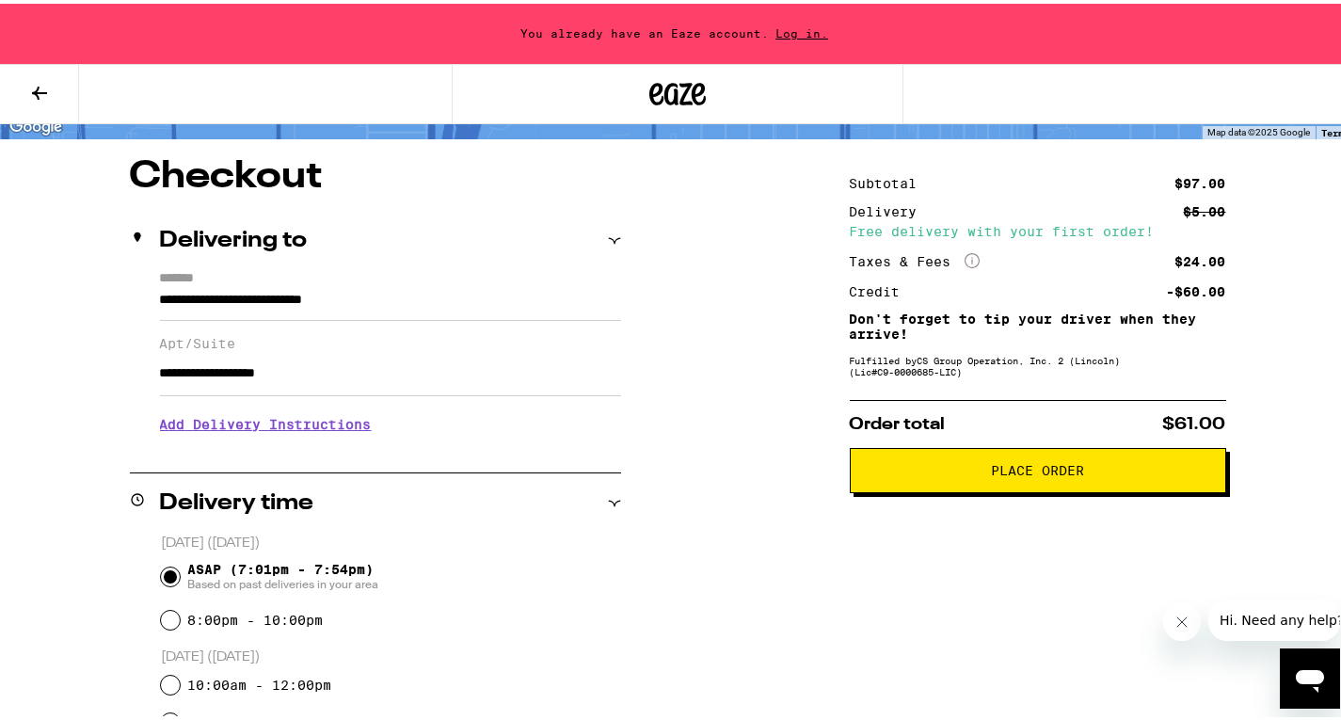
click at [357, 429] on h3 "Add Delivery Instructions" at bounding box center [390, 420] width 461 height 43
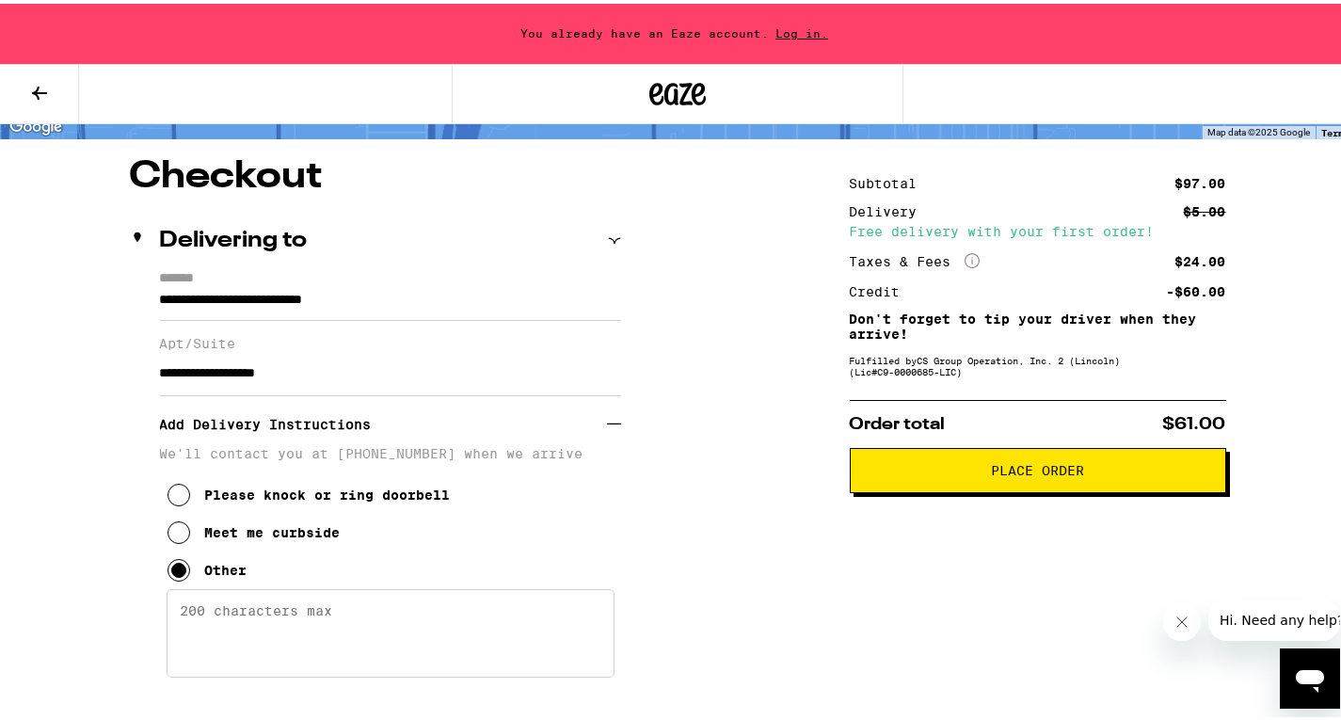
click at [435, 611] on textarea "Enter any other delivery instructions you want driver to know" at bounding box center [391, 629] width 448 height 88
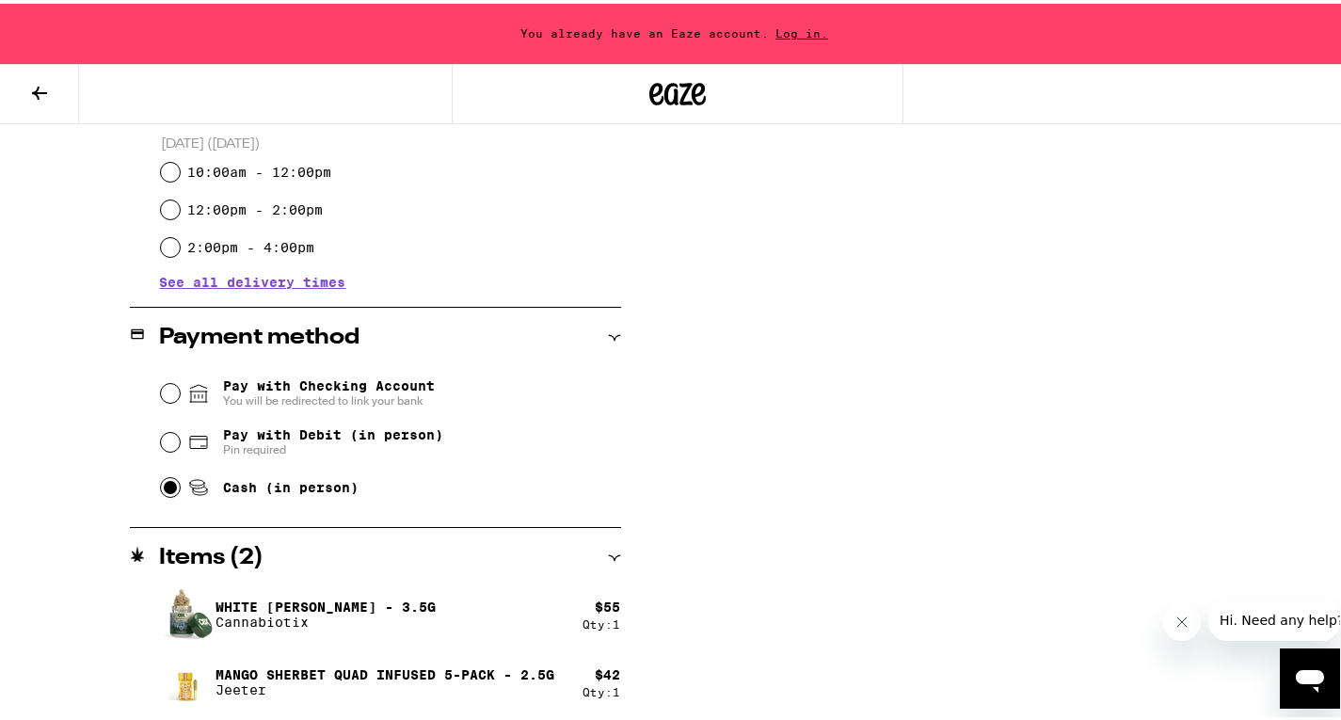
scroll to position [0, 0]
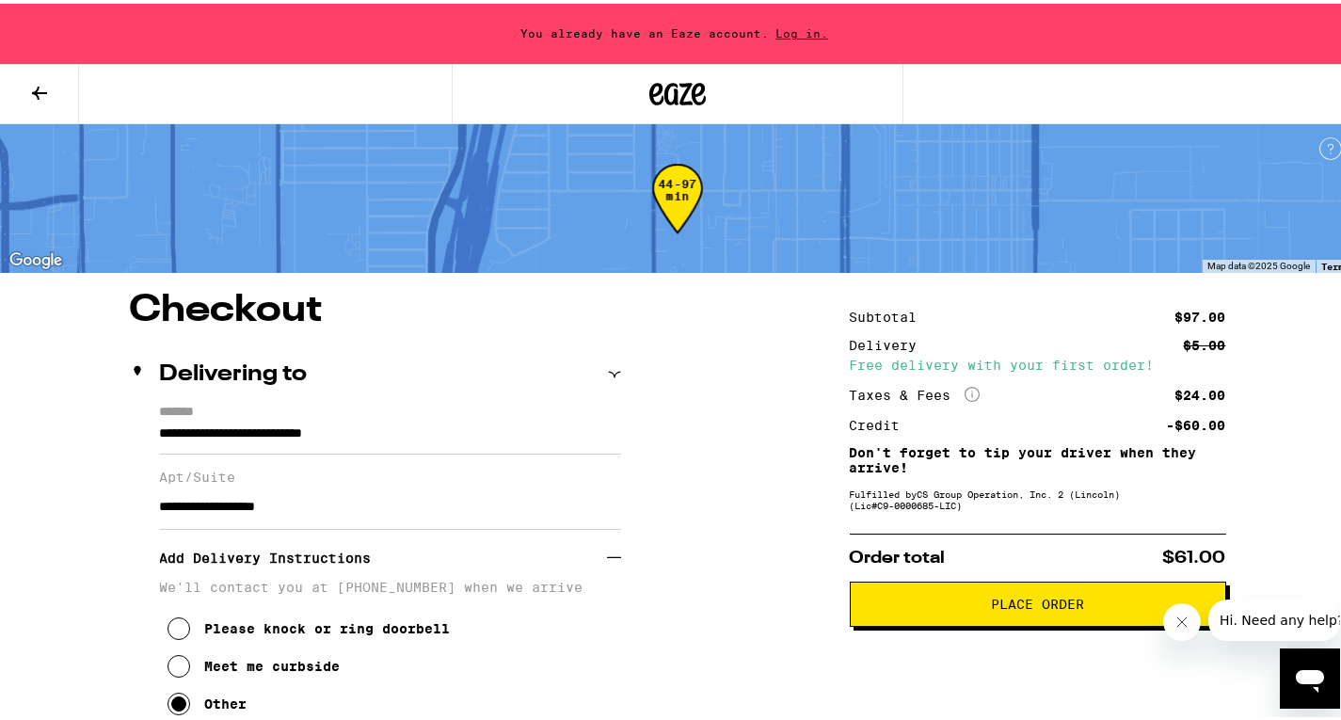
type textarea "i'll be downstairs...."
click at [977, 607] on span "Place Order" at bounding box center [1038, 600] width 344 height 13
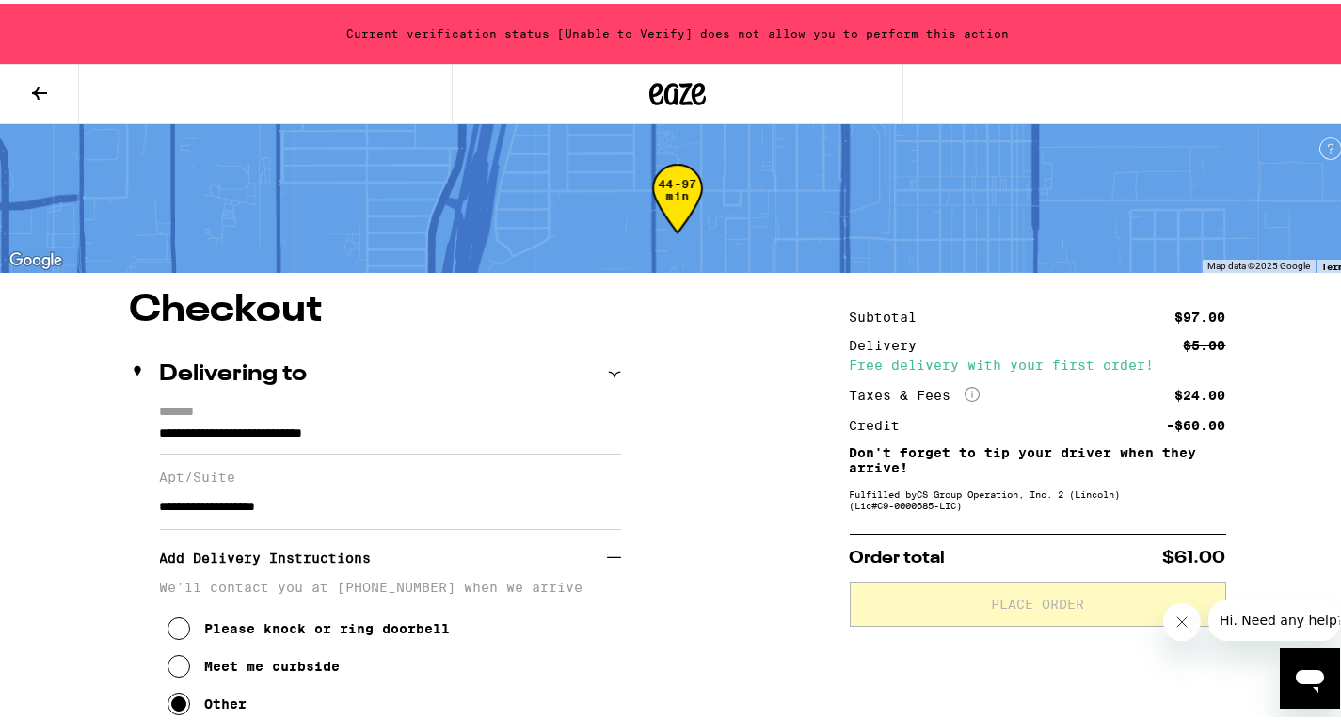
click at [958, 113] on div at bounding box center [677, 90] width 1355 height 60
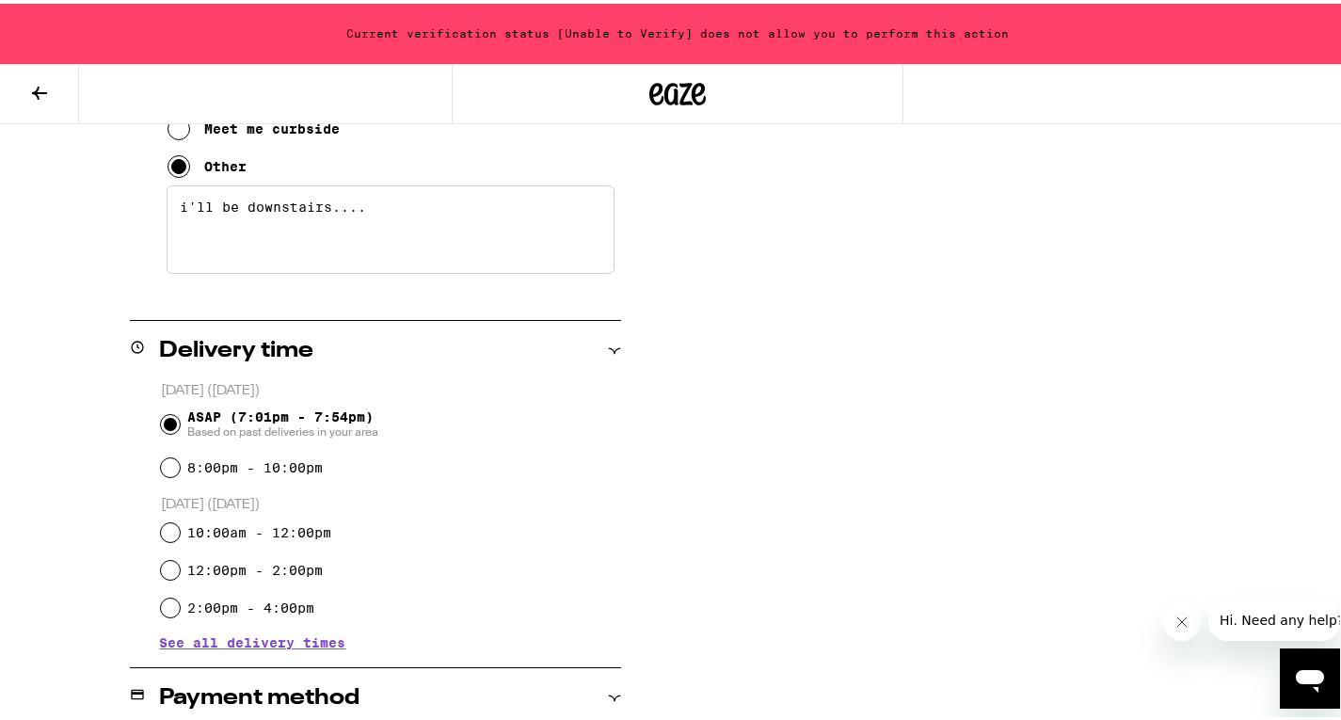
scroll to position [388, 0]
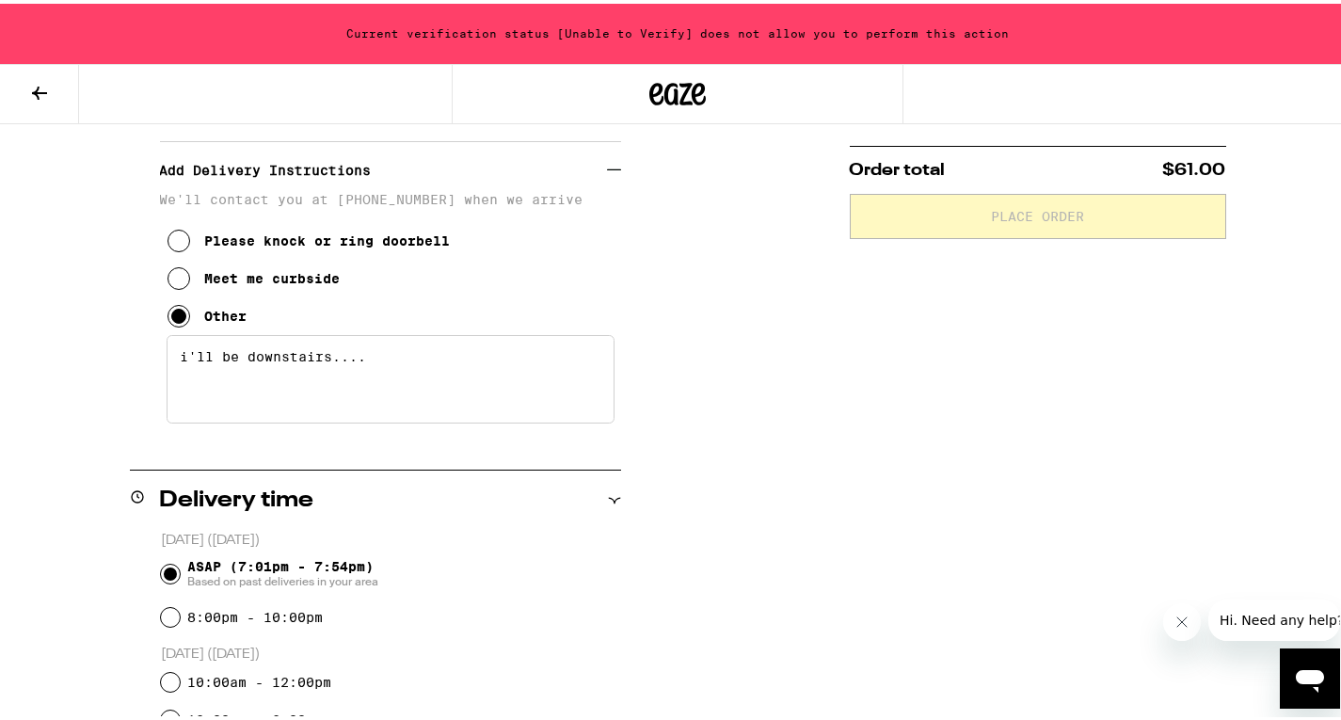
click at [797, 13] on div "Current verification status [Unable to Verify] does not allow you to perform th…" at bounding box center [677, 30] width 1355 height 60
click at [798, 30] on div "Current verification status [Unable to Verify] does not allow you to perform th…" at bounding box center [677, 30] width 1355 height 60
click at [780, 319] on div "**********" at bounding box center [677, 565] width 1355 height 1331
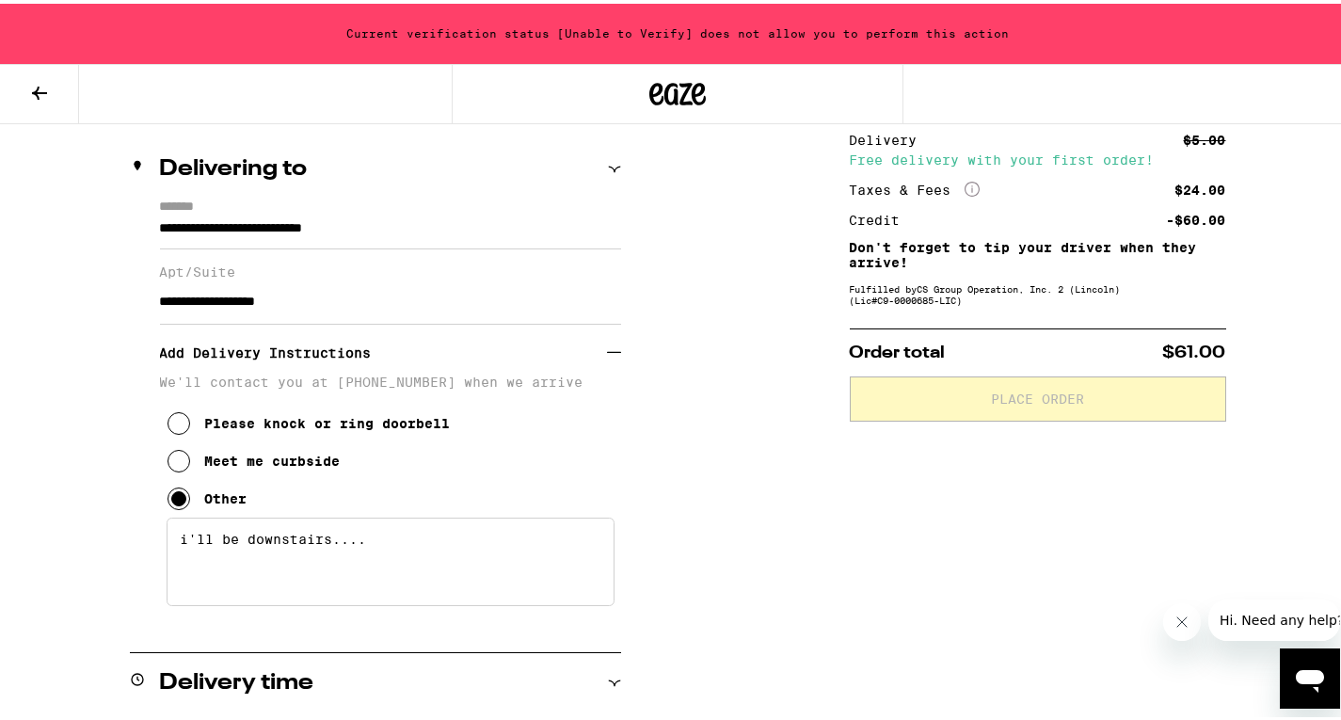
scroll to position [0, 0]
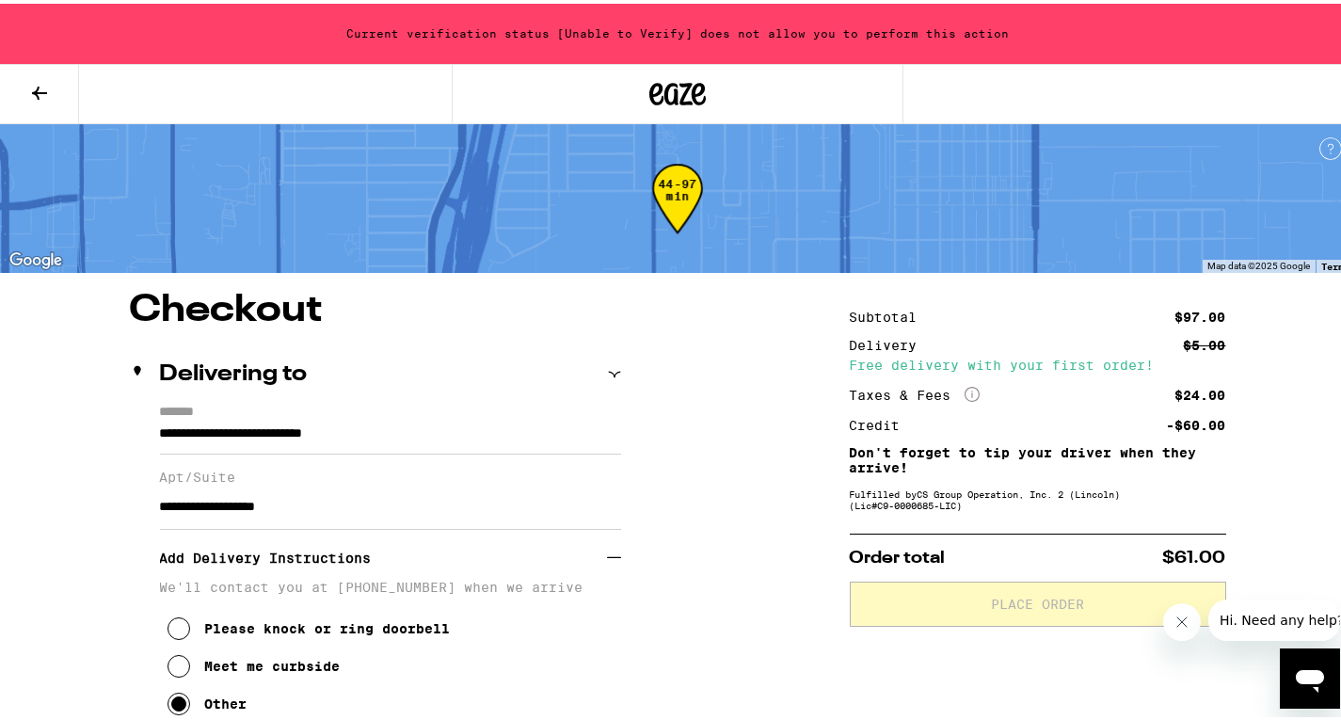
click at [29, 107] on button at bounding box center [39, 90] width 79 height 59
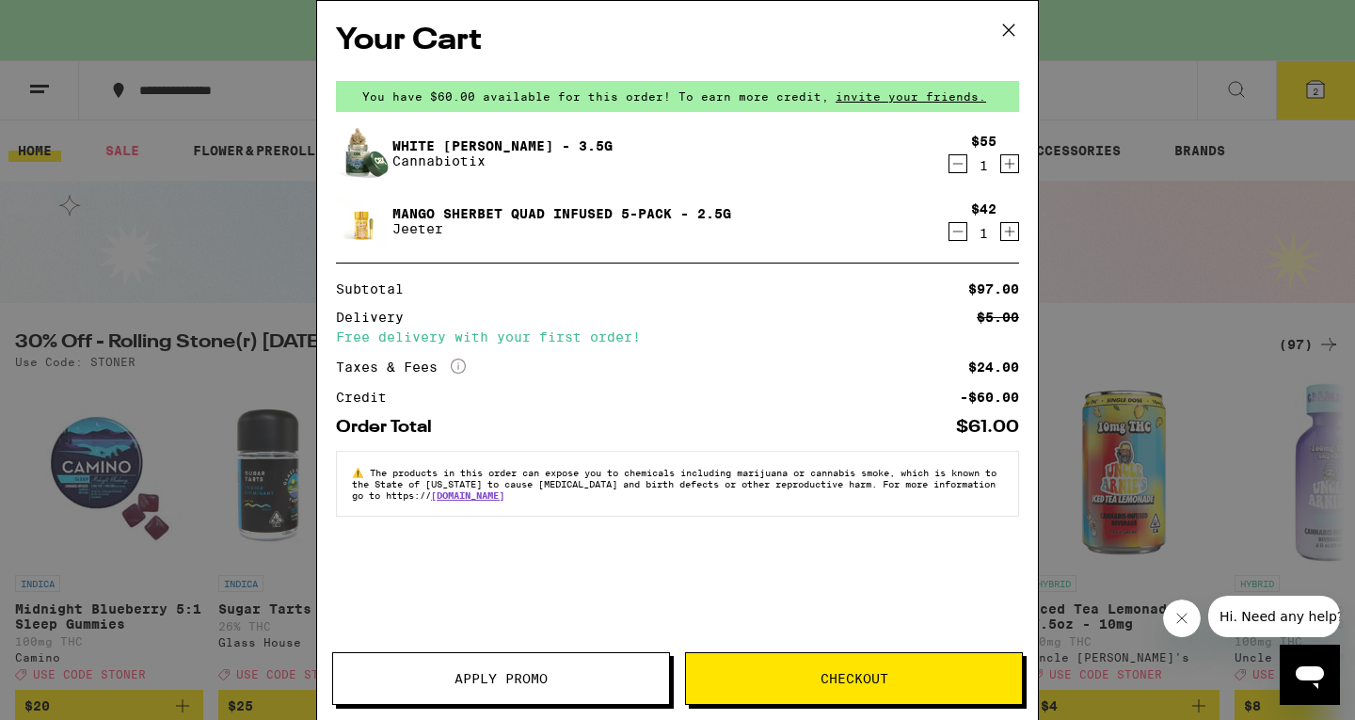
click at [1007, 40] on icon at bounding box center [1009, 30] width 28 height 28
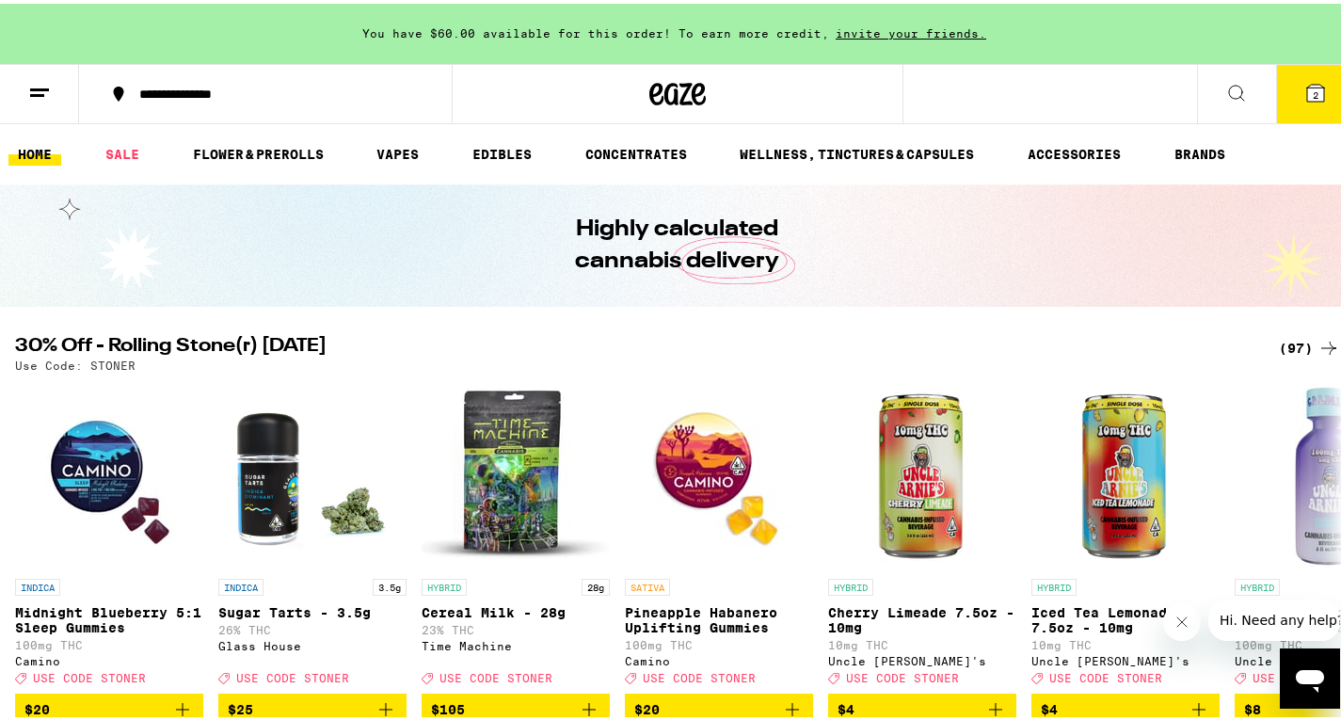
click at [24, 88] on button at bounding box center [39, 90] width 79 height 59
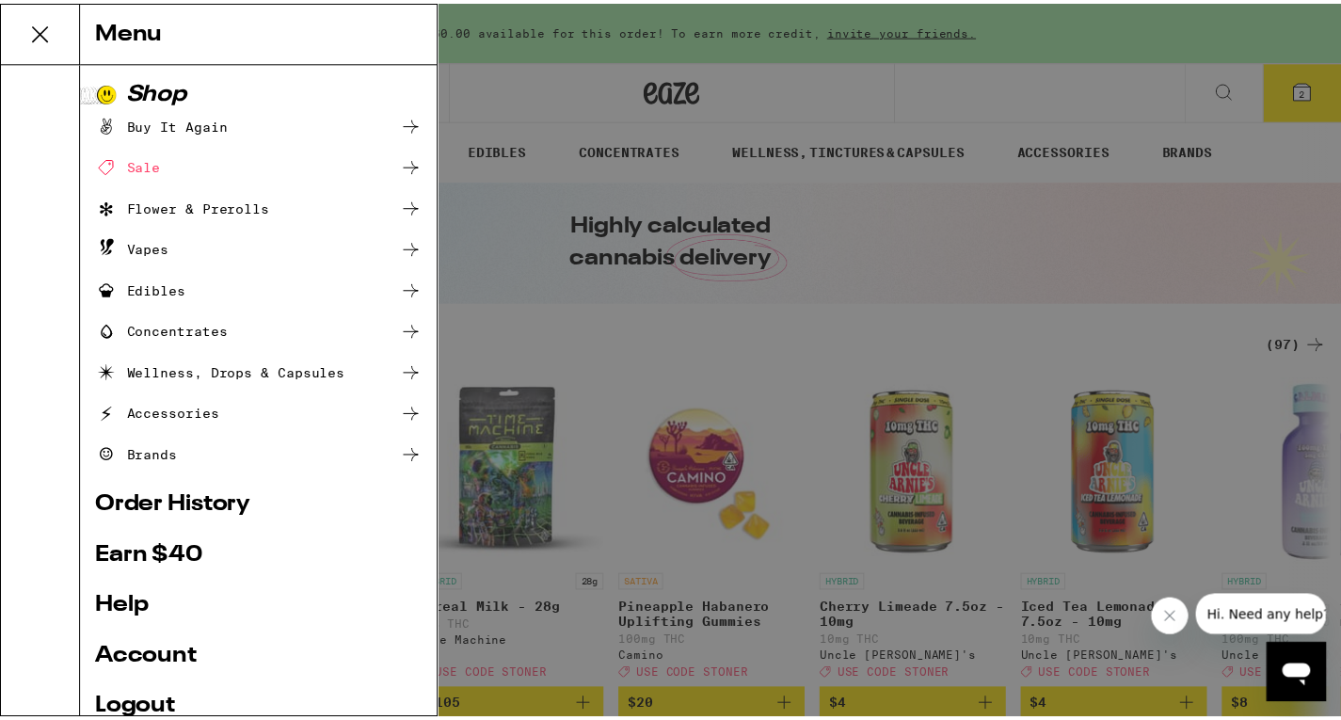
scroll to position [145, 0]
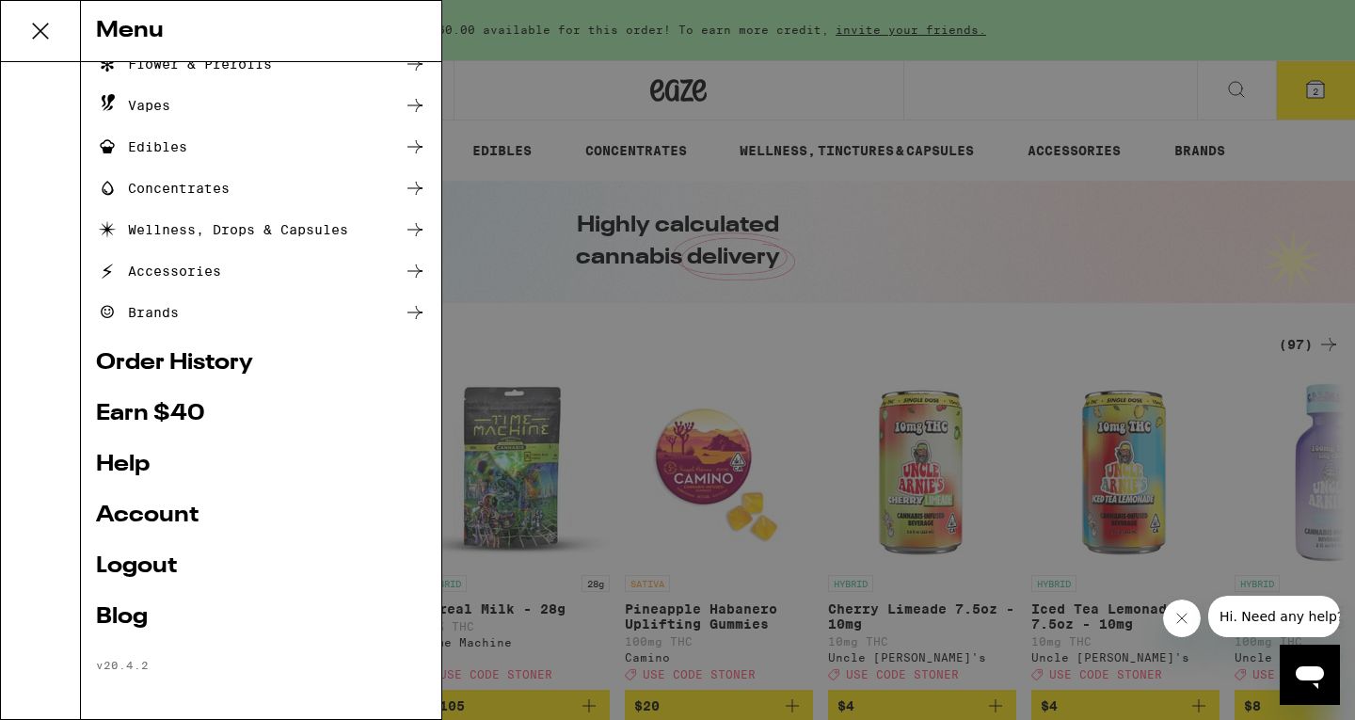
click at [164, 578] on link "Logout" at bounding box center [261, 566] width 330 height 23
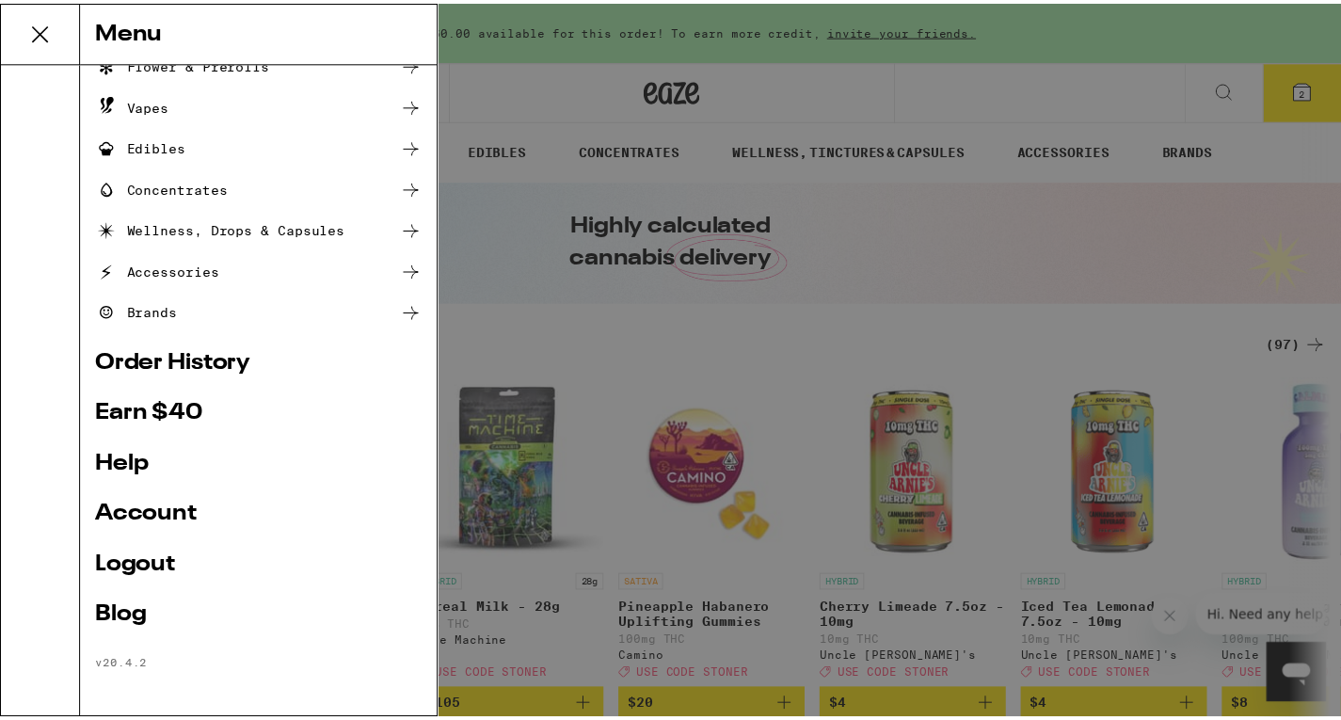
scroll to position [19, 0]
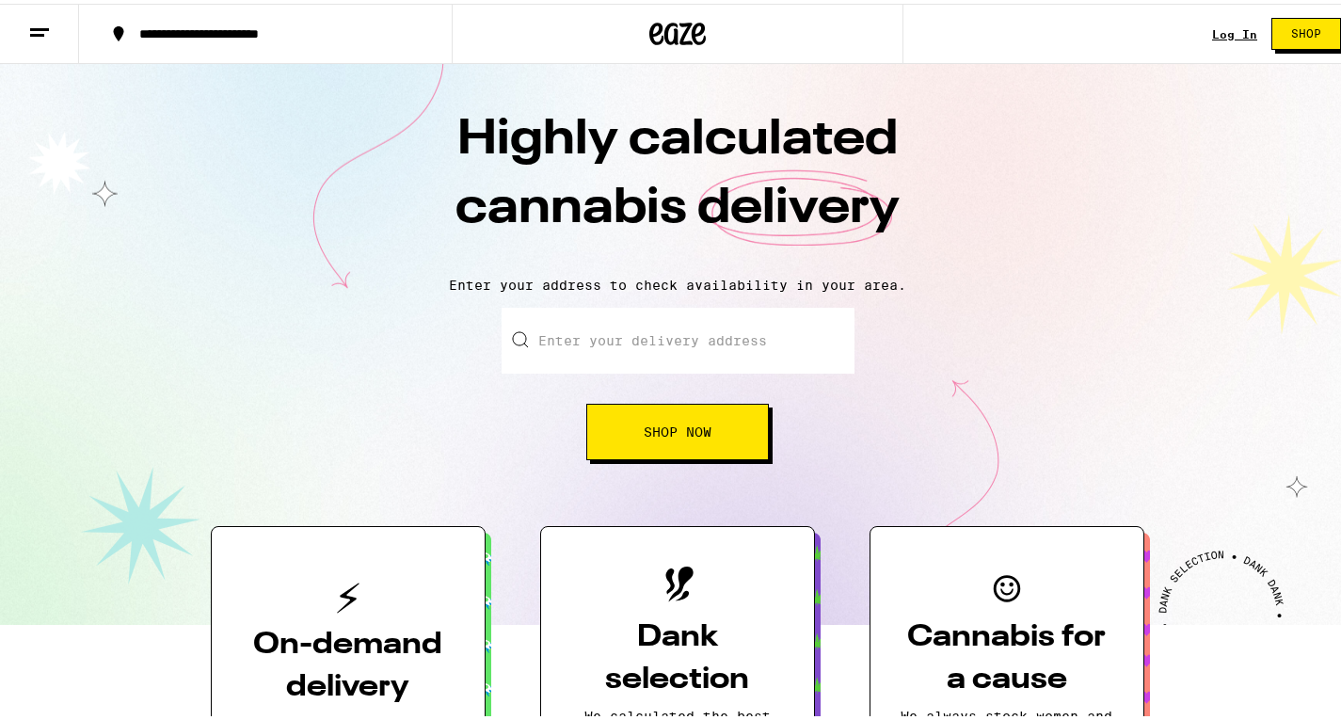
click at [1148, 154] on div "Highly calculated cannabis delivery Enter your address to check availability in…" at bounding box center [677, 340] width 1355 height 561
click at [24, 31] on button at bounding box center [39, 30] width 79 height 59
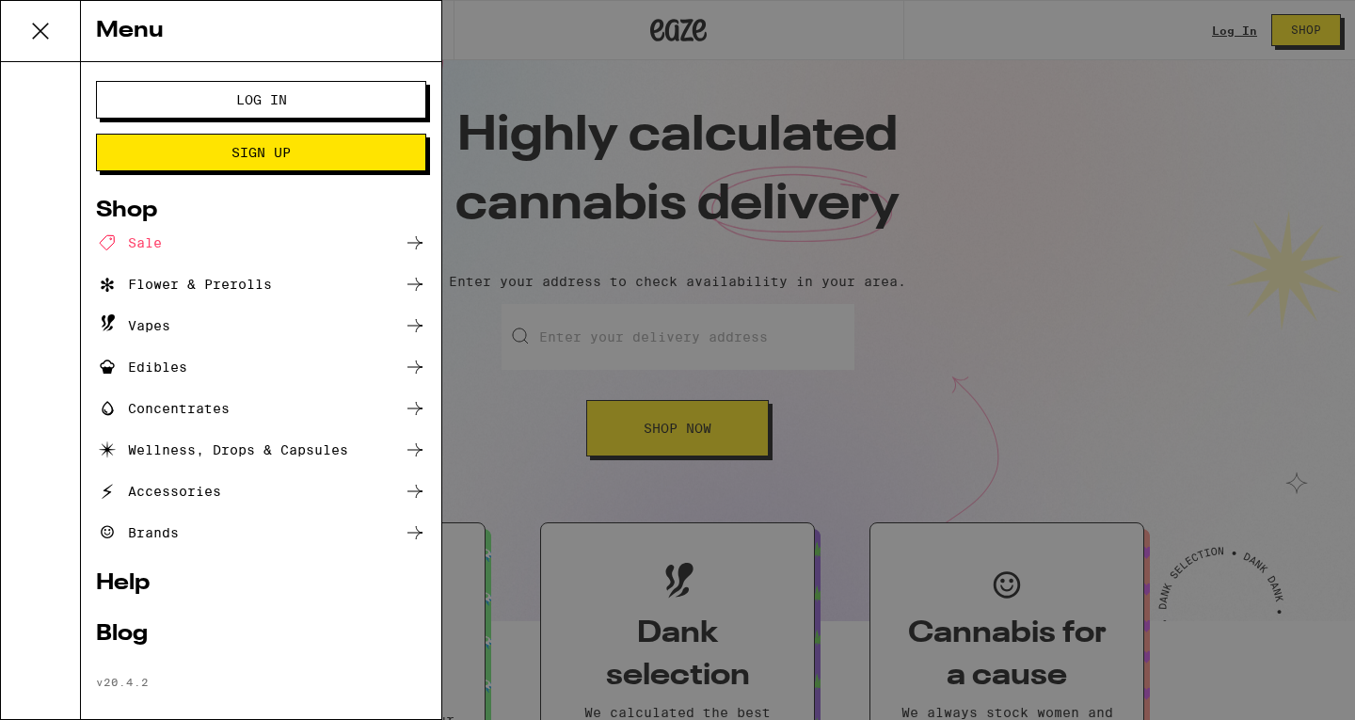
click at [275, 87] on button "Log In" at bounding box center [261, 100] width 330 height 38
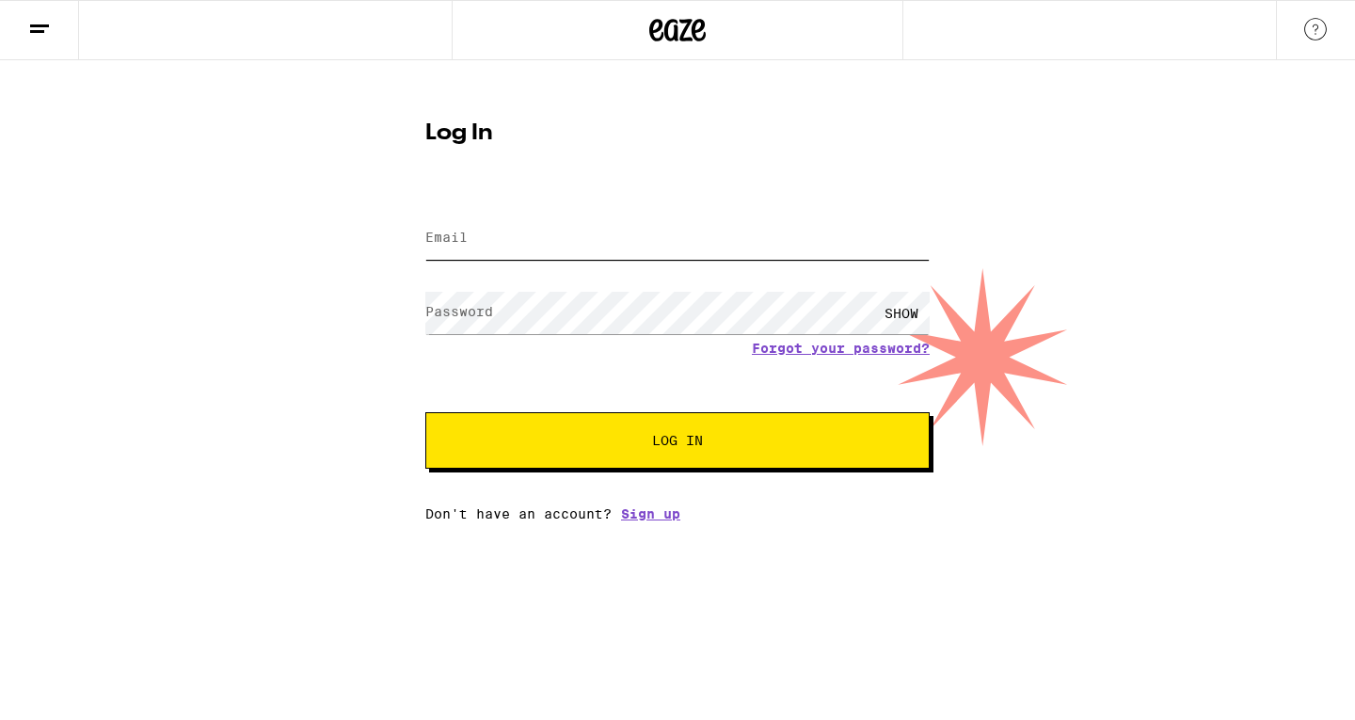
click at [584, 231] on input "Email" at bounding box center [677, 238] width 504 height 42
type input "[EMAIL_ADDRESS][DOMAIN_NAME]"
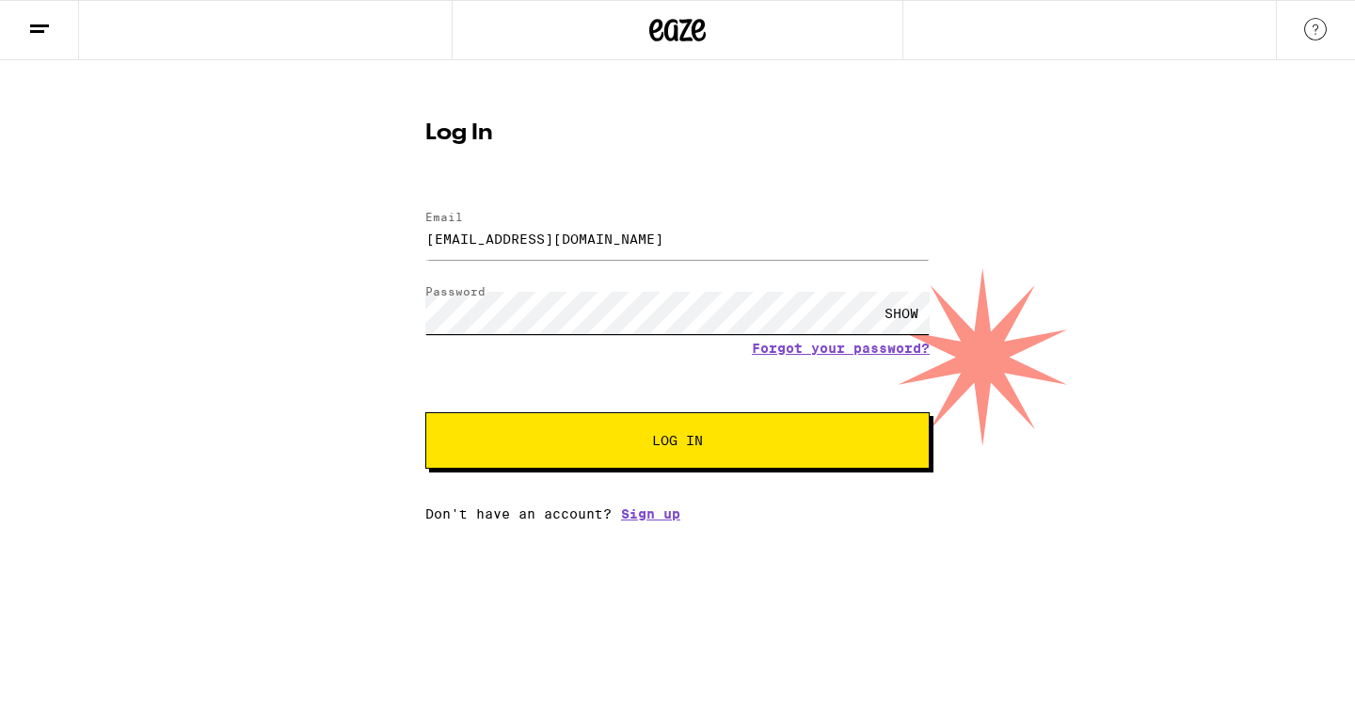
click at [425, 412] on button "Log In" at bounding box center [677, 440] width 504 height 56
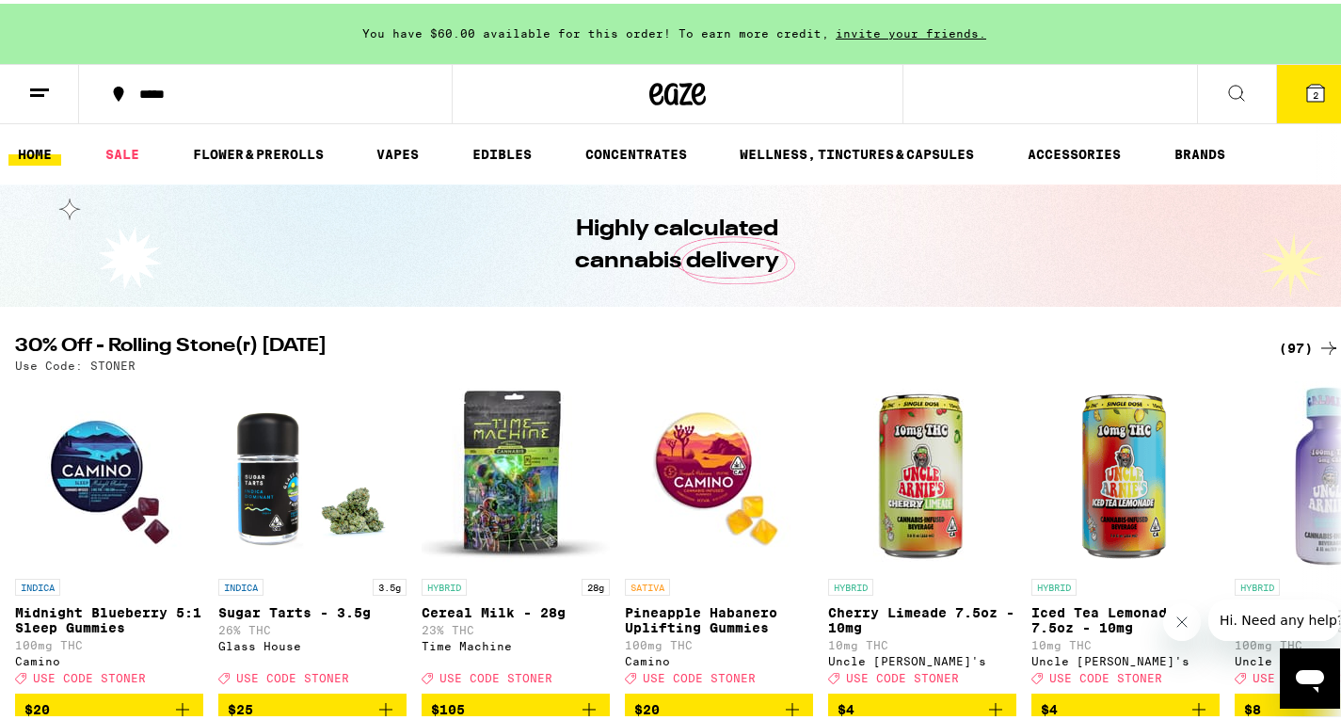
click at [1322, 99] on button "2" at bounding box center [1315, 90] width 79 height 58
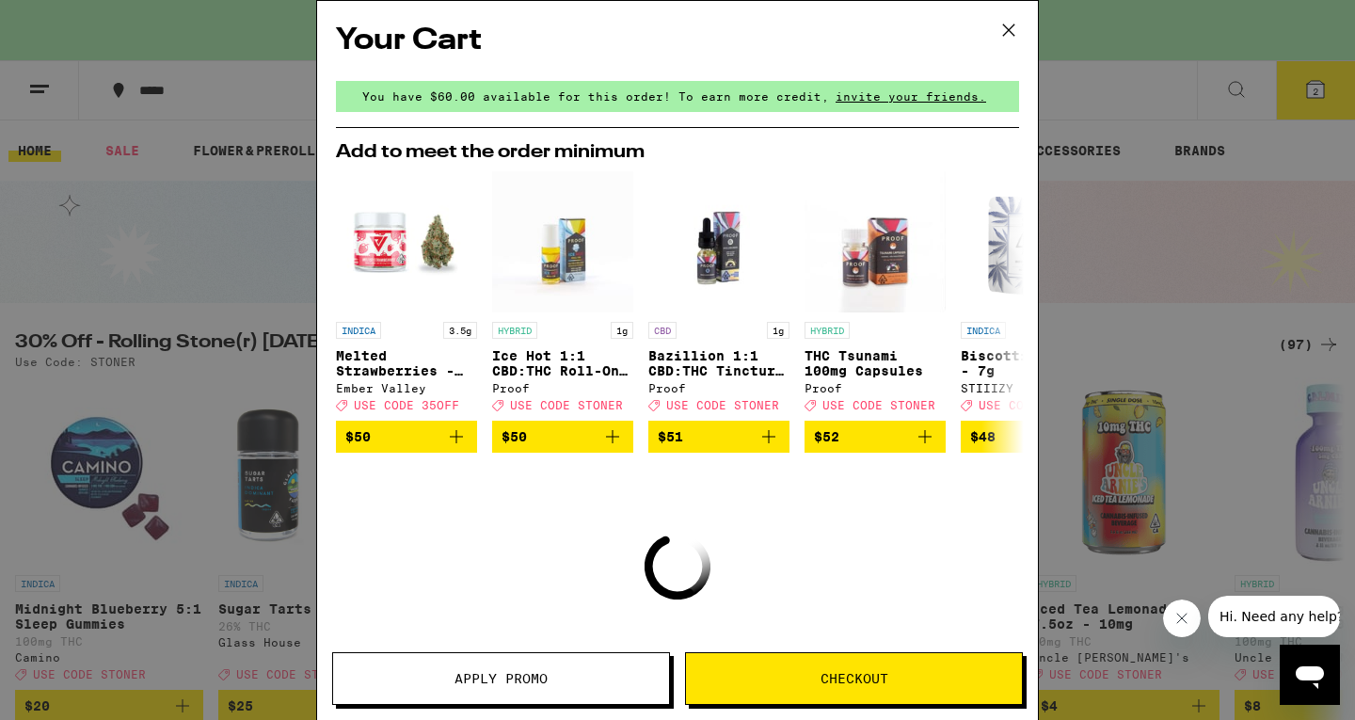
click at [1003, 28] on icon at bounding box center [1009, 30] width 28 height 28
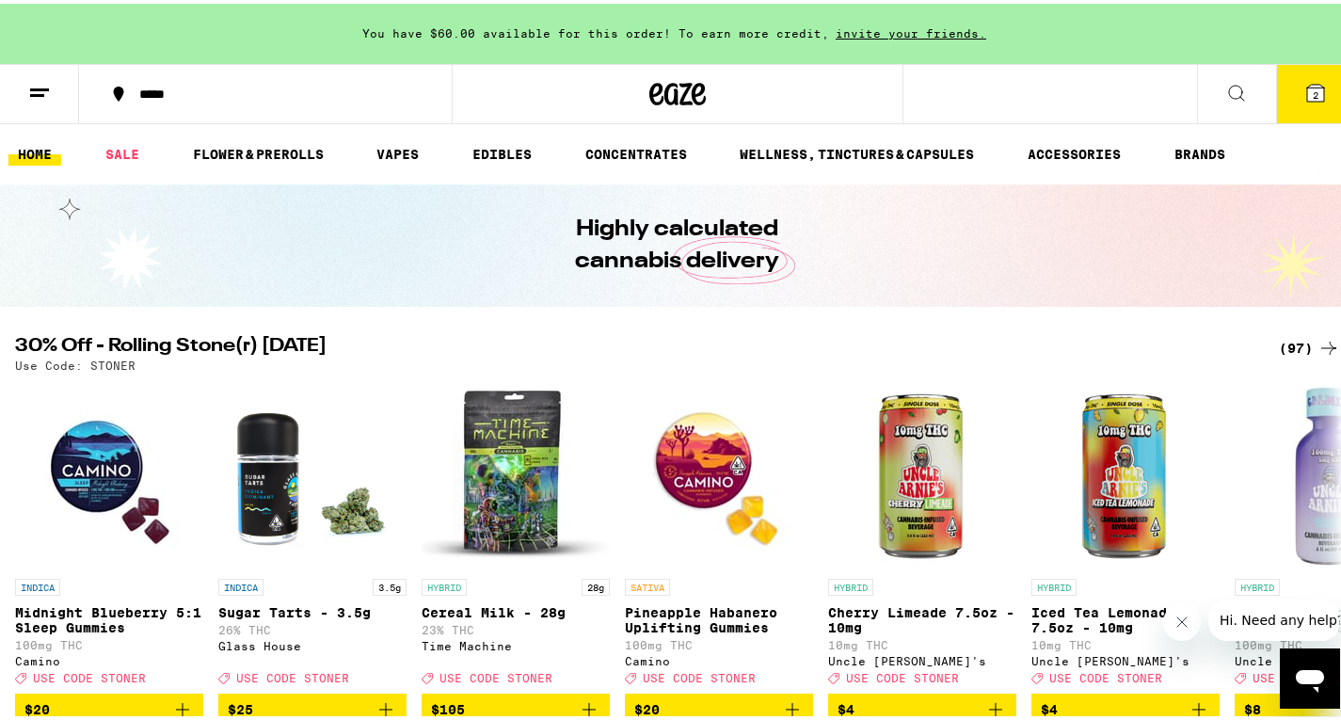
click at [1299, 76] on button "2" at bounding box center [1315, 90] width 79 height 58
click at [1304, 78] on icon at bounding box center [1315, 89] width 23 height 23
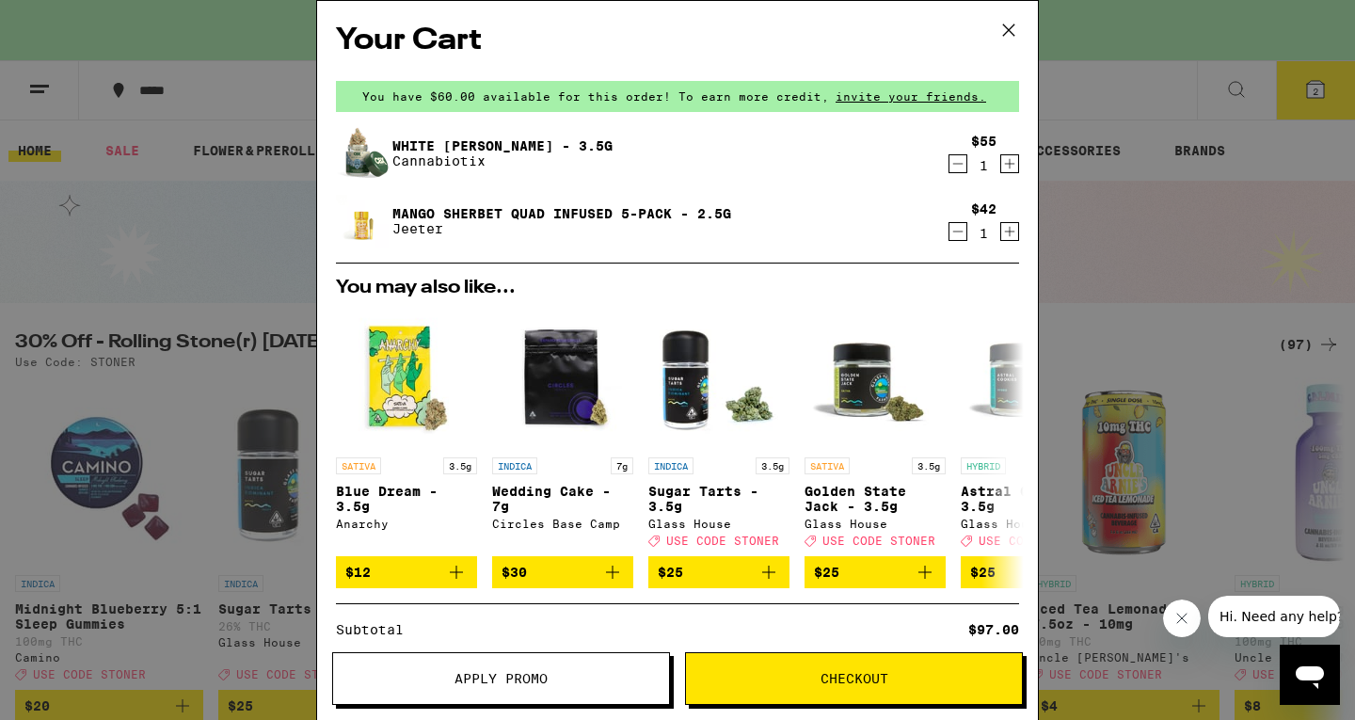
click at [773, 697] on button "Checkout" at bounding box center [854, 678] width 338 height 53
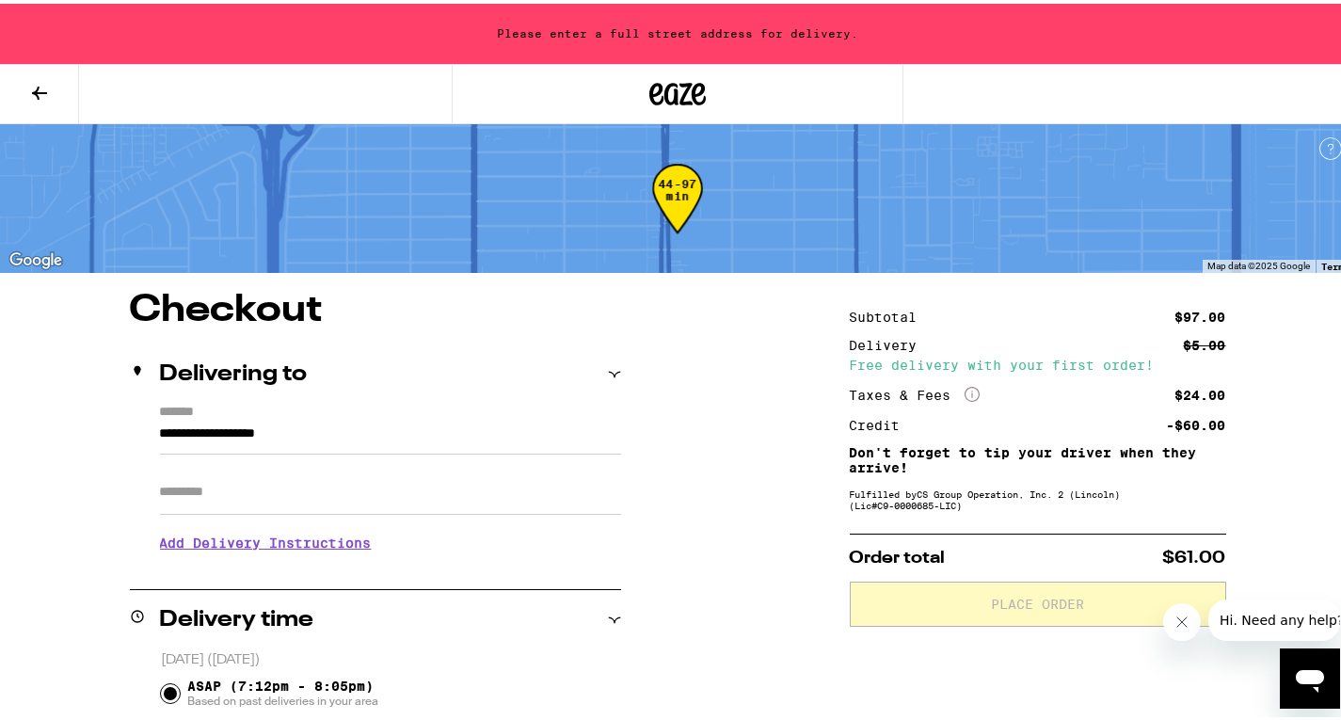
click at [31, 88] on icon at bounding box center [39, 89] width 23 height 23
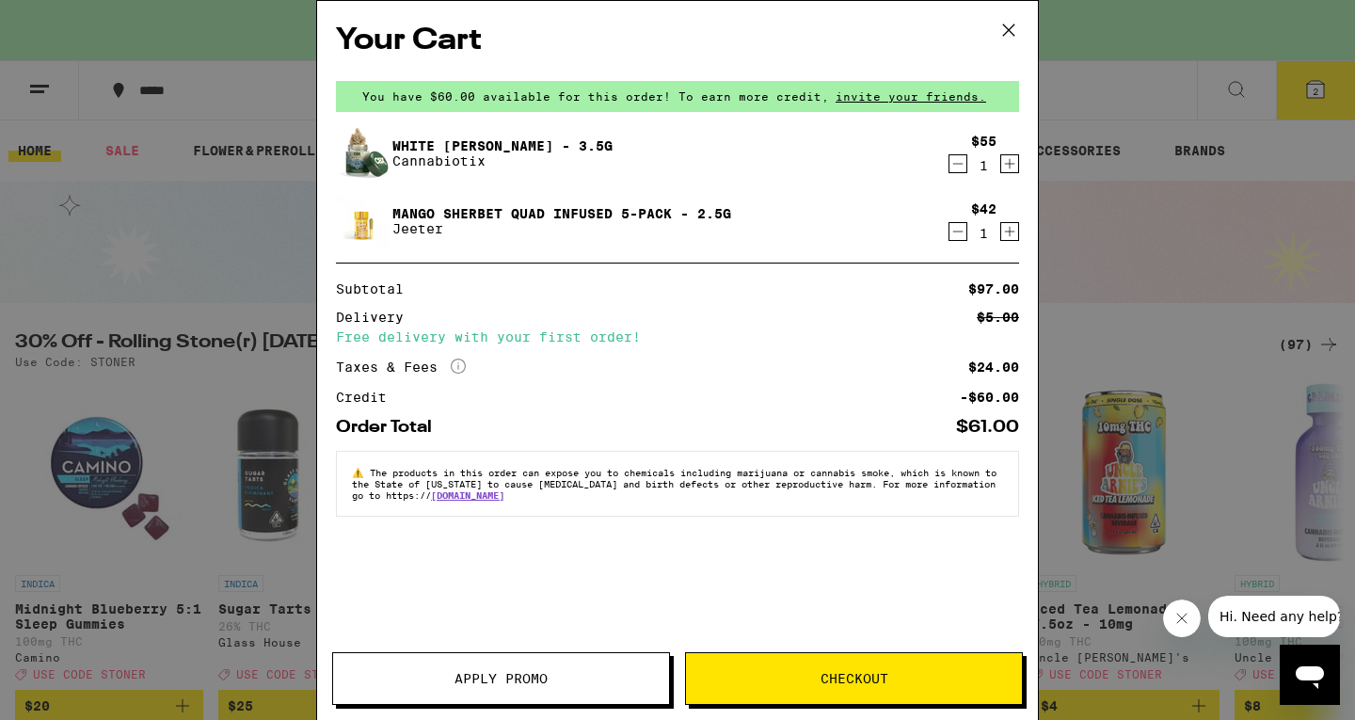
click at [177, 191] on div "Your Cart You have $60.00 available for this order! To earn more credit, invite…" at bounding box center [677, 360] width 1355 height 720
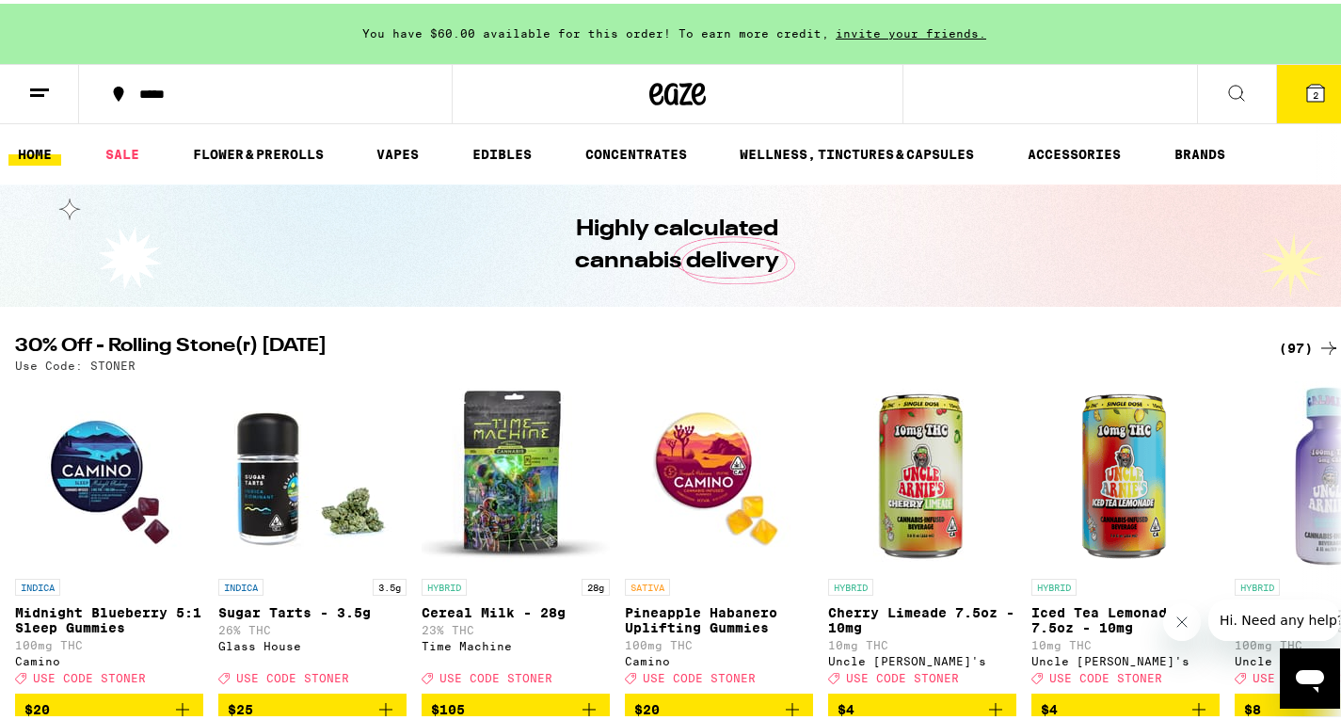
click at [30, 93] on icon at bounding box center [39, 89] width 23 height 23
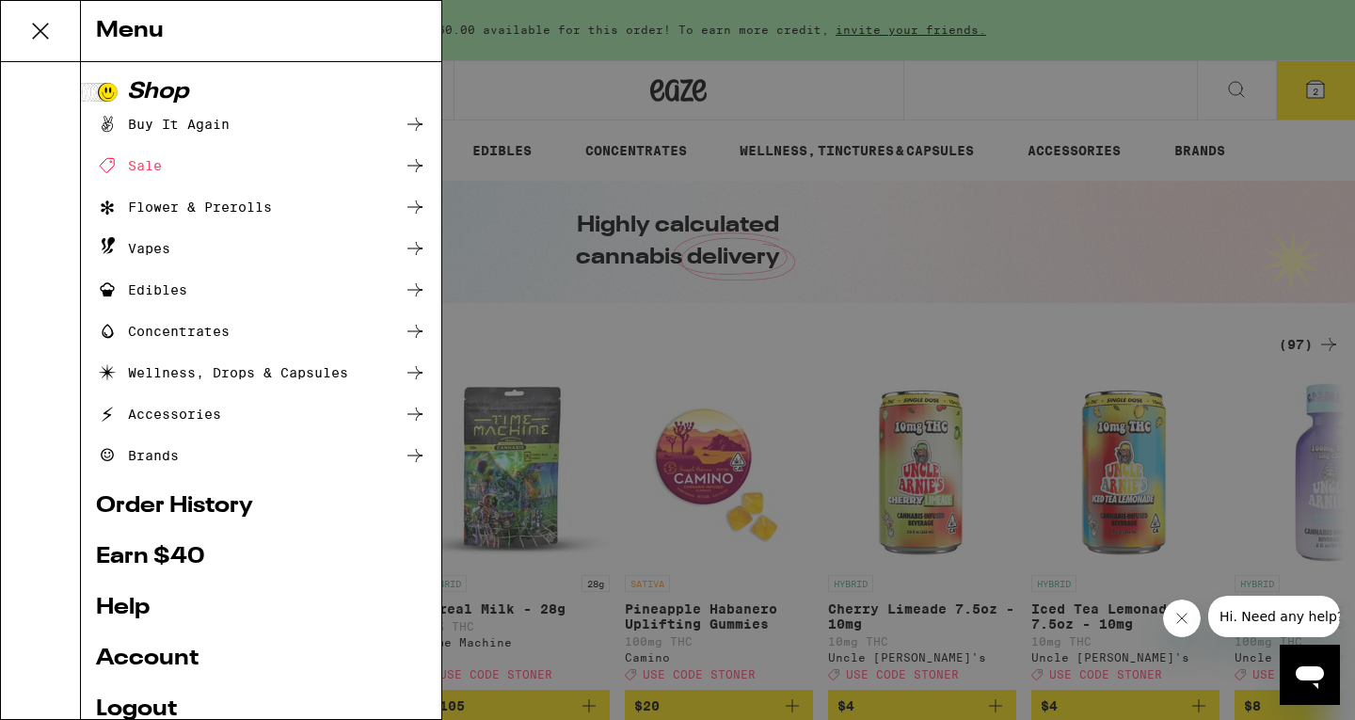
click at [1199, 98] on div "Menu Shop Buy It Again Sale Flower & Prerolls Vapes Edibles Concentrates Wellne…" at bounding box center [677, 360] width 1355 height 720
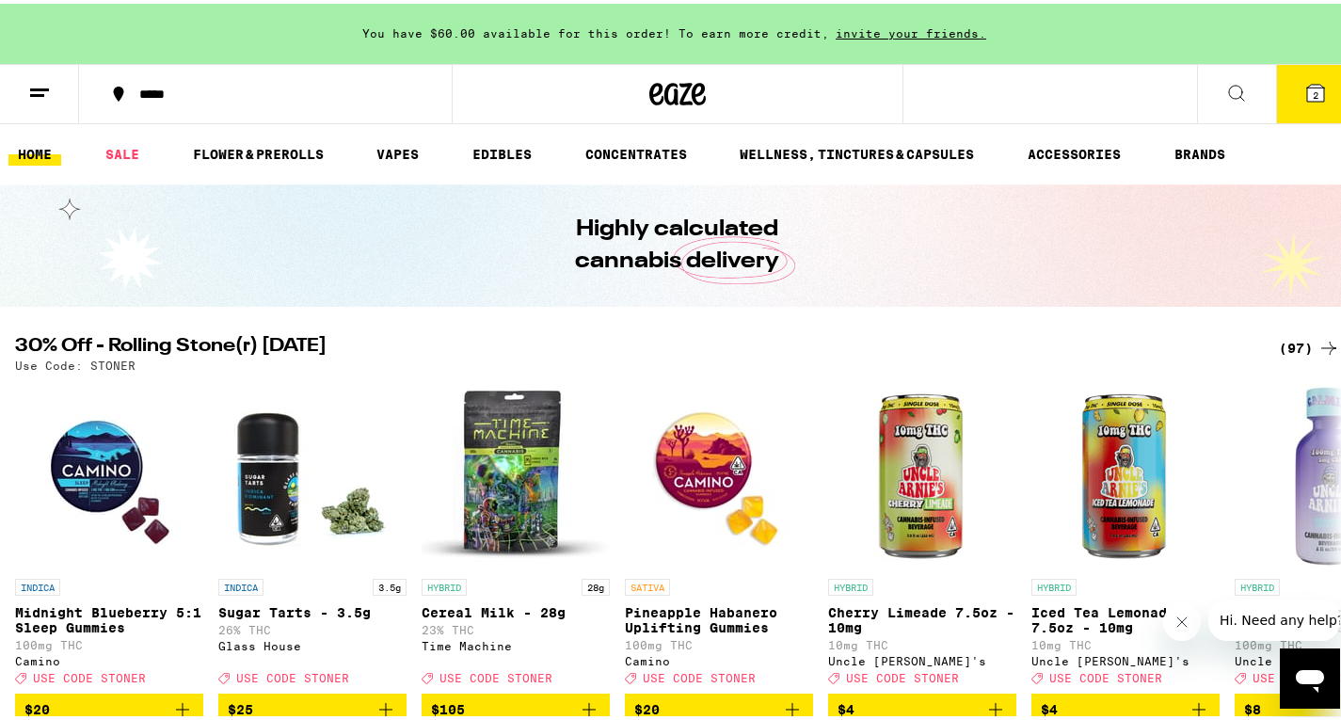
click at [1311, 90] on icon at bounding box center [1315, 89] width 23 height 23
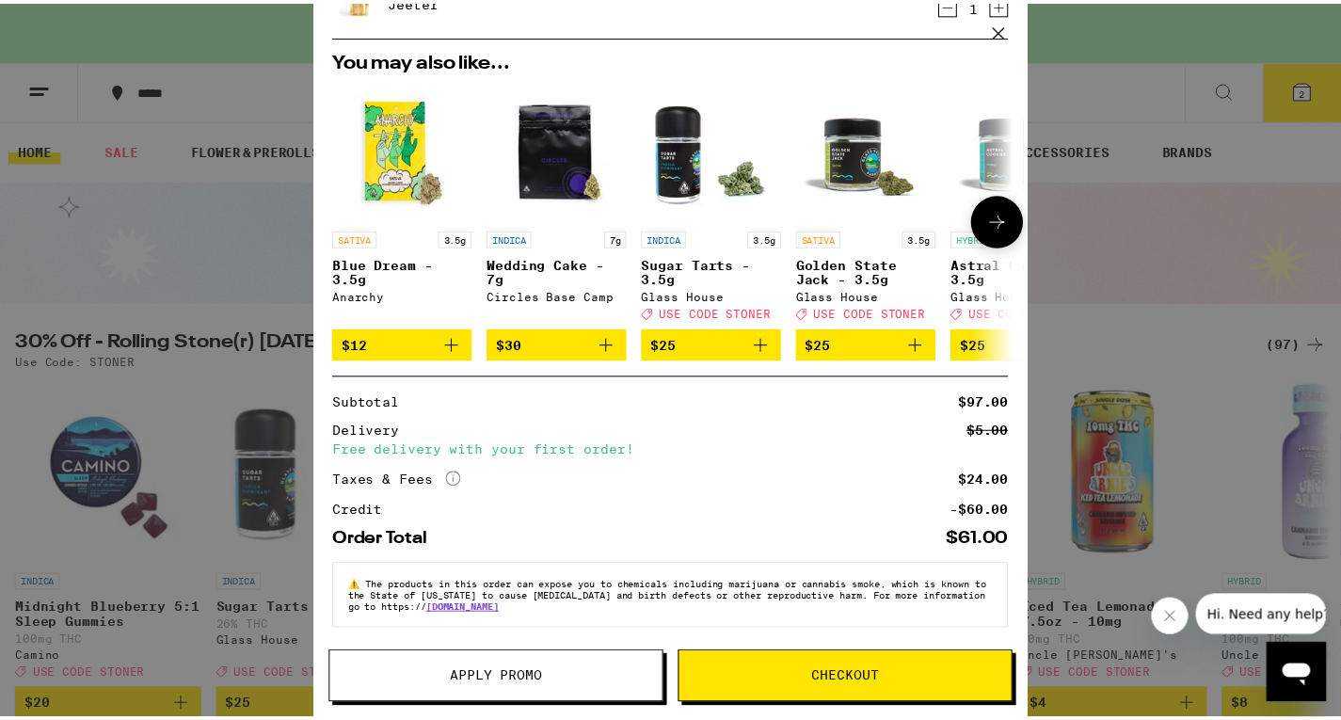
scroll to position [239, 0]
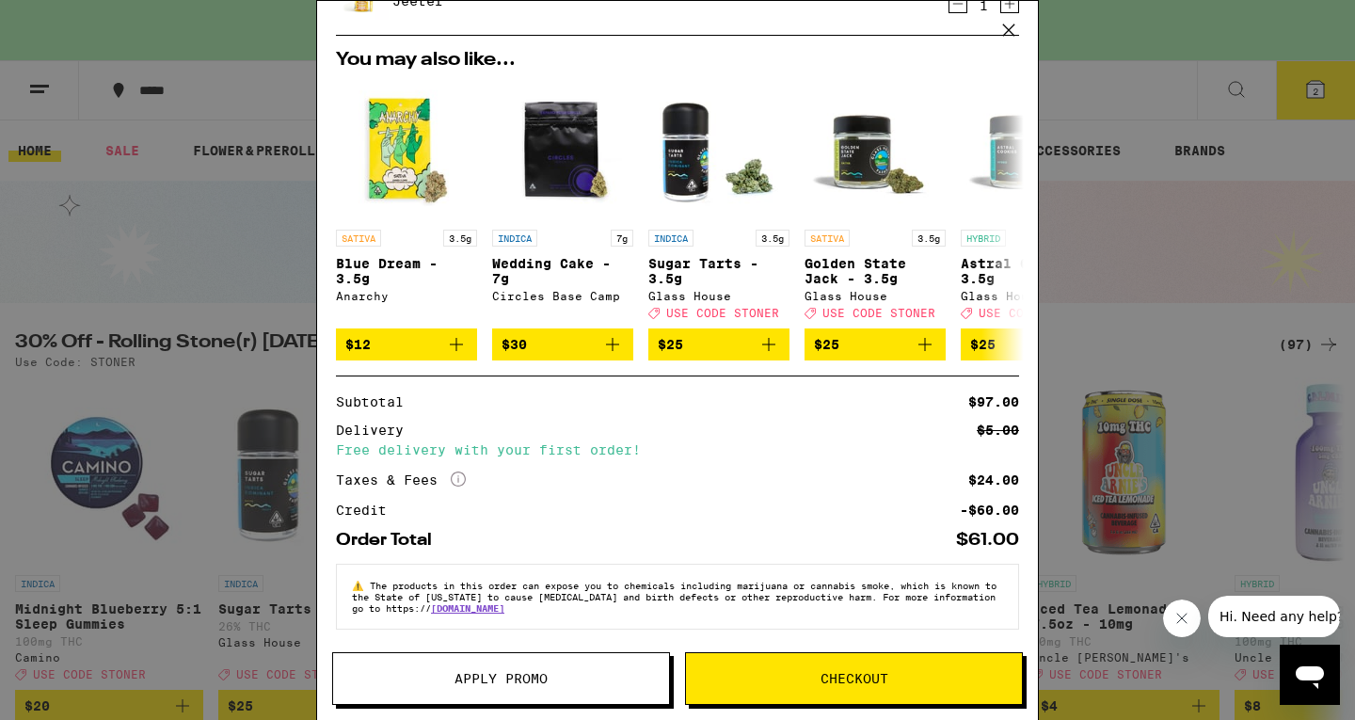
click at [840, 703] on button "Checkout" at bounding box center [854, 678] width 338 height 53
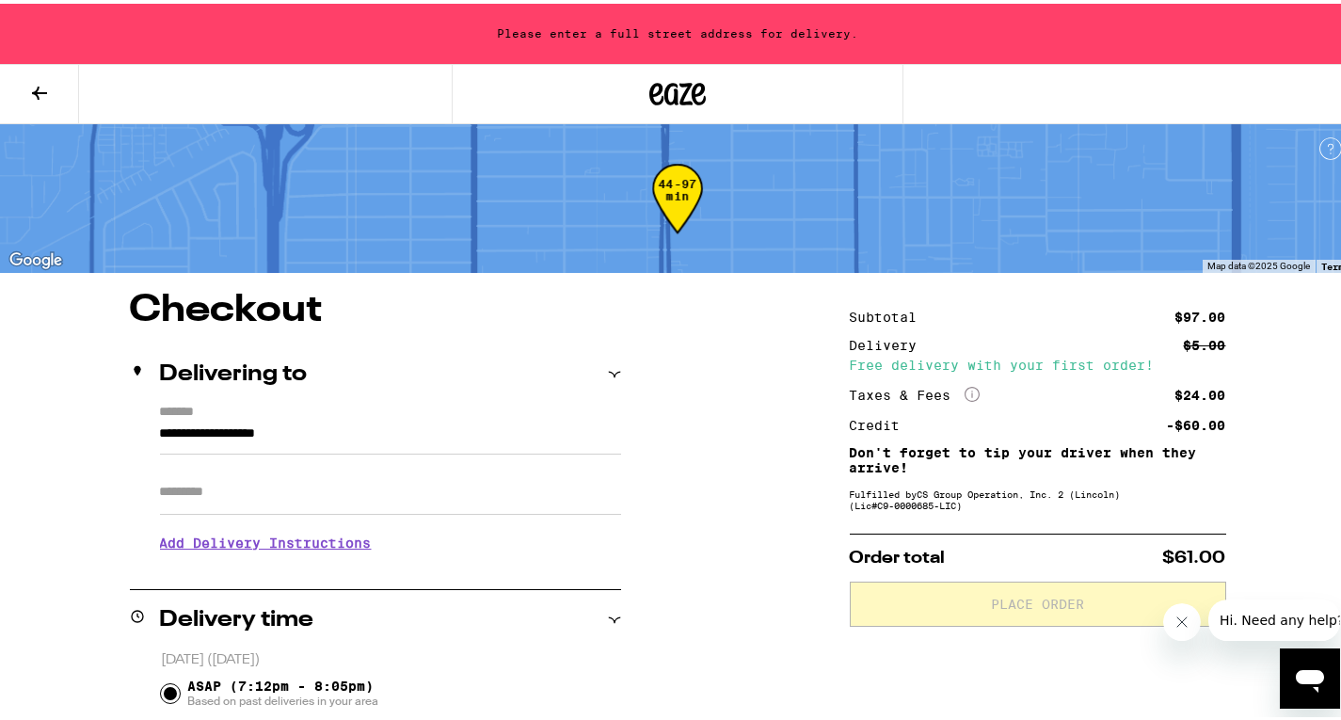
click at [369, 439] on input "**********" at bounding box center [390, 435] width 461 height 32
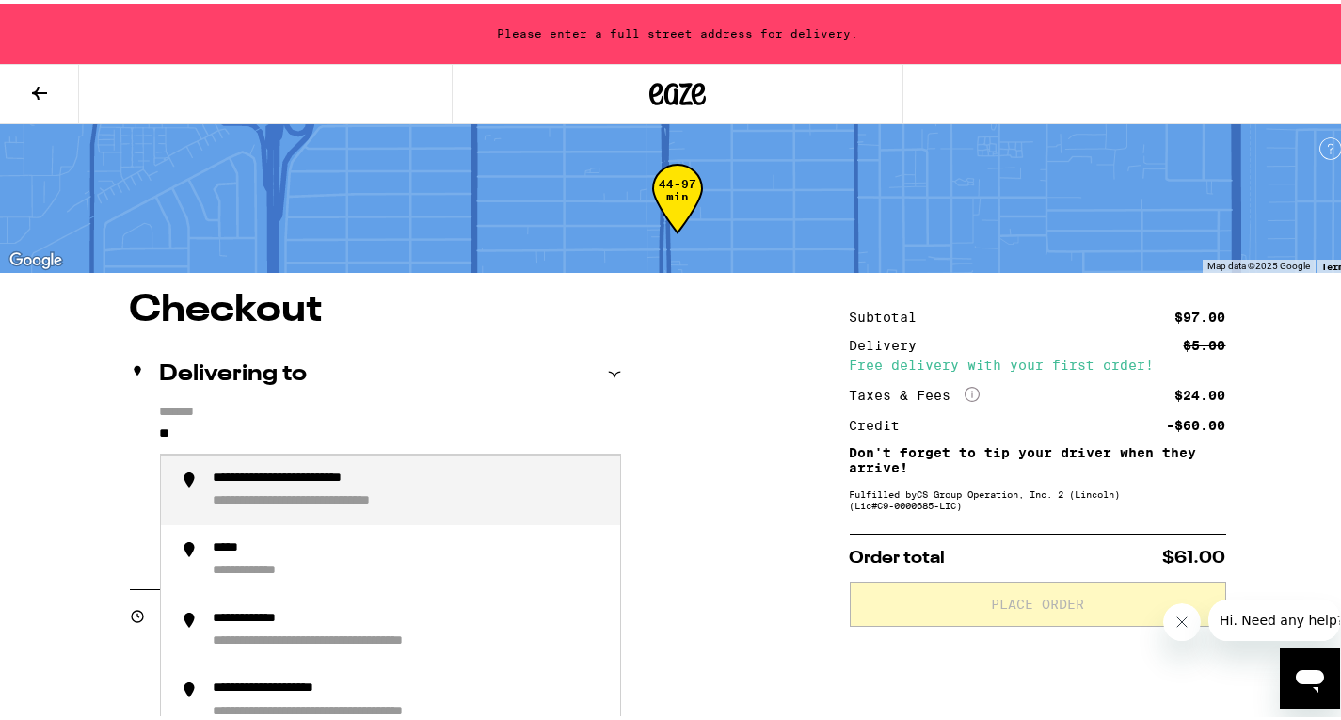
type input "*"
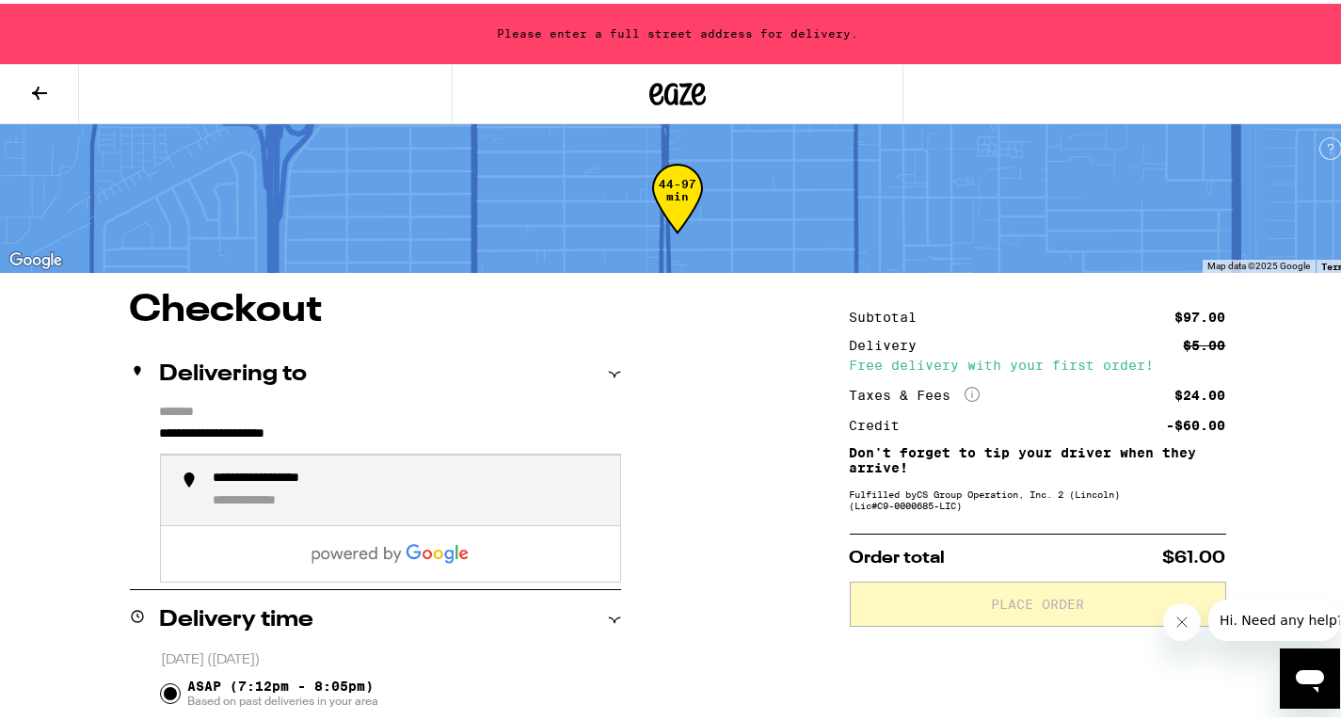
click at [362, 488] on div "**********" at bounding box center [409, 487] width 391 height 40
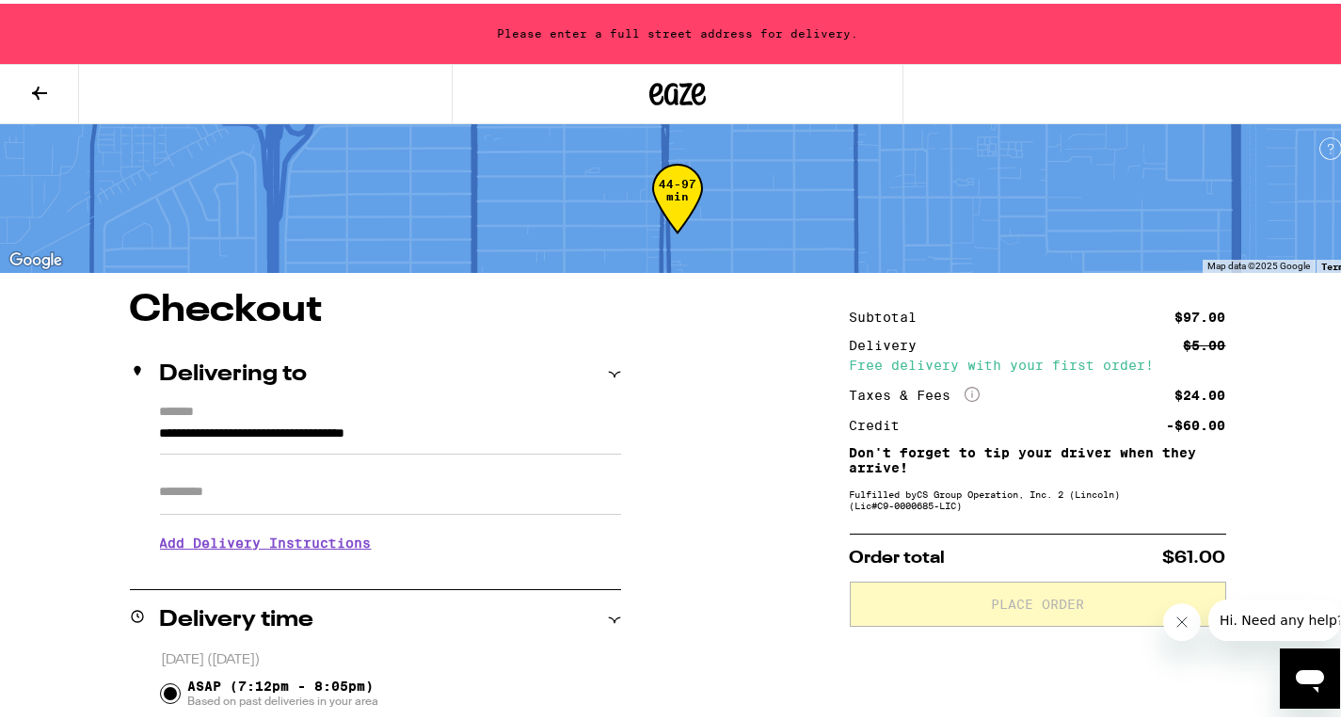
type input "**********"
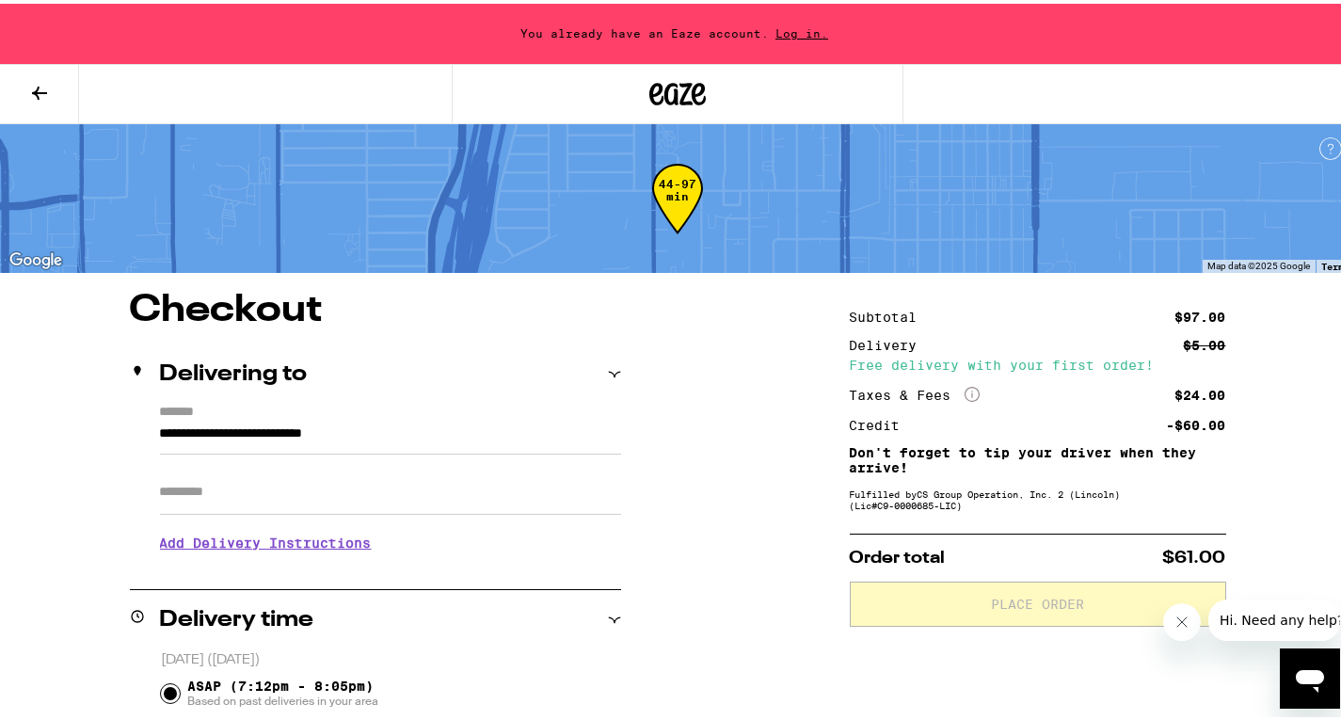
click at [230, 507] on input "Apt/Suite" at bounding box center [390, 488] width 461 height 45
type input "**********"
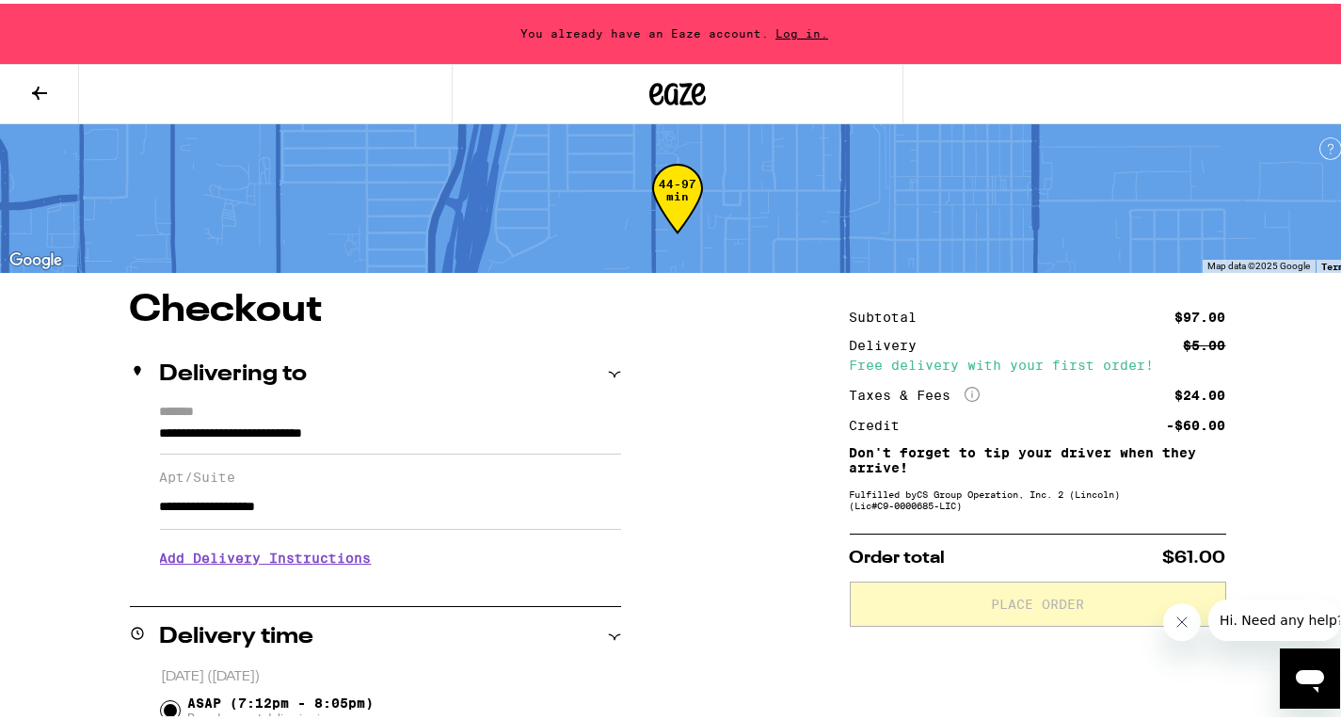
click at [283, 573] on h3 "Add Delivery Instructions" at bounding box center [390, 554] width 461 height 43
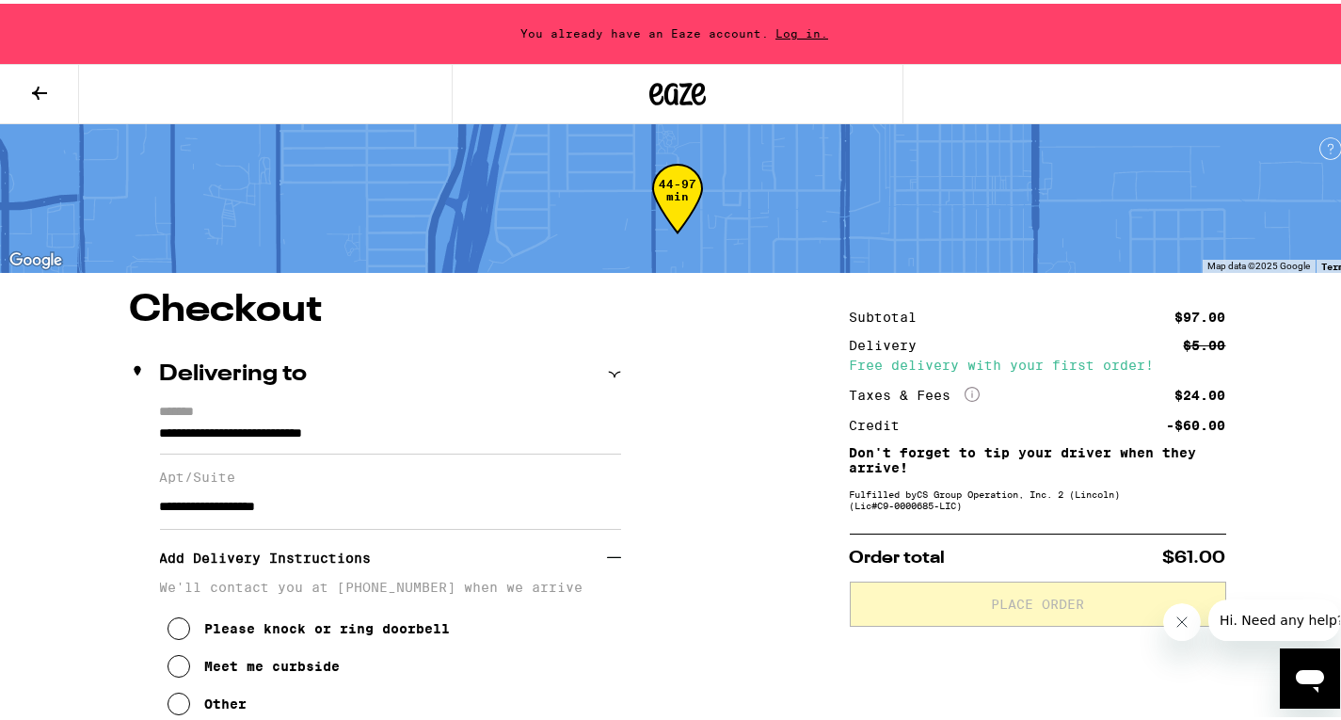
scroll to position [163, 0]
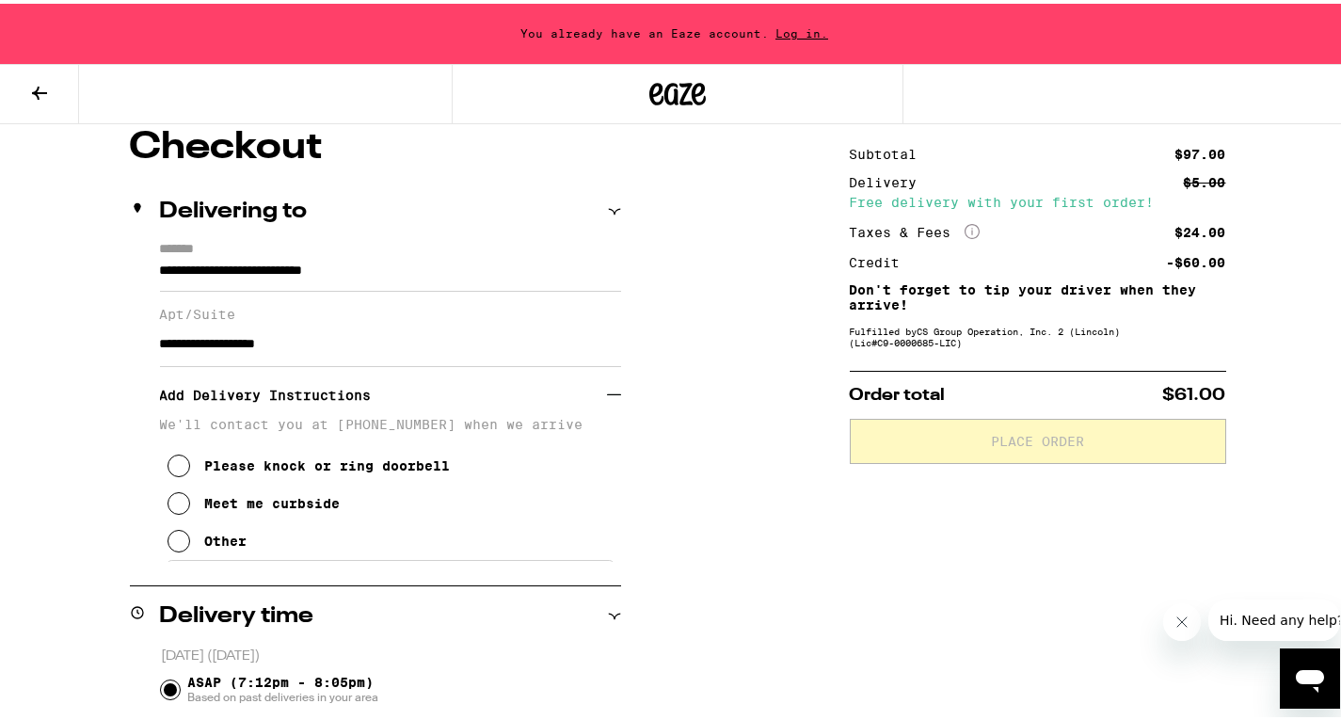
click at [181, 546] on icon at bounding box center [179, 537] width 23 height 23
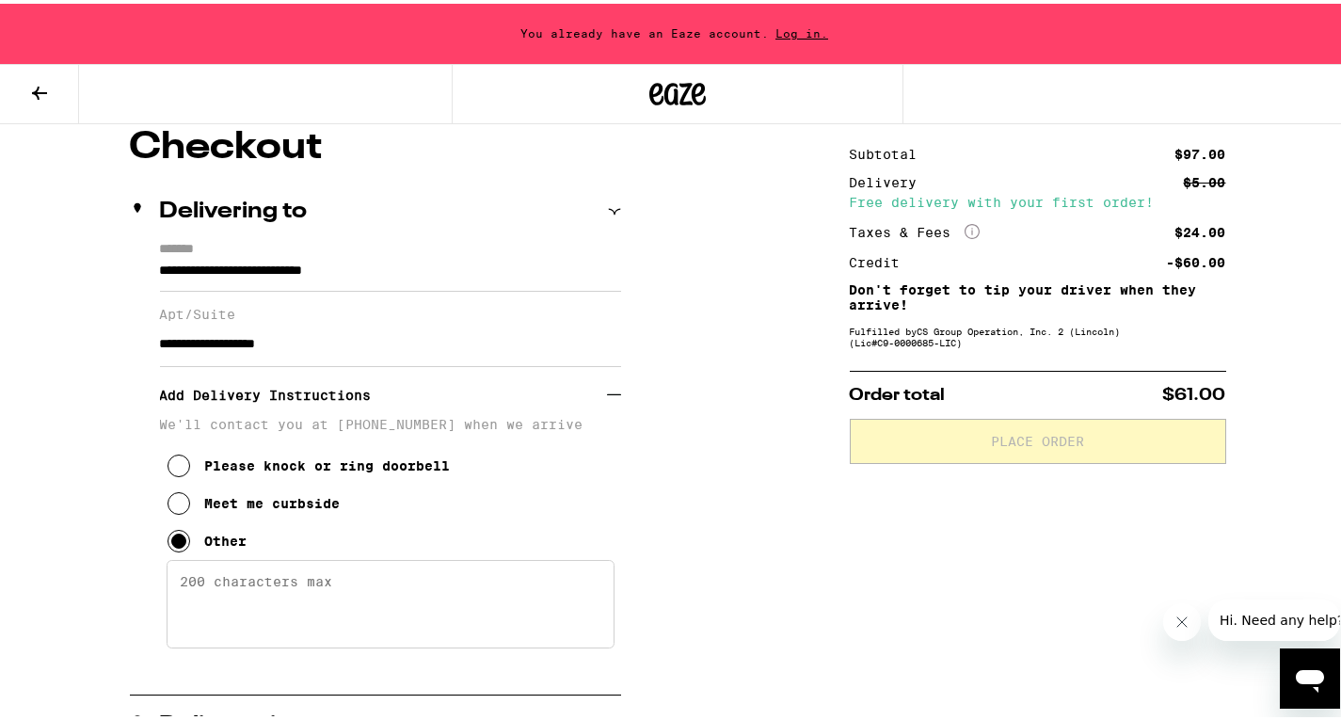
click at [227, 608] on textarea "Enter any other delivery instructions you want driver to know" at bounding box center [391, 600] width 448 height 88
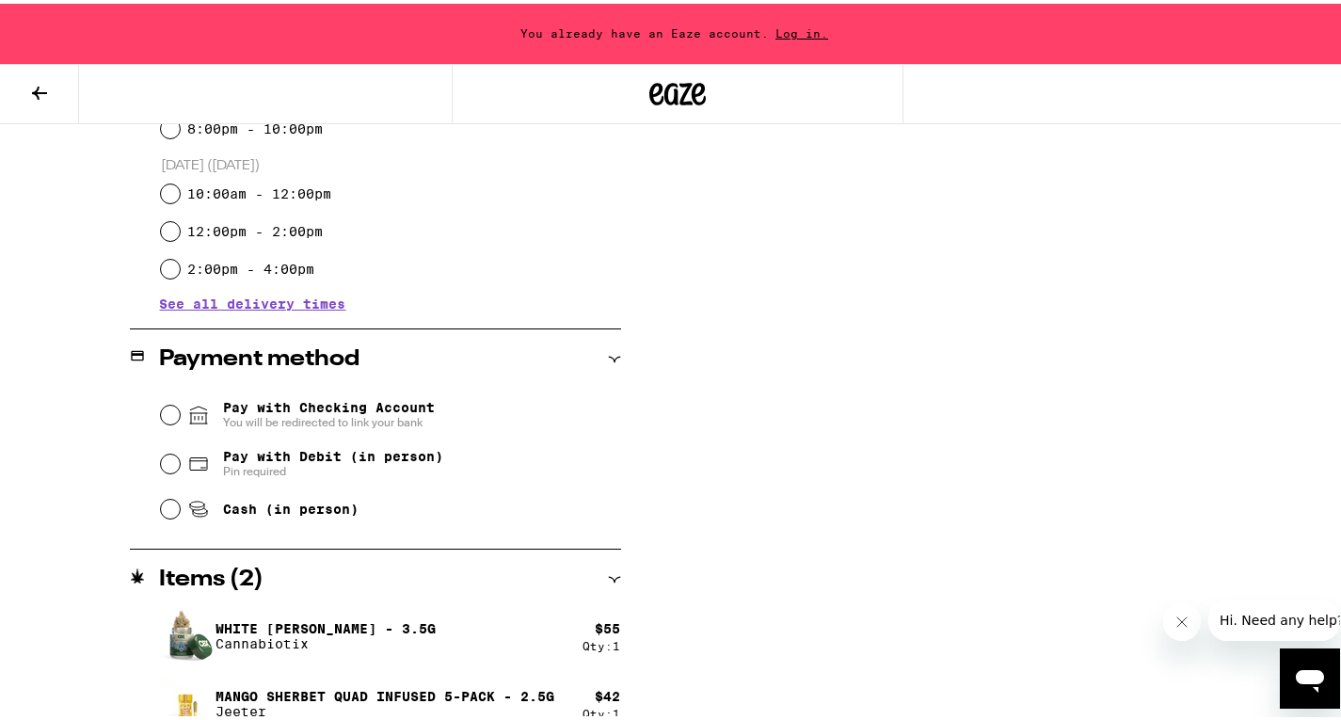
scroll to position [877, 0]
type textarea "meet u downstairs...."
click at [154, 513] on div "Pay with Checking Account You will be redirected to link your bank Pay with Deb…" at bounding box center [375, 455] width 491 height 140
click at [165, 512] on input "Cash (in person)" at bounding box center [170, 504] width 19 height 19
radio input "true"
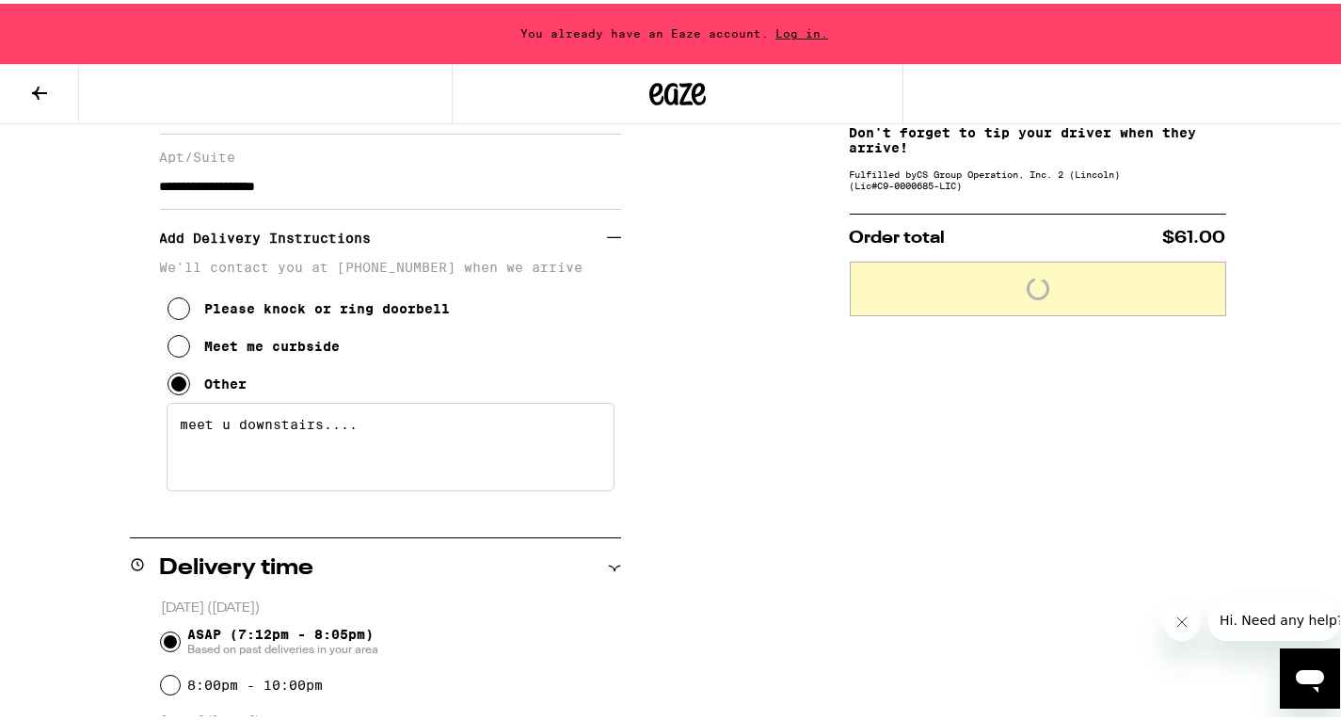
scroll to position [0, 0]
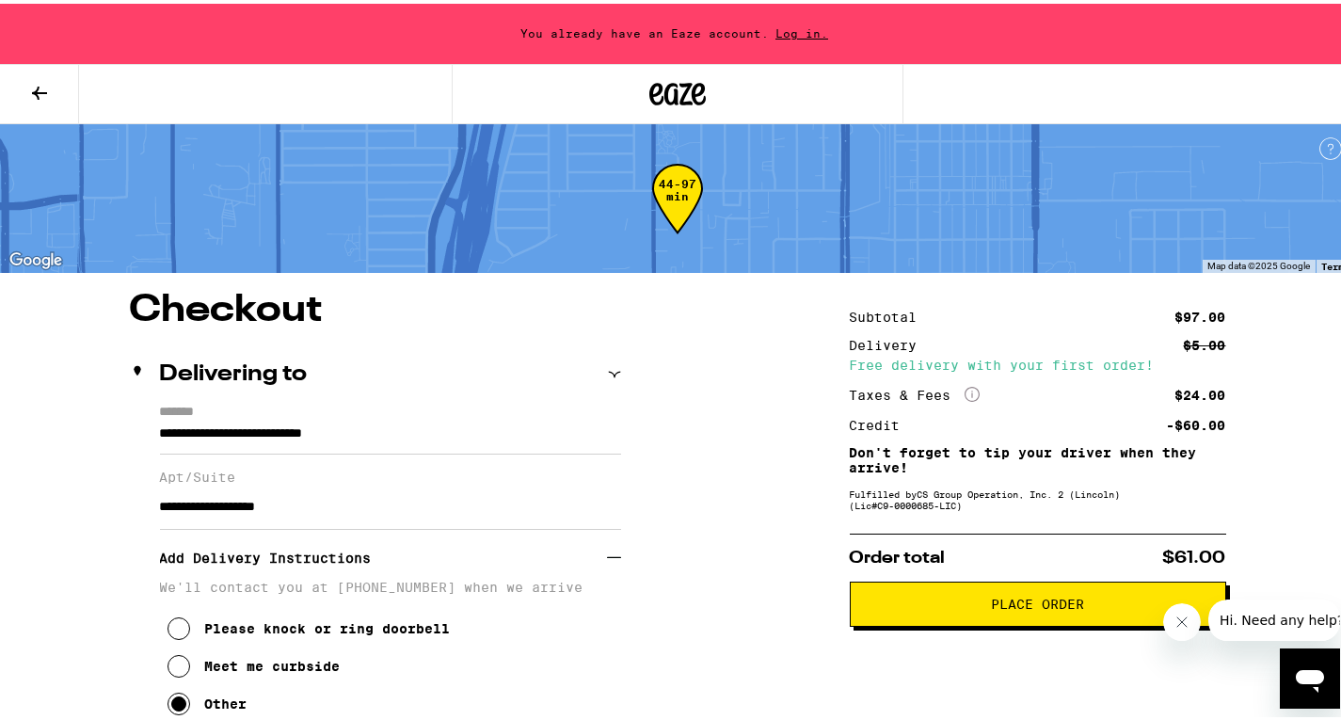
click at [1055, 623] on button "Place Order" at bounding box center [1038, 600] width 376 height 45
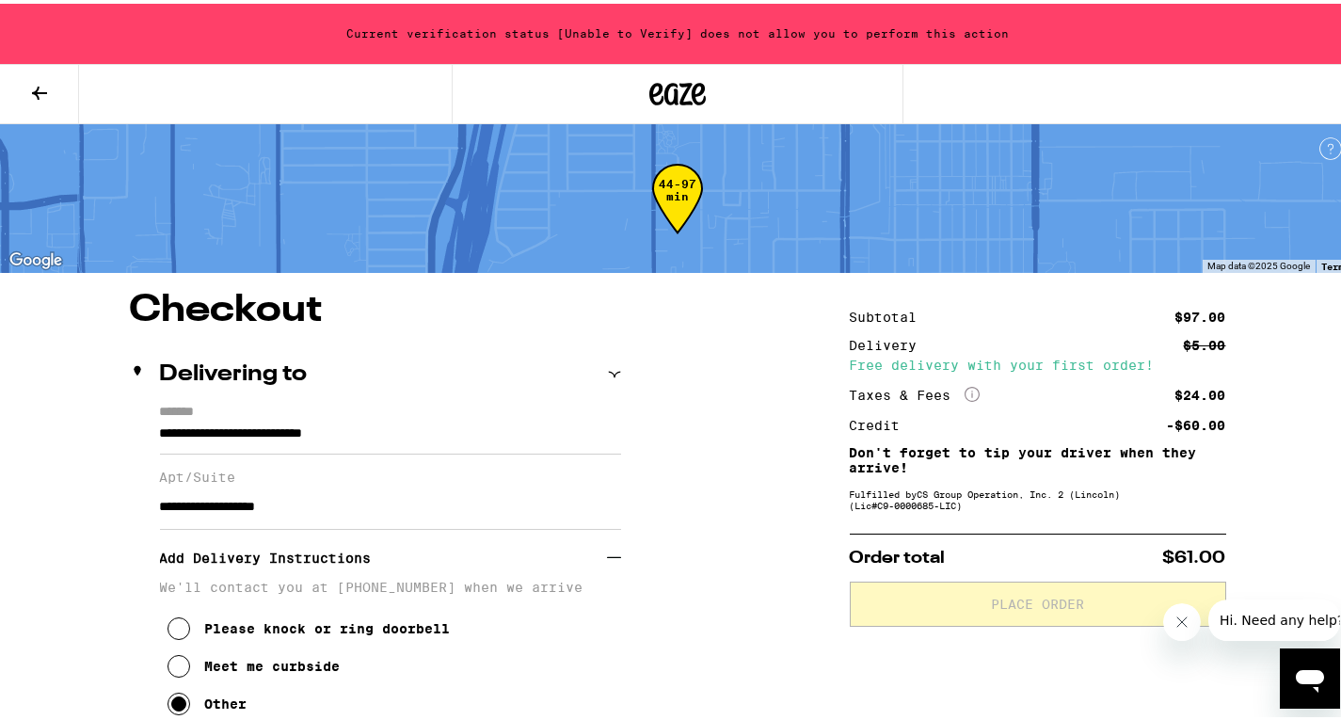
click at [1181, 624] on icon "Close message from company" at bounding box center [1180, 621] width 15 height 15
click at [53, 102] on button at bounding box center [39, 90] width 79 height 59
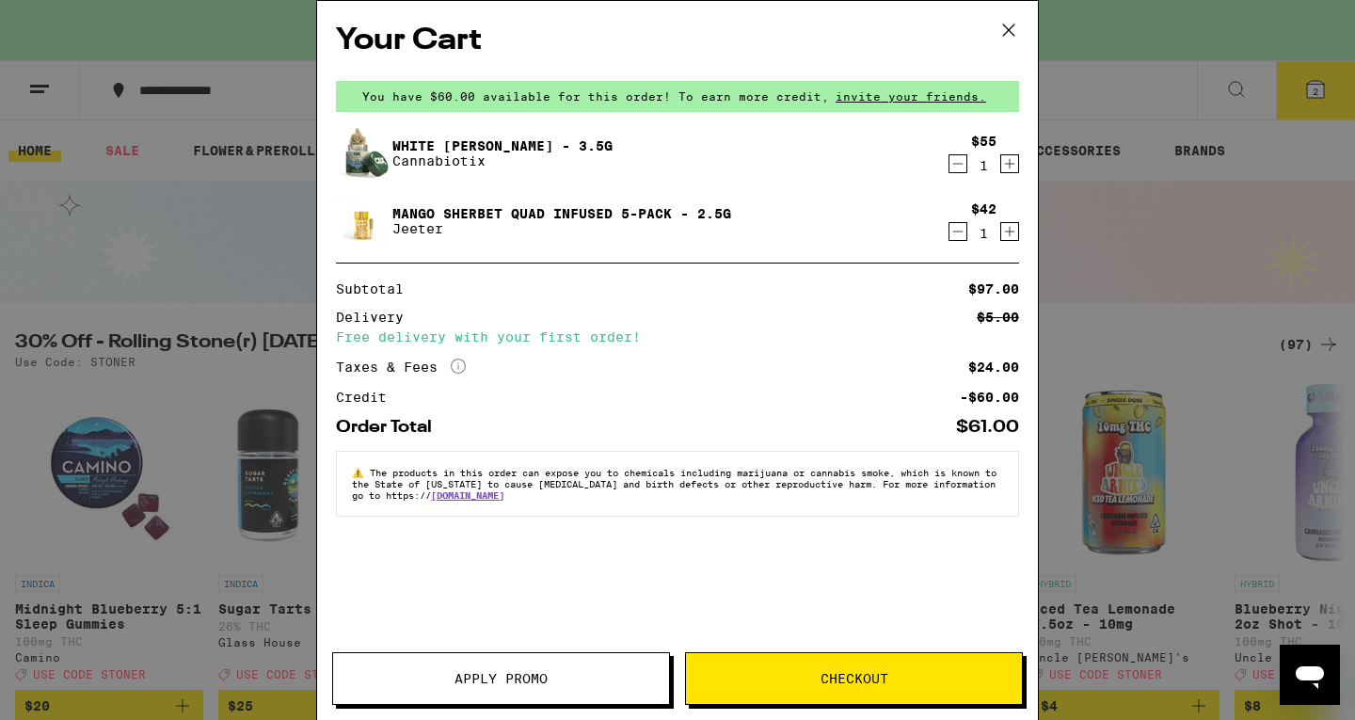
click at [1013, 34] on icon at bounding box center [1009, 30] width 28 height 28
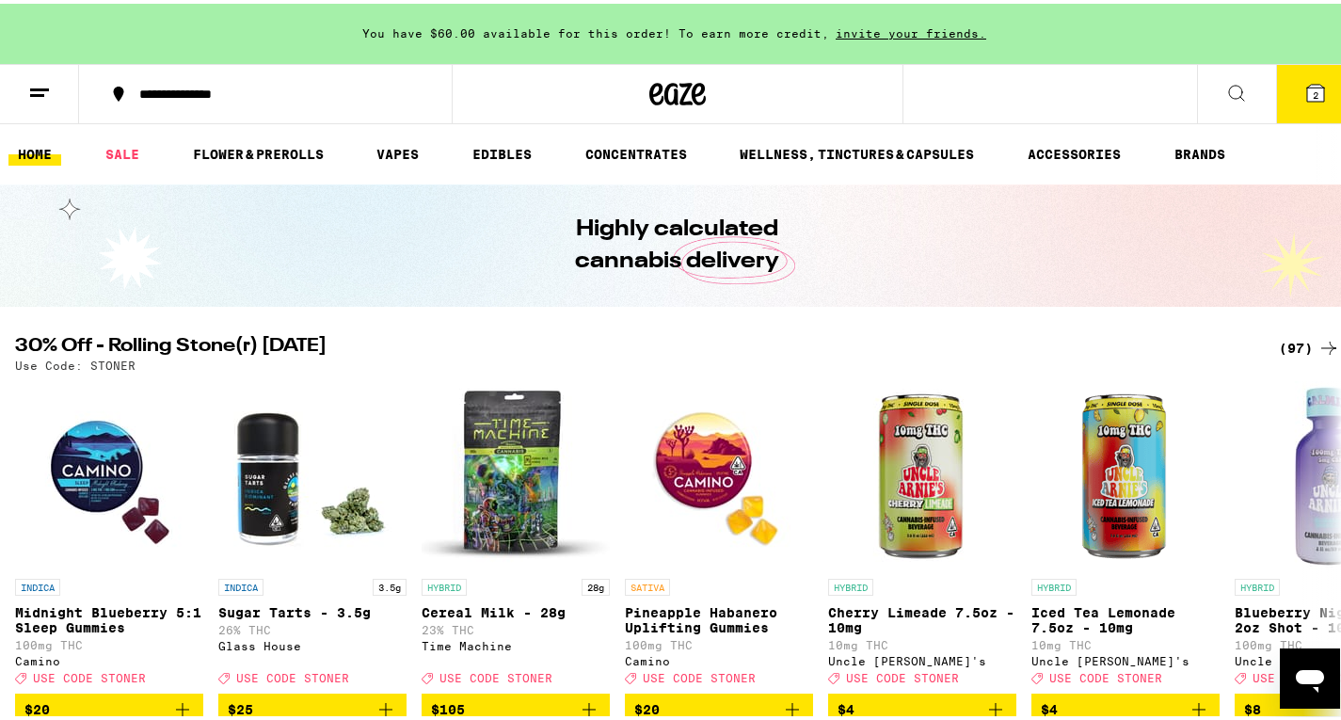
click at [35, 95] on icon at bounding box center [39, 89] width 23 height 23
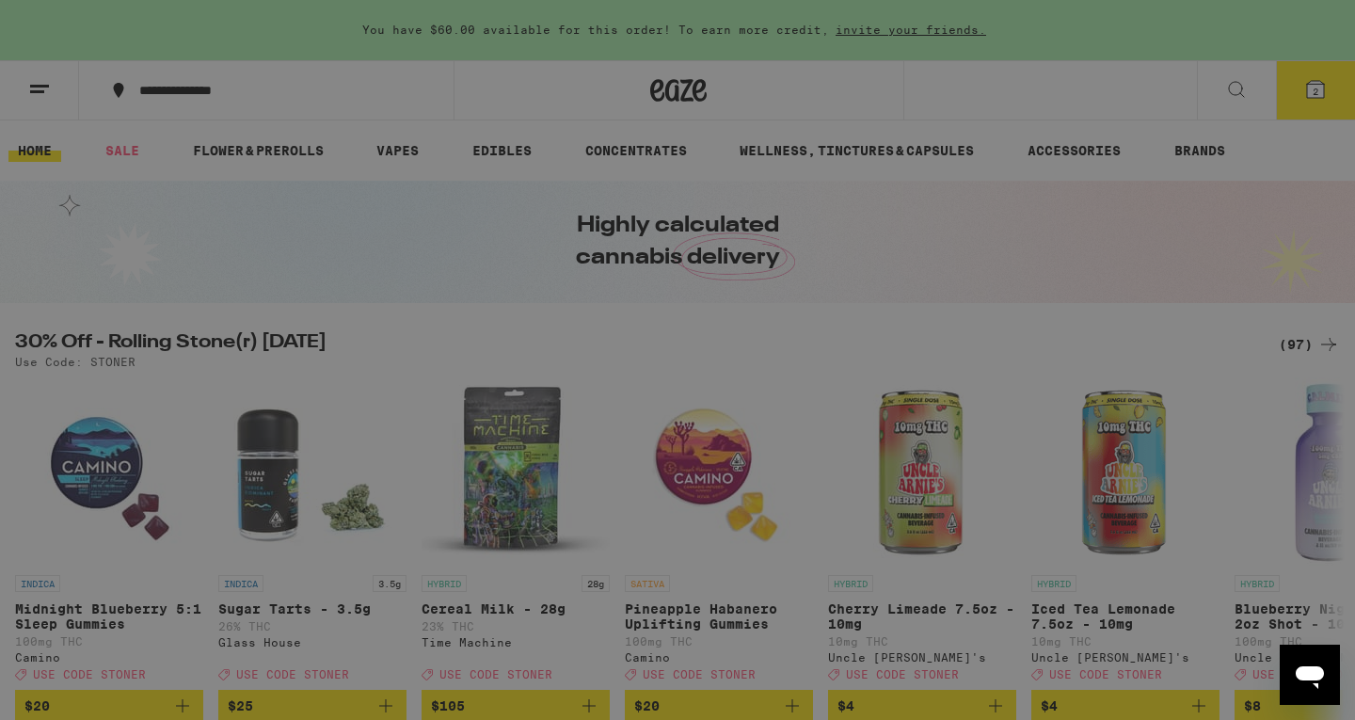
click at [126, 698] on link "Logout" at bounding box center [261, 709] width 330 height 23
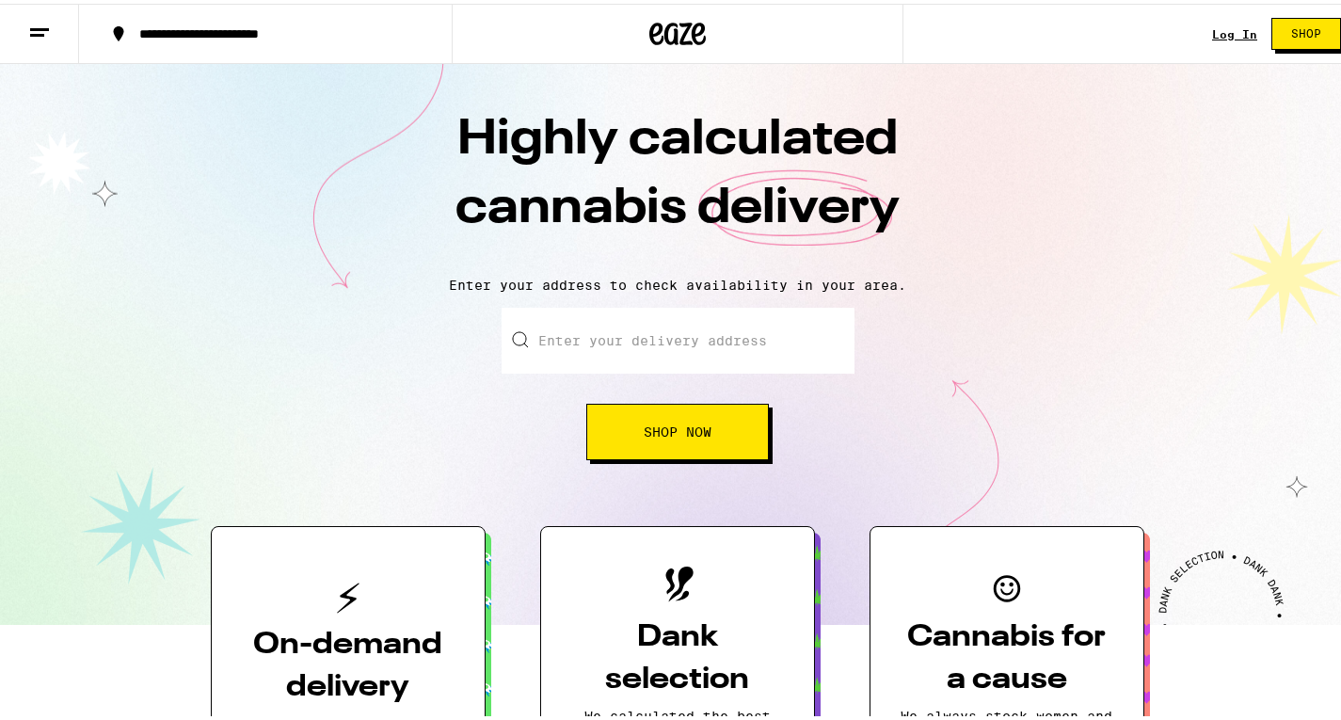
click at [1222, 34] on link "Log In" at bounding box center [1234, 30] width 45 height 12
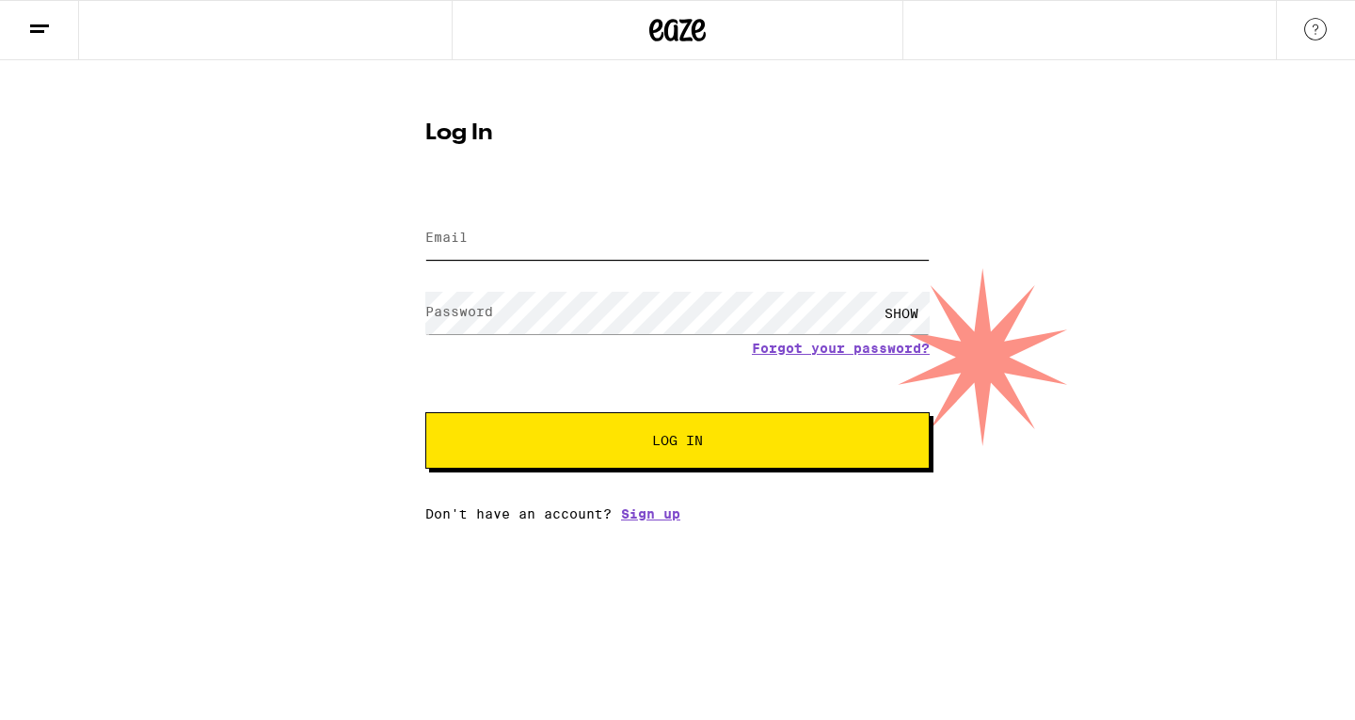
click at [659, 227] on input "Email" at bounding box center [677, 238] width 504 height 42
type input "lucasritter001@gmail.com"
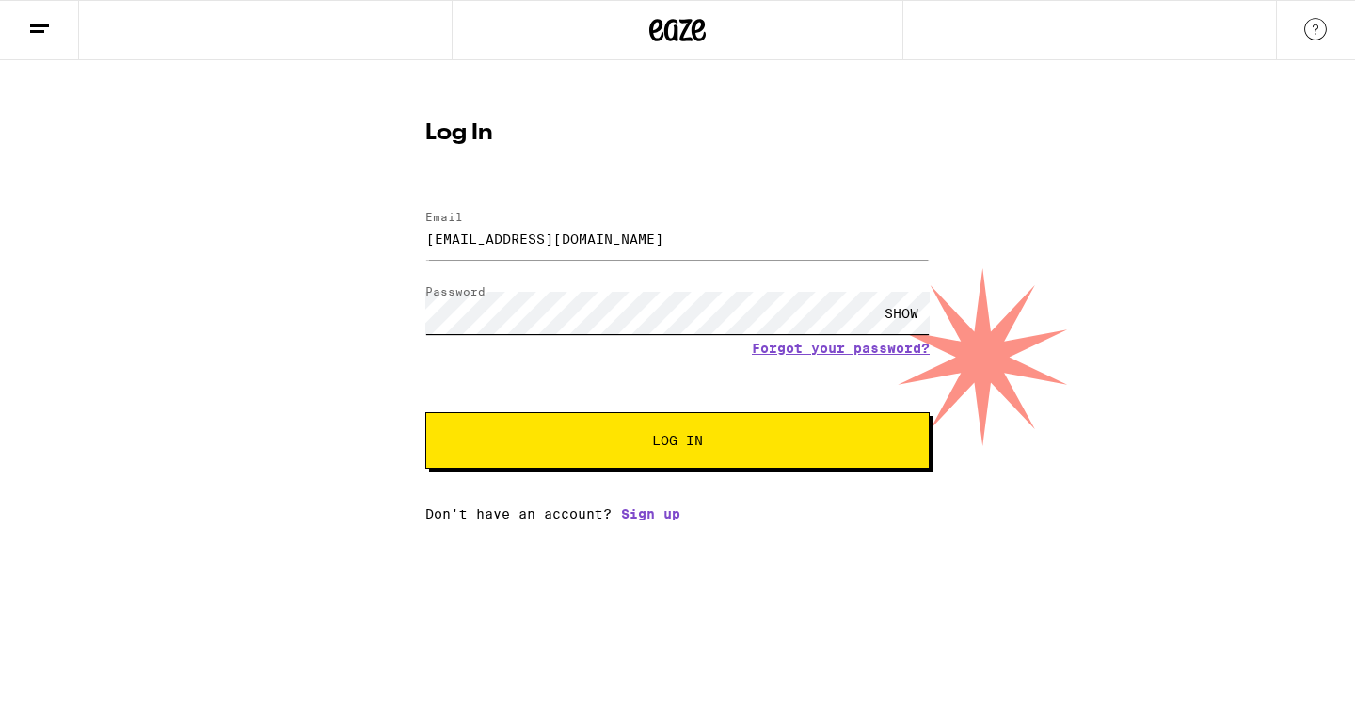
click at [425, 412] on button "Log In" at bounding box center [677, 440] width 504 height 56
